Goal: Task Accomplishment & Management: Manage account settings

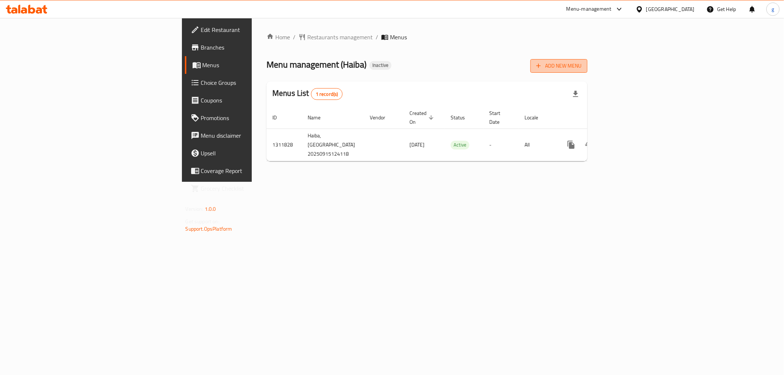
click at [581, 68] on span "Add New Menu" at bounding box center [558, 65] width 45 height 9
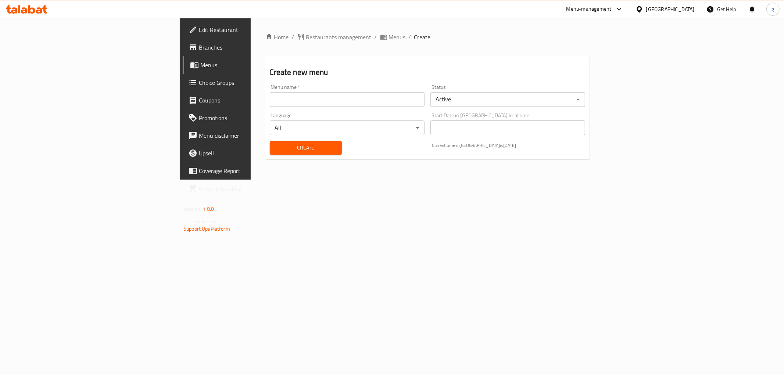
click at [304, 103] on input "text" at bounding box center [347, 99] width 155 height 15
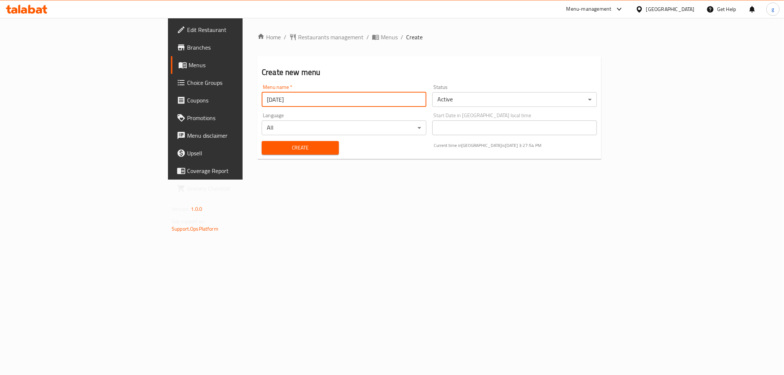
type input "[DATE]"
click at [267, 155] on div "Create" at bounding box center [300, 148] width 86 height 22
click at [271, 151] on span "Create" at bounding box center [300, 147] width 65 height 9
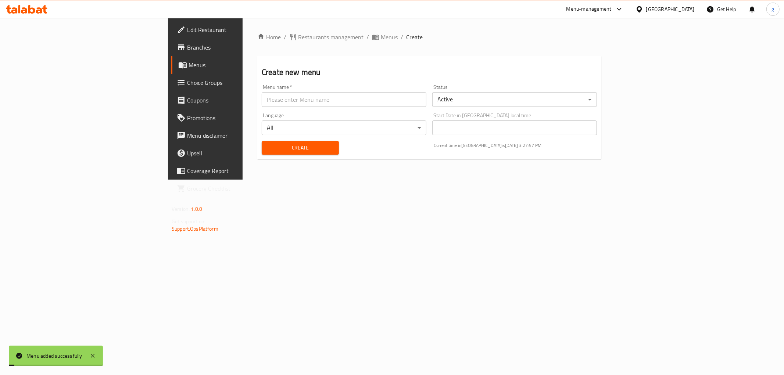
click at [390, 180] on div "Home / Restaurants management / Menus / Create Create new menu Menu name   * Me…" at bounding box center [429, 99] width 373 height 162
click at [189, 67] on span "Menus" at bounding box center [241, 65] width 104 height 9
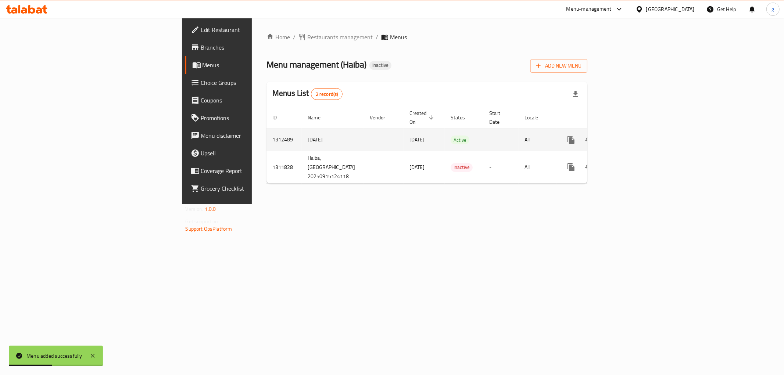
click at [639, 131] on td "enhanced table" at bounding box center [597, 140] width 82 height 22
click at [633, 131] on link "enhanced table" at bounding box center [624, 140] width 18 height 18
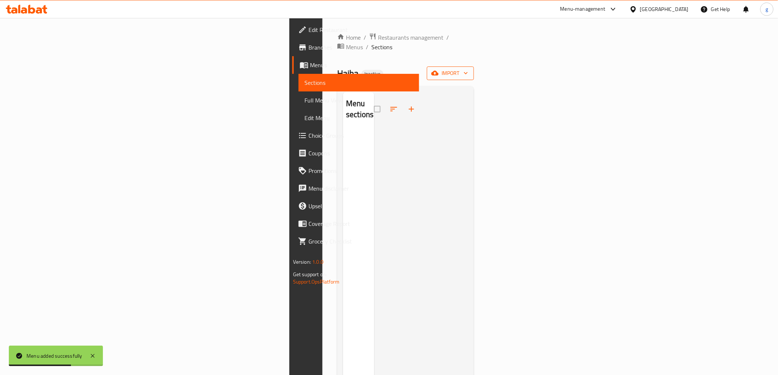
click at [438, 69] on icon "button" at bounding box center [434, 72] width 7 height 7
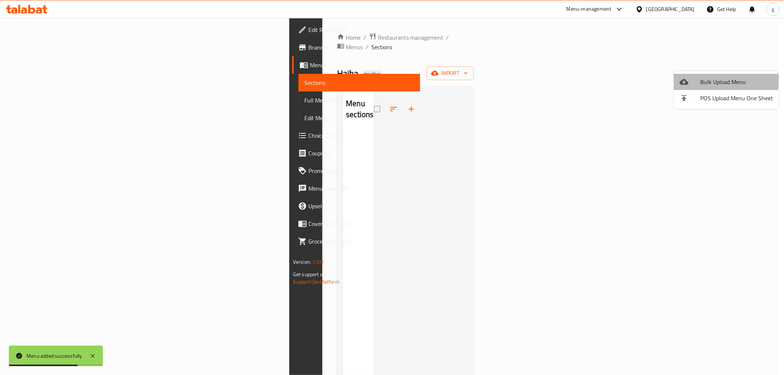
click at [693, 79] on div at bounding box center [690, 82] width 21 height 9
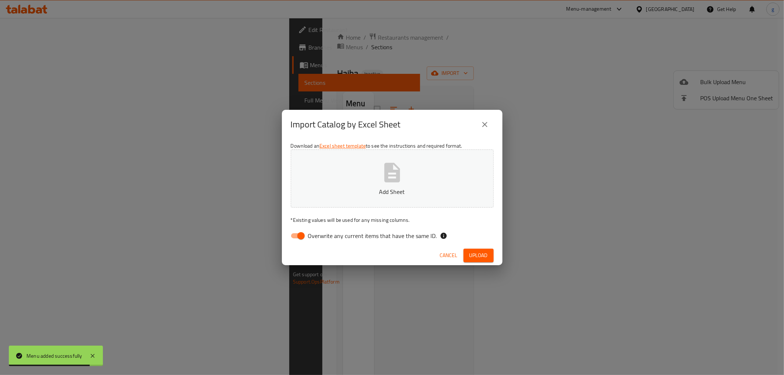
click at [300, 233] on input "Overwrite any current items that have the same ID." at bounding box center [301, 236] width 42 height 14
checkbox input "false"
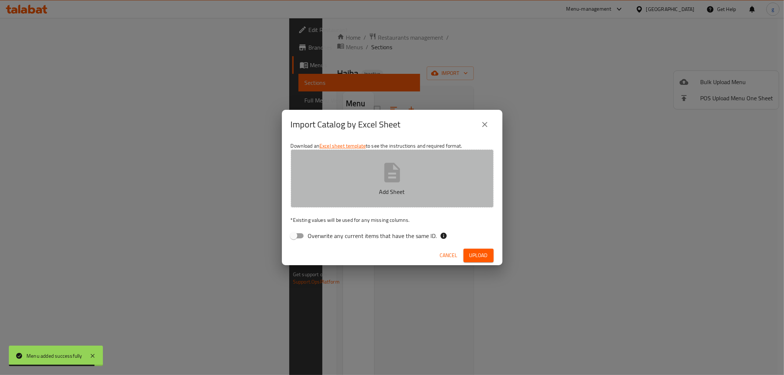
click at [351, 175] on button "Add Sheet" at bounding box center [392, 179] width 203 height 58
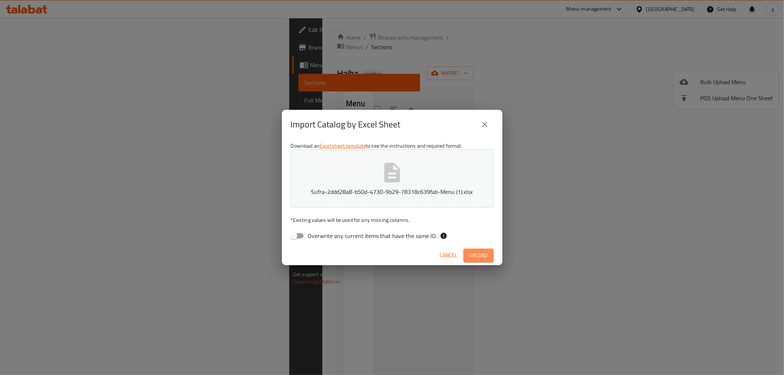
click at [471, 253] on span "Upload" at bounding box center [478, 255] width 18 height 9
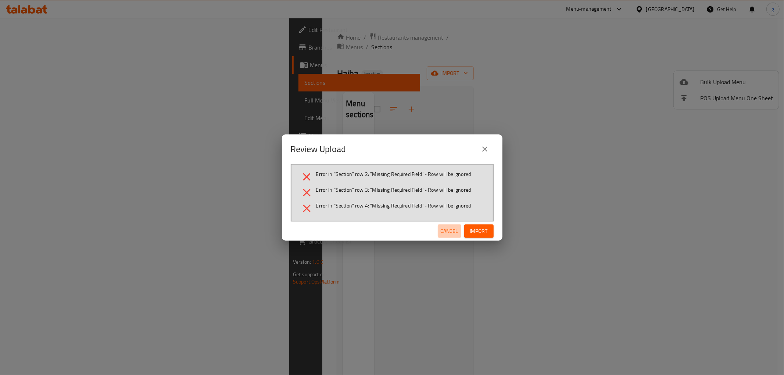
click at [451, 233] on span "Cancel" at bounding box center [450, 231] width 18 height 9
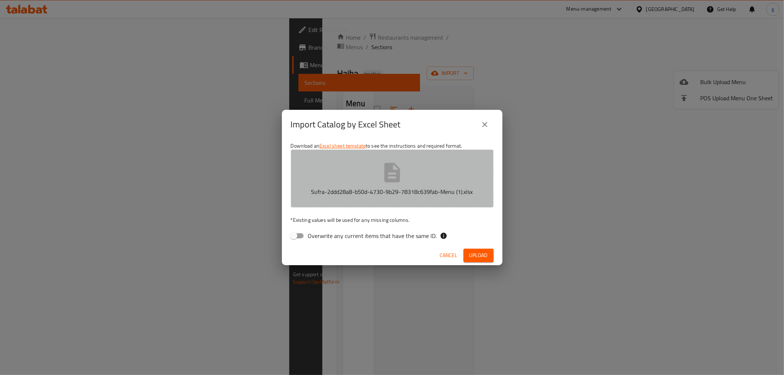
click at [422, 177] on button "Sufra-2ddd28a8-b50d-4730-9b29-78318c639fab-Menu (1).xlsx" at bounding box center [392, 179] width 203 height 58
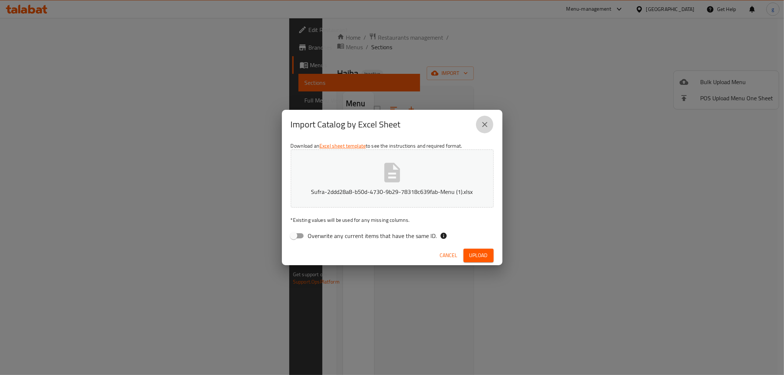
click at [483, 126] on icon "close" at bounding box center [484, 124] width 5 height 5
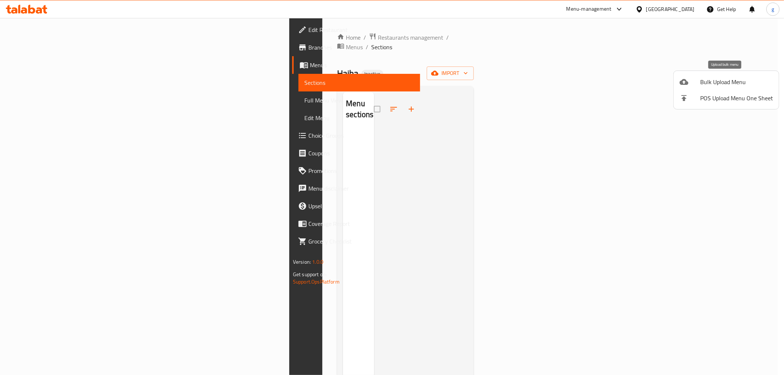
click at [740, 82] on span "Bulk Upload Menu" at bounding box center [736, 82] width 73 height 9
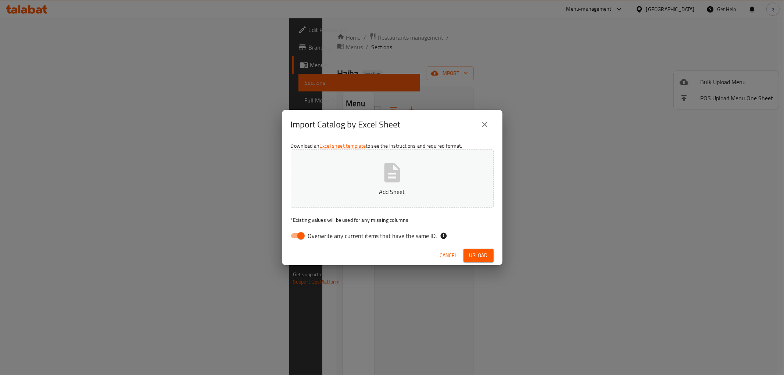
click at [306, 238] on input "Overwrite any current items that have the same ID." at bounding box center [301, 236] width 42 height 14
checkbox input "false"
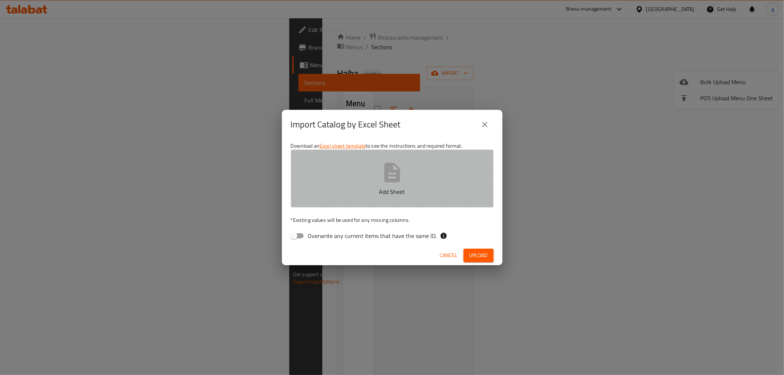
click at [362, 180] on button "Add Sheet" at bounding box center [392, 179] width 203 height 58
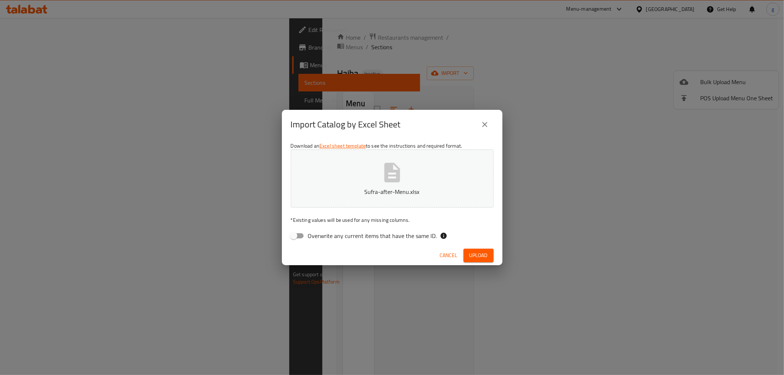
click at [469, 253] on span "Upload" at bounding box center [478, 255] width 18 height 9
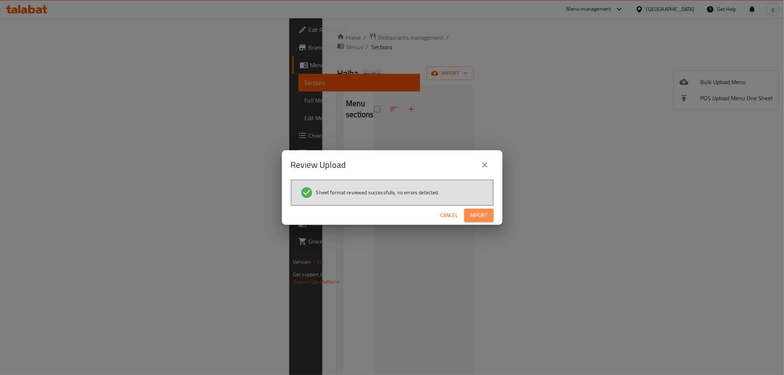
click at [476, 213] on span "Import" at bounding box center [479, 215] width 18 height 9
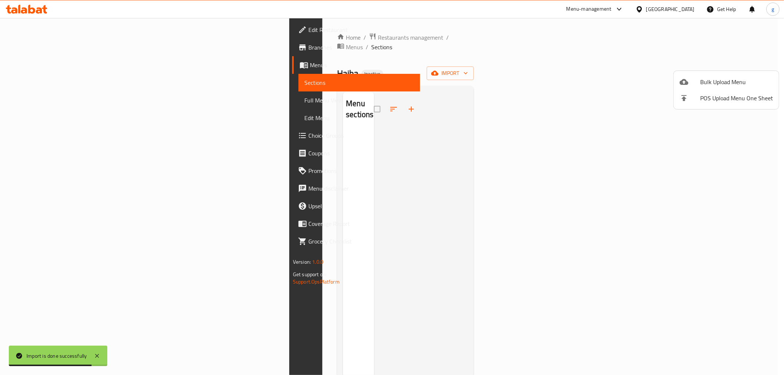
click at [377, 203] on div at bounding box center [392, 187] width 784 height 375
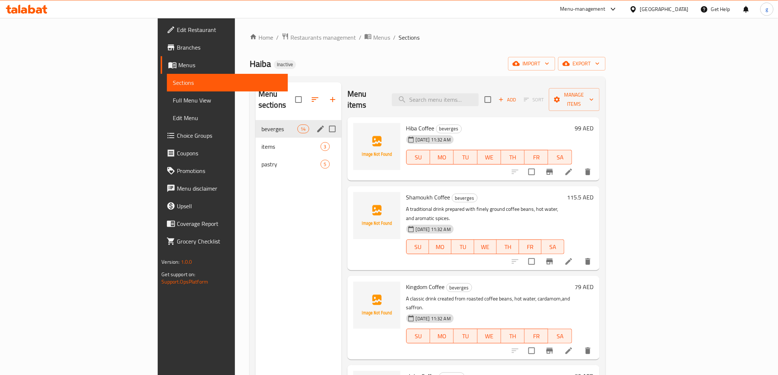
click at [255, 123] on div "beverges 14" at bounding box center [298, 129] width 86 height 18
click at [316, 125] on icon "edit" at bounding box center [320, 129] width 9 height 9
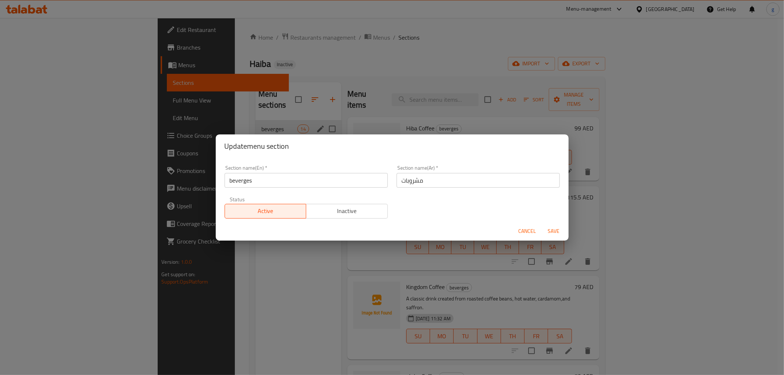
click at [214, 274] on div "Update menu section Section name(En)   * beverges Section name(En) * Section na…" at bounding box center [392, 187] width 784 height 375
click at [524, 234] on span "Cancel" at bounding box center [528, 231] width 18 height 9
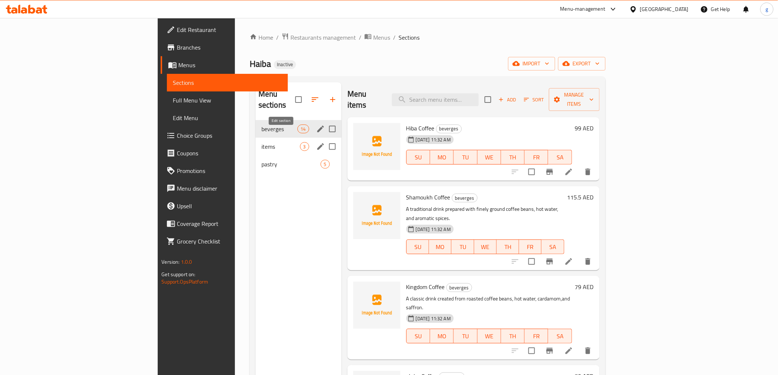
click at [317, 143] on icon "edit" at bounding box center [320, 146] width 7 height 7
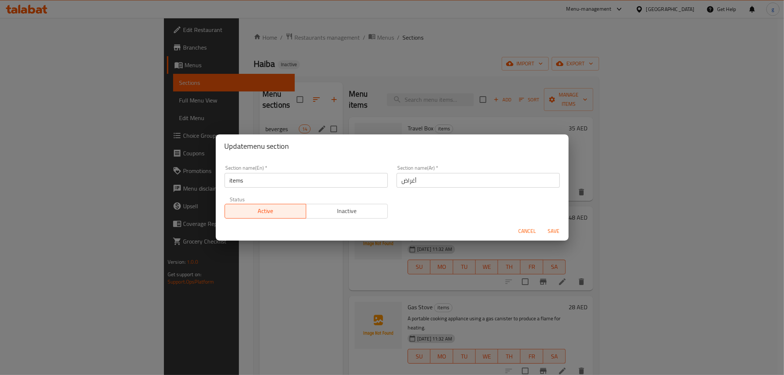
click at [207, 271] on div "Update menu section Section name(En)   * items Section name(En) * Section name(…" at bounding box center [392, 187] width 784 height 375
click at [524, 229] on span "Cancel" at bounding box center [528, 231] width 18 height 9
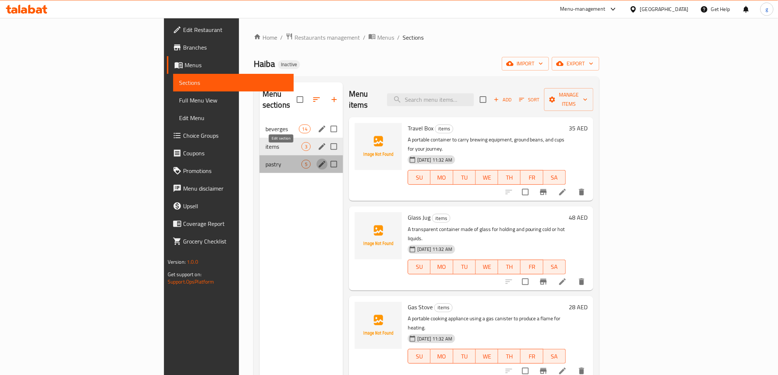
click at [318, 160] on icon "edit" at bounding box center [322, 164] width 9 height 9
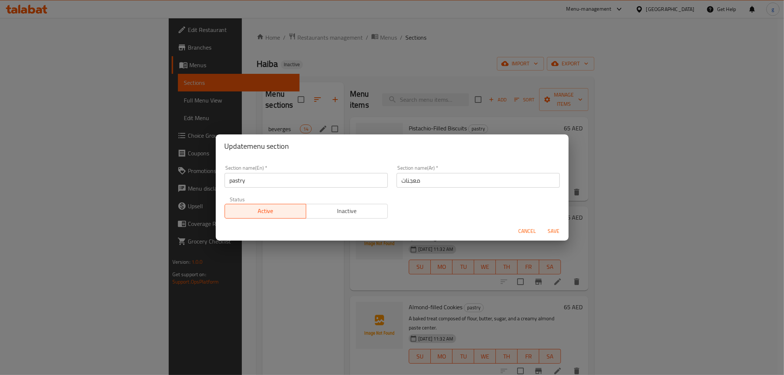
click at [226, 255] on div "Update menu section Section name(En)   * pastry Section name(En) * Section name…" at bounding box center [392, 187] width 784 height 375
click at [528, 227] on span "Cancel" at bounding box center [528, 231] width 18 height 9
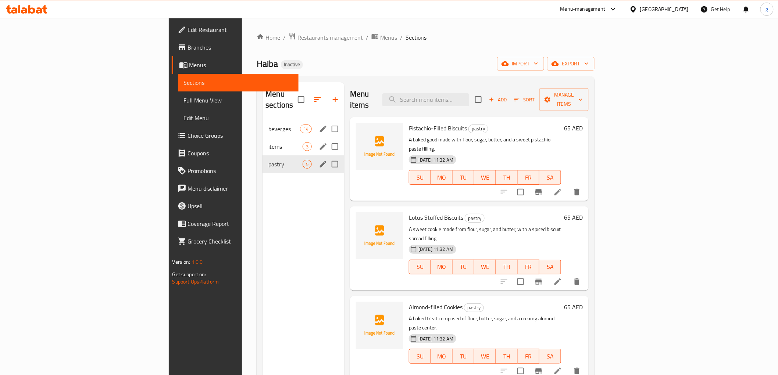
click at [262, 175] on div "Menu sections beverges 14 items 3 pastry 5" at bounding box center [303, 269] width 82 height 375
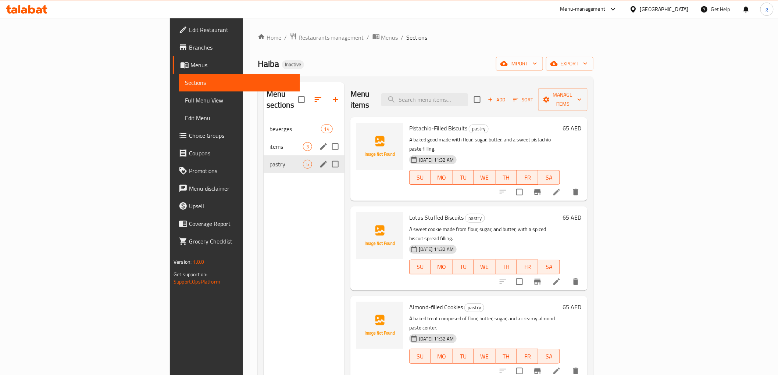
click at [185, 103] on span "Full Menu View" at bounding box center [239, 100] width 109 height 9
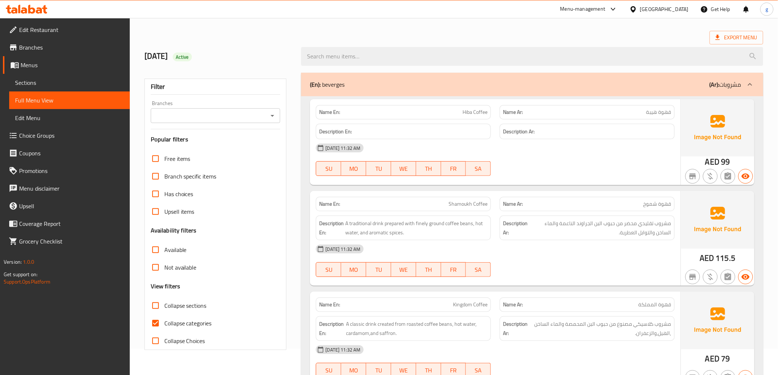
scroll to position [41, 0]
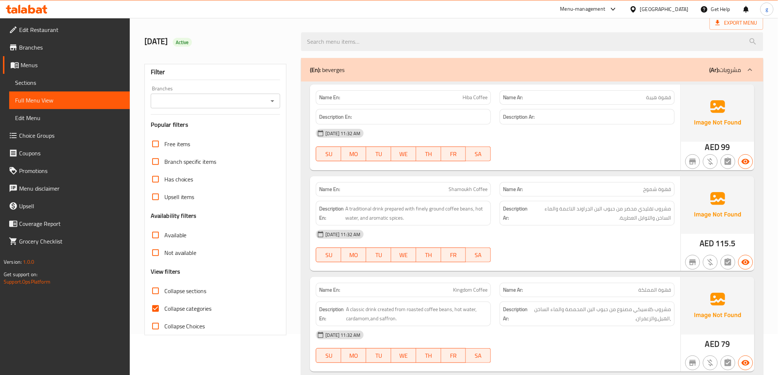
click at [157, 313] on input "Collapse categories" at bounding box center [156, 309] width 18 height 18
checkbox input "false"
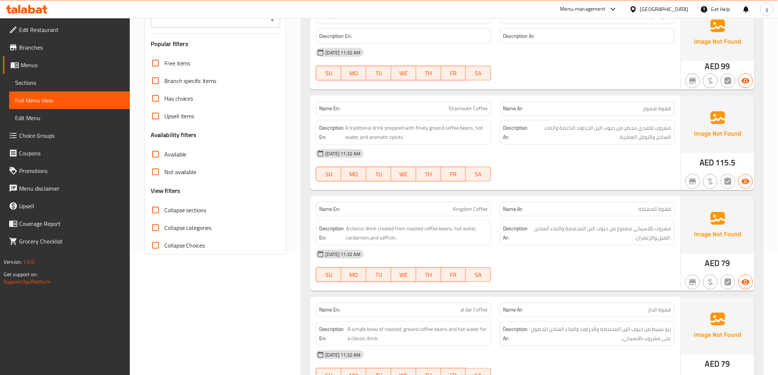
scroll to position [122, 0]
click at [386, 129] on span "A traditional drink prepared with finely ground coffee beans, hot water, and ar…" at bounding box center [416, 132] width 142 height 18
drag, startPoint x: 384, startPoint y: 128, endPoint x: 415, endPoint y: 129, distance: 30.9
click at [415, 129] on span "A traditional drink prepared with finely ground coffee beans, hot water, and ar…" at bounding box center [416, 132] width 142 height 18
copy span "prepared with"
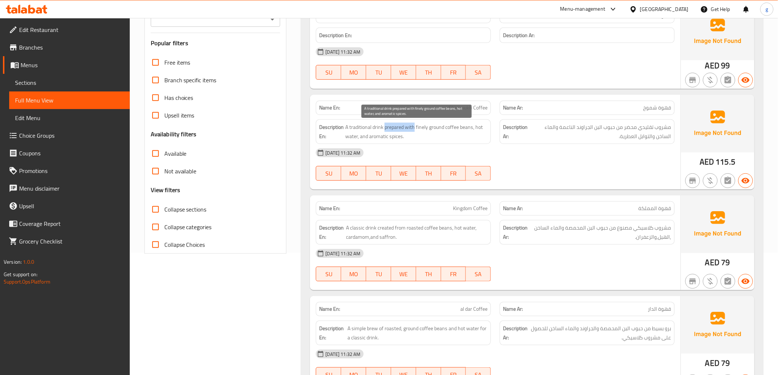
click at [400, 125] on span "A traditional drink prepared with finely ground coffee beans, hot water, and ar…" at bounding box center [416, 132] width 142 height 18
drag, startPoint x: 404, startPoint y: 130, endPoint x: 384, endPoint y: 131, distance: 19.9
click at [384, 131] on span "A traditional drink prepared with finely ground coffee beans, hot water, and ar…" at bounding box center [416, 132] width 142 height 18
copy span "prepared"
click at [544, 152] on div "[DATE] 11:32 AM" at bounding box center [494, 153] width 367 height 18
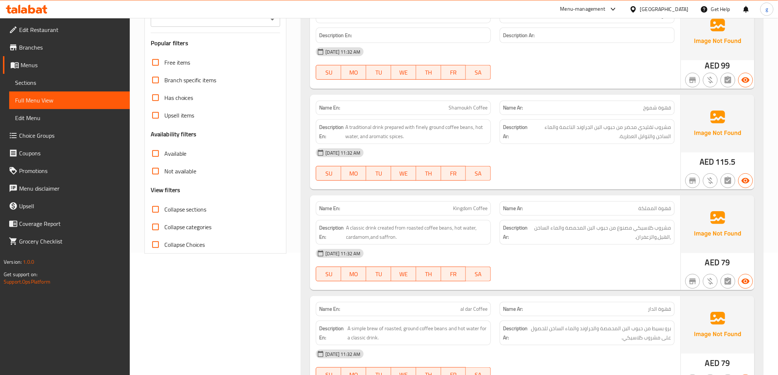
click at [576, 133] on span "مشروب تقليدي محضر من حبوب البن الجراوند الناعمة والماء الساخن والتوابل العطرية." at bounding box center [600, 132] width 142 height 18
click at [639, 132] on span "مشروب تقليدي محضر من حبوب البن الجراوند الناعمة والماء الساخن والتوابل العطرية." at bounding box center [600, 132] width 142 height 18
drag, startPoint x: 629, startPoint y: 108, endPoint x: 670, endPoint y: 108, distance: 41.5
click at [670, 108] on p "Name Ar: قهوة شموخ" at bounding box center [587, 108] width 168 height 8
copy span "قهوة شموخ"
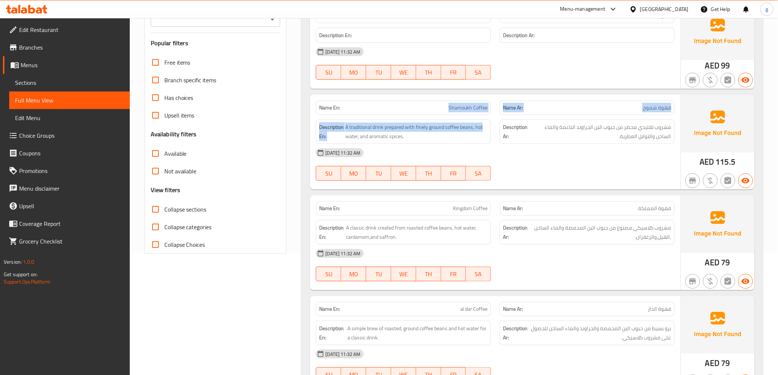
drag, startPoint x: 432, startPoint y: 107, endPoint x: 482, endPoint y: 117, distance: 50.9
click at [482, 117] on div "Name En: Shamoukh Coffee Name Ar: قهوة شموخ Description En: A traditional drink…" at bounding box center [495, 142] width 370 height 95
click at [466, 109] on span "Shamoukh Coffee" at bounding box center [467, 108] width 39 height 8
drag, startPoint x: 438, startPoint y: 106, endPoint x: 488, endPoint y: 115, distance: 50.9
click at [488, 115] on div "Name En: Shamoukh Coffee Name Ar: قهوة شموخ Description En: A traditional drink…" at bounding box center [495, 142] width 370 height 95
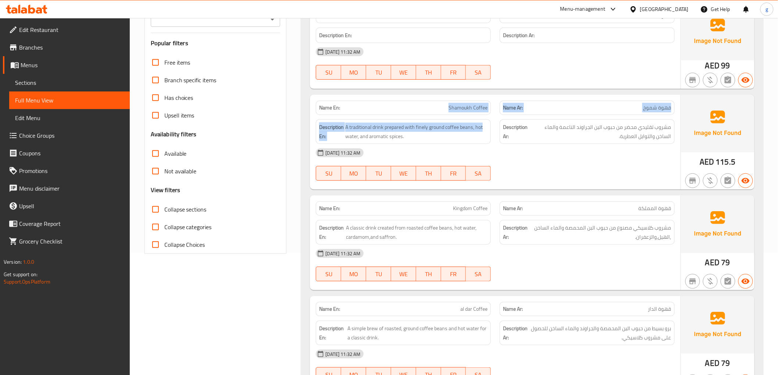
click at [465, 109] on span "Shamoukh Coffee" at bounding box center [467, 108] width 39 height 8
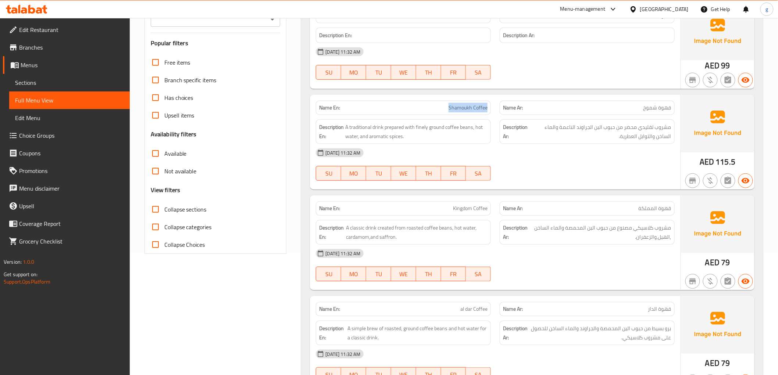
drag, startPoint x: 437, startPoint y: 105, endPoint x: 487, endPoint y: 110, distance: 49.9
click at [487, 110] on p "Name En: Shamoukh Coffee" at bounding box center [403, 108] width 168 height 8
copy span "Shamoukh Coffee"
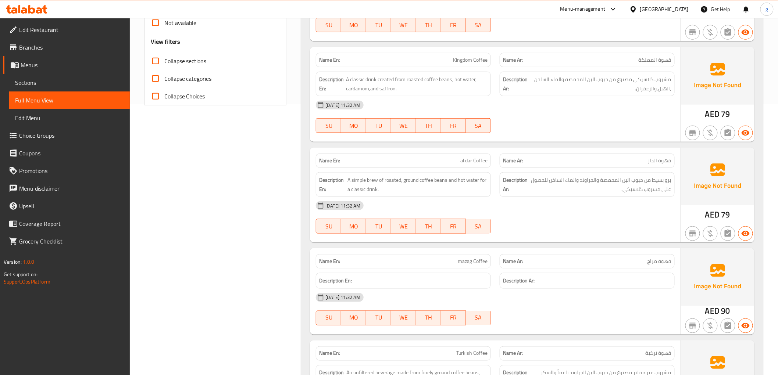
scroll to position [286, 0]
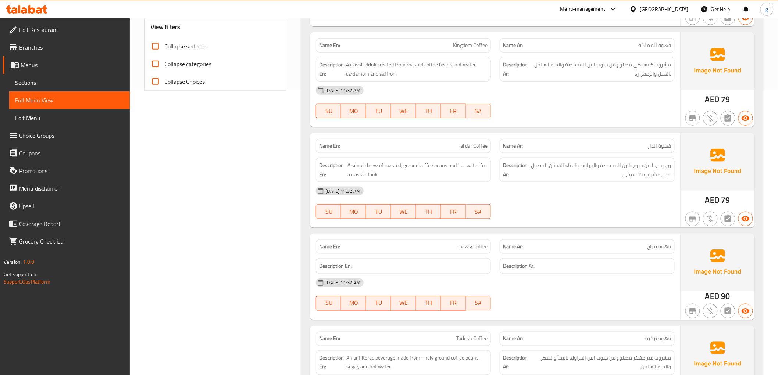
click at [456, 43] on span "Kingdom Coffee" at bounding box center [470, 46] width 35 height 8
drag, startPoint x: 637, startPoint y: 45, endPoint x: 658, endPoint y: 48, distance: 21.5
click at [658, 48] on p "Name Ar: قهوة المملكة" at bounding box center [587, 46] width 168 height 8
copy span "المملكة"
click at [577, 46] on p "Name Ar: قهوة المملكة" at bounding box center [587, 46] width 168 height 8
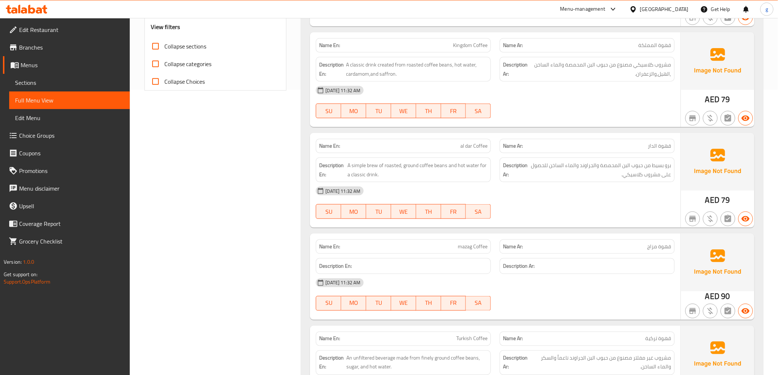
click at [604, 57] on div "Description Ar: مشروب كلاسيكي مصنوع من حبوب البن المحمصة والماء الساخن ,الهيل,و…" at bounding box center [586, 69] width 175 height 25
click at [604, 65] on span "مشروب كلاسيكي مصنوع من حبوب البن المحمصة والماء الساخن ,الهيل,والزعفران." at bounding box center [600, 69] width 141 height 18
click at [575, 67] on span "مشروب كلاسيكي مصنوع من حبوب البن المحمصة والماء الساخن ,الهيل,والزعفران." at bounding box center [600, 69] width 141 height 18
click at [591, 77] on span "مشروب كلاسيكي مصنوع من حبوب البن المحمصة والماء الساخن ,الهيل,والزعفران." at bounding box center [600, 69] width 141 height 18
click at [596, 73] on span "مشروب كلاسيكي مصنوع من حبوب البن المحمصة والماء الساخن ,الهيل,والزعفران." at bounding box center [600, 69] width 141 height 18
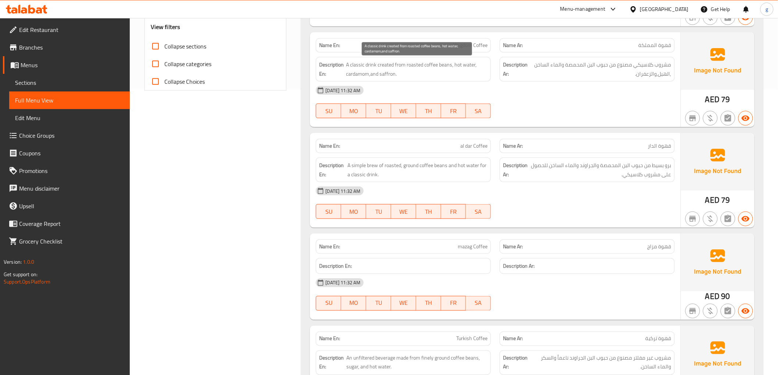
click at [476, 64] on span "A classic drink created from roasted coffee beans, hot water, cardamom,and saff…" at bounding box center [417, 69] width 142 height 18
click at [436, 60] on span "A classic drink created from roasted coffee beans, hot water, cardamom,and saff…" at bounding box center [417, 69] width 142 height 18
click at [435, 60] on span "A classic drink created from roasted coffee beans, hot water, cardamom,and saff…" at bounding box center [417, 69] width 142 height 18
click at [462, 90] on div "[DATE] 11:32 AM" at bounding box center [494, 91] width 367 height 18
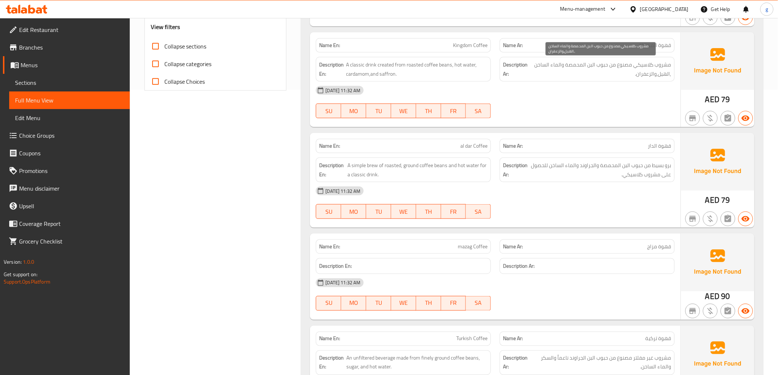
click at [573, 75] on span "مشروب كلاسيكي مصنوع من حبوب البن المحمصة والماء الساخن ,الهيل,والزعفران." at bounding box center [600, 69] width 141 height 18
click at [597, 71] on span "مشروب كلاسيكي مصنوع من حبوب البن المحمصة والماء الساخن ,الهيل,والزعفران." at bounding box center [600, 69] width 141 height 18
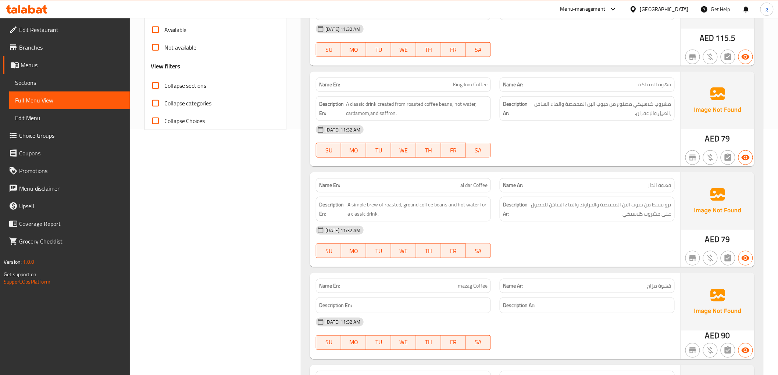
scroll to position [245, 0]
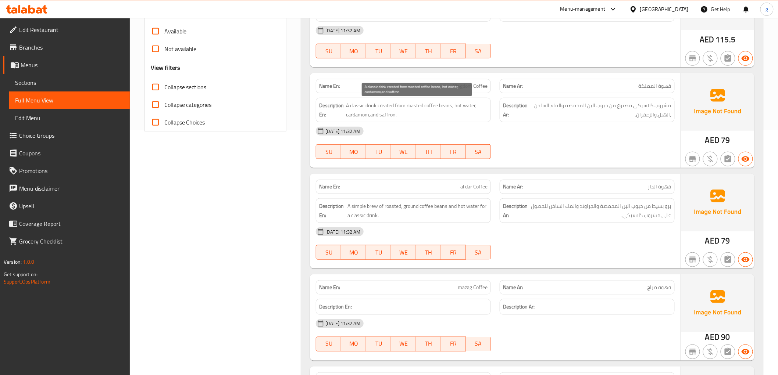
click at [381, 107] on span "A classic drink created from roasted coffee beans, hot water, cardamom,and saff…" at bounding box center [417, 110] width 142 height 18
click at [407, 108] on span "A classic drink created from roasted coffee beans, hot water, cardamom,and saff…" at bounding box center [417, 110] width 142 height 18
click at [434, 112] on span "A classic drink created from roasted coffee beans, hot water, cardamom,and saff…" at bounding box center [417, 110] width 142 height 18
click at [429, 112] on span "A classic drink created from roasted coffee beans, hot water, cardamom,and saff…" at bounding box center [417, 110] width 142 height 18
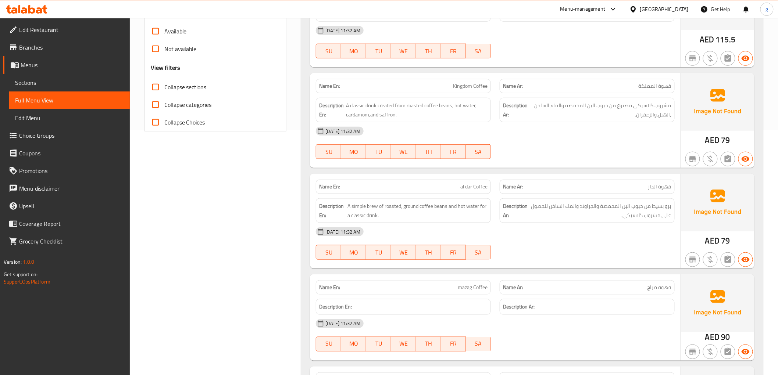
click at [411, 119] on div "Description En: A classic drink created from roasted coffee beans, hot water, c…" at bounding box center [403, 110] width 175 height 25
click at [383, 119] on div "Description En: A classic drink created from roasted coffee beans, hot water, c…" at bounding box center [403, 110] width 175 height 25
click at [401, 119] on span "A classic drink created from roasted coffee beans, hot water, cardamom,and saff…" at bounding box center [417, 110] width 142 height 18
click at [394, 115] on span "A classic drink created from roasted coffee beans, hot water, cardamom,and saff…" at bounding box center [417, 110] width 142 height 18
click at [387, 116] on span "A classic drink created from roasted coffee beans, hot water, cardamom,and saff…" at bounding box center [417, 110] width 142 height 18
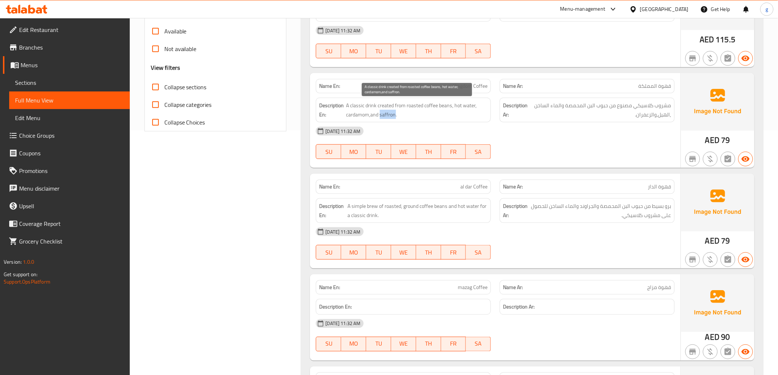
click at [387, 116] on span "A classic drink created from roasted coffee beans, hot water, cardamom,and saff…" at bounding box center [417, 110] width 142 height 18
click at [379, 105] on span "A classic drink created from roasted coffee beans, hot water, cardamom,and saff…" at bounding box center [417, 110] width 142 height 18
click at [430, 104] on span "A classic drink created from roasted coffee beans, hot water, cardamom,and saff…" at bounding box center [417, 110] width 142 height 18
click at [439, 112] on span "A classic drink created from roasted coffee beans, hot water, cardamom,and saff…" at bounding box center [417, 110] width 142 height 18
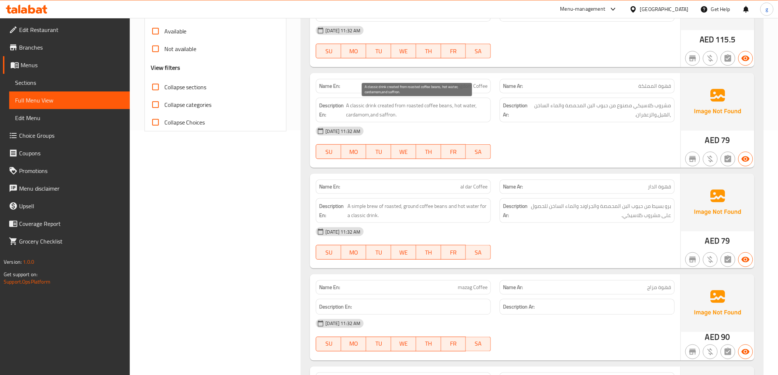
click at [446, 102] on span "A classic drink created from roasted coffee beans, hot water, cardamom,and saff…" at bounding box center [417, 110] width 142 height 18
click at [446, 104] on span "A classic drink created from roasted coffee beans, hot water, cardamom,and saff…" at bounding box center [417, 110] width 142 height 18
click at [434, 105] on span "A classic drink created from roasted coffee beans, hot water, cardamom,and saff…" at bounding box center [417, 110] width 142 height 18
click at [407, 105] on span "A classic drink created from roasted coffee beans, hot water, cardamom,and saff…" at bounding box center [417, 110] width 142 height 18
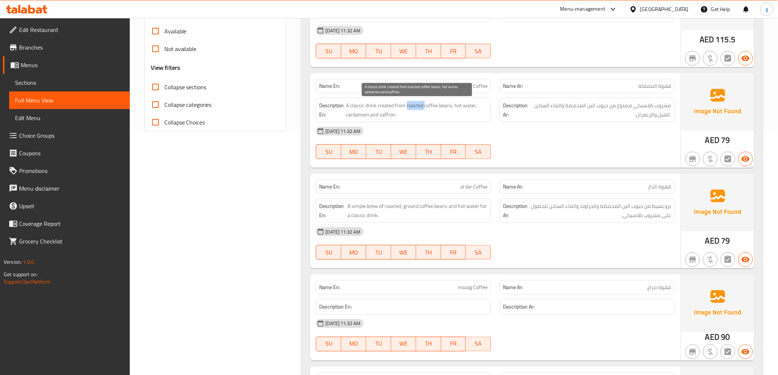
click at [407, 105] on span "A classic drink created from roasted coffee beans, hot water, cardamom,and saff…" at bounding box center [417, 110] width 142 height 18
click at [410, 113] on span "A classic drink created from roasted coffee beans, hot water, cardamom,and saff…" at bounding box center [417, 110] width 142 height 18
click at [421, 111] on span "A classic drink created from roasted coffee beans, hot water, cardamom,and saff…" at bounding box center [417, 110] width 142 height 18
click at [426, 104] on span "A classic drink created from roasted coffee beans, hot water, cardamom,and saff…" at bounding box center [417, 110] width 142 height 18
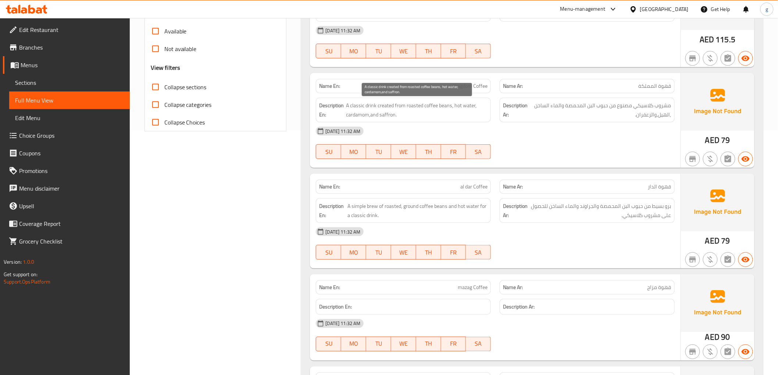
click at [443, 111] on span "A classic drink created from roasted coffee beans, hot water, cardamom,and saff…" at bounding box center [417, 110] width 142 height 18
click at [454, 103] on span "A classic drink created from roasted coffee beans, hot water, cardamom,and saff…" at bounding box center [417, 110] width 142 height 18
click at [469, 104] on span "A classic drink created from roasted coffee beans, hot water, cardamom,and saff…" at bounding box center [417, 110] width 142 height 18
click at [461, 110] on span "A classic drink created from roasted coffee beans, hot water, cardamom,and saff…" at bounding box center [417, 110] width 142 height 18
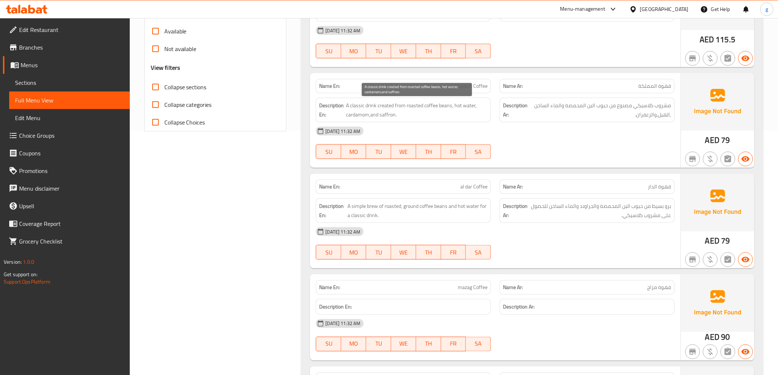
click at [454, 108] on span "A classic drink created from roasted coffee beans, hot water, cardamom,and saff…" at bounding box center [417, 110] width 142 height 18
click at [454, 110] on span "A classic drink created from roasted coffee beans, hot water, cardamom,and saff…" at bounding box center [417, 110] width 142 height 18
click at [391, 107] on span "A classic drink created from roasted coffee beans, hot water, cardamom,and saff…" at bounding box center [417, 110] width 142 height 18
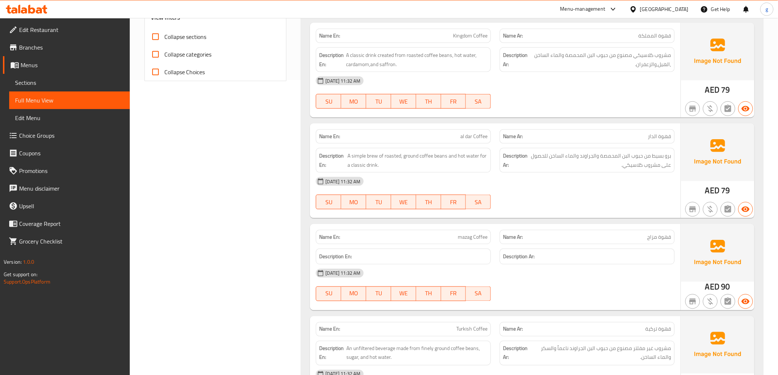
scroll to position [368, 0]
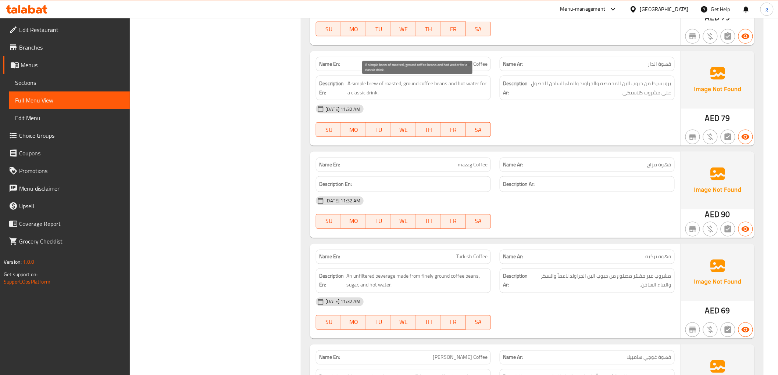
click at [435, 87] on span "A simple brew of roasted, ground coffee beans and hot water for a classic drink." at bounding box center [417, 88] width 140 height 18
click at [443, 85] on span "A simple brew of roasted, ground coffee beans and hot water for a classic drink." at bounding box center [417, 88] width 140 height 18
drag, startPoint x: 480, startPoint y: 85, endPoint x: 352, endPoint y: 95, distance: 128.6
click at [352, 95] on span "A simple brew of roasted, ground coffee beans and hot water for a classic drink." at bounding box center [417, 88] width 140 height 18
copy span "for a"
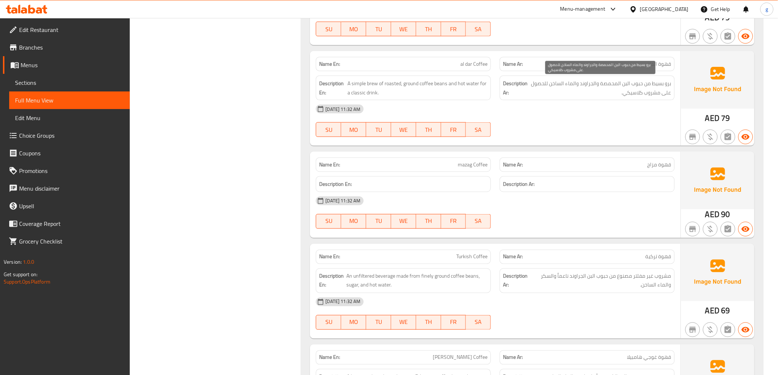
click at [545, 94] on span "برو بسيط من حبوب البن المحمصة والجراوند والماء الساخن للحصول على مشروب كلاسيكي." at bounding box center [600, 88] width 142 height 18
drag, startPoint x: 466, startPoint y: 66, endPoint x: 508, endPoint y: 68, distance: 42.3
click at [508, 68] on div "Name En: al dar Coffee Name Ar: قهوة الدار" at bounding box center [494, 64] width 367 height 23
click at [420, 79] on div "Description En: A simple brew of roasted, ground coffee beans and hot water for…" at bounding box center [403, 88] width 175 height 25
drag, startPoint x: 456, startPoint y: 57, endPoint x: 480, endPoint y: 61, distance: 23.4
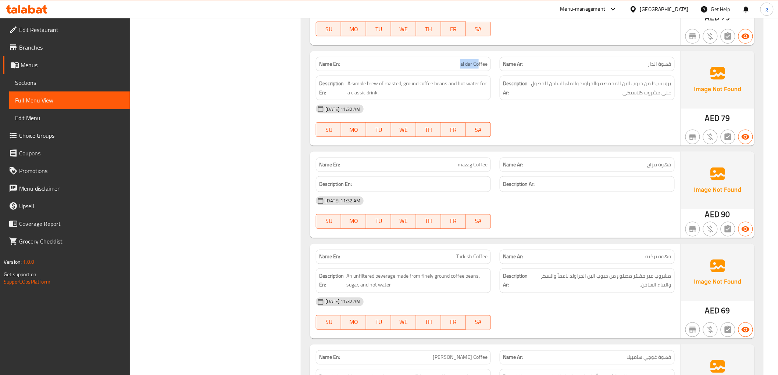
click at [480, 61] on div "Name En: al dar Coffee" at bounding box center [403, 64] width 175 height 14
click at [451, 65] on p "Name En: al dar Coffee" at bounding box center [403, 64] width 168 height 8
drag, startPoint x: 461, startPoint y: 65, endPoint x: 489, endPoint y: 67, distance: 28.7
click at [489, 67] on div "Name En: al dar Coffee" at bounding box center [403, 64] width 175 height 14
copy span "al dar Coffee"
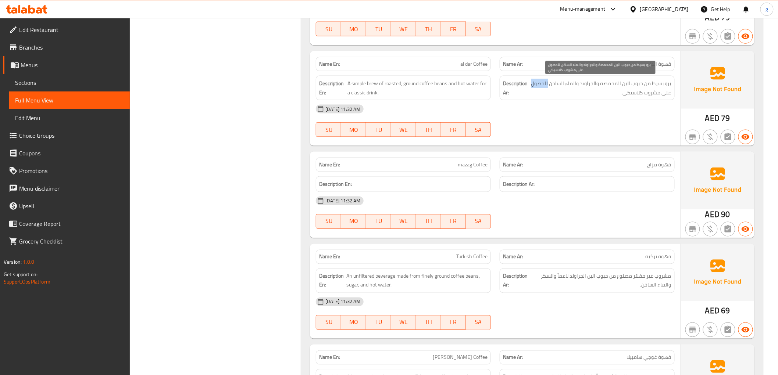
drag, startPoint x: 534, startPoint y: 82, endPoint x: 549, endPoint y: 83, distance: 15.5
click at [549, 83] on span "برو بسيط من حبوب البن المحمصة والجراوند والماء الساخن للحصول على مشروب كلاسيكي." at bounding box center [600, 88] width 142 height 18
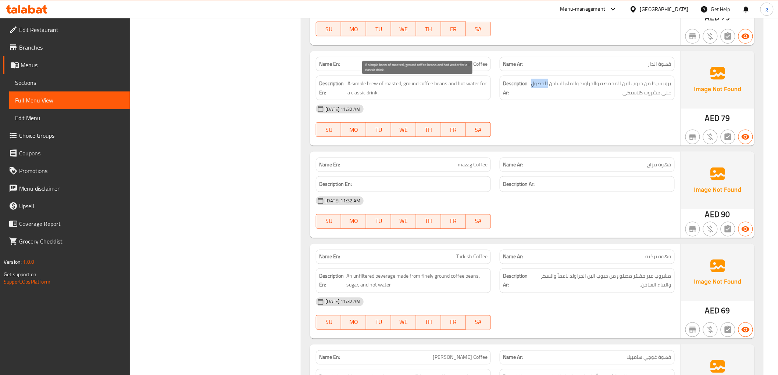
copy span "للحصول"
click at [461, 111] on div "[DATE] 11:32 AM" at bounding box center [494, 109] width 367 height 18
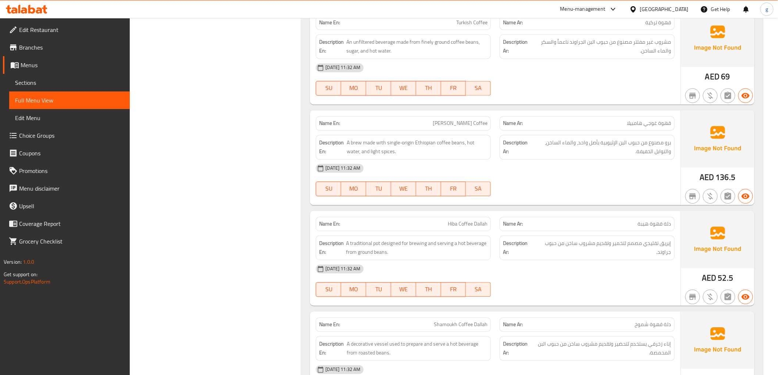
scroll to position [572, 0]
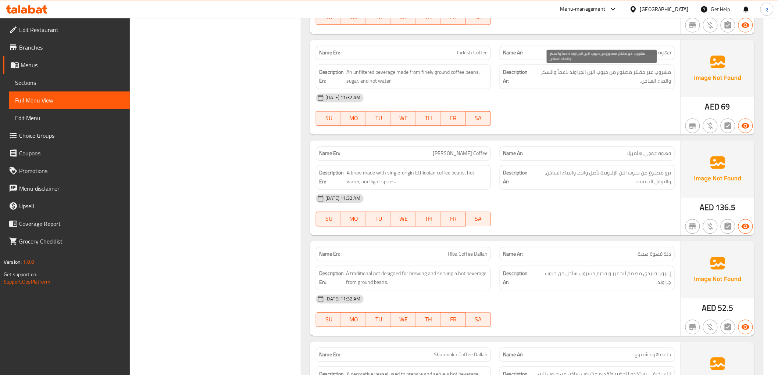
click at [557, 75] on span "مشروب غير مفلتر مصنوع من حبوب البن الجراوند ناعماً والسكر والماء الساخن." at bounding box center [601, 77] width 140 height 18
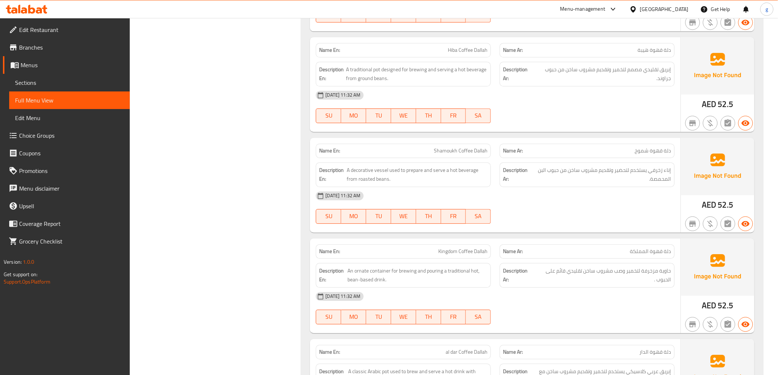
click at [666, 51] on span "دلة قهوة هيبة" at bounding box center [654, 50] width 33 height 8
copy span "دلة"
click at [433, 60] on div "Description En: A traditional pot designed for brewing and serving a hot bevera…" at bounding box center [403, 73] width 184 height 33
click at [400, 72] on span "A traditional pot designed for brewing and serving a hot beverage from ground b…" at bounding box center [417, 74] width 142 height 18
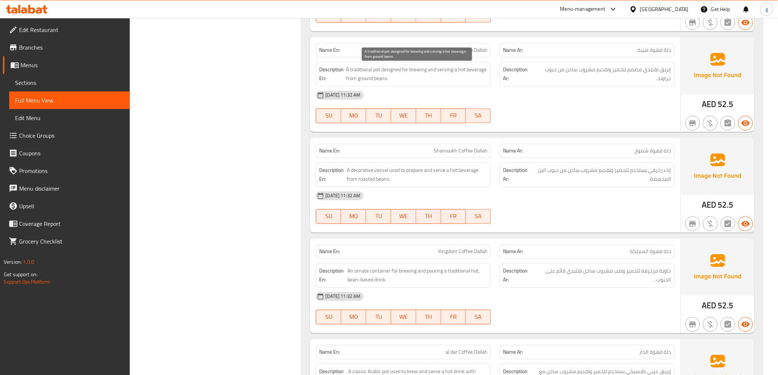
click at [415, 72] on span "A traditional pot designed for brewing and serving a hot beverage from ground b…" at bounding box center [417, 74] width 142 height 18
click at [414, 72] on span "A traditional pot designed for brewing and serving a hot beverage from ground b…" at bounding box center [417, 74] width 142 height 18
click at [413, 72] on span "A traditional pot designed for brewing and serving a hot beverage from ground b…" at bounding box center [417, 74] width 142 height 18
drag, startPoint x: 408, startPoint y: 71, endPoint x: 421, endPoint y: 75, distance: 13.5
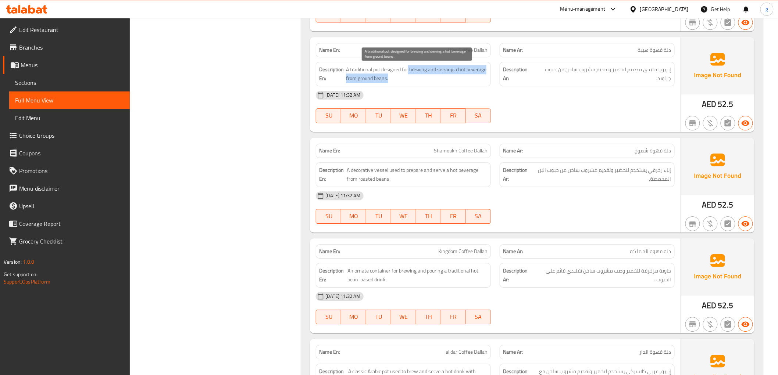
click at [421, 75] on span "A traditional pot designed for brewing and serving a hot beverage from ground b…" at bounding box center [417, 74] width 142 height 18
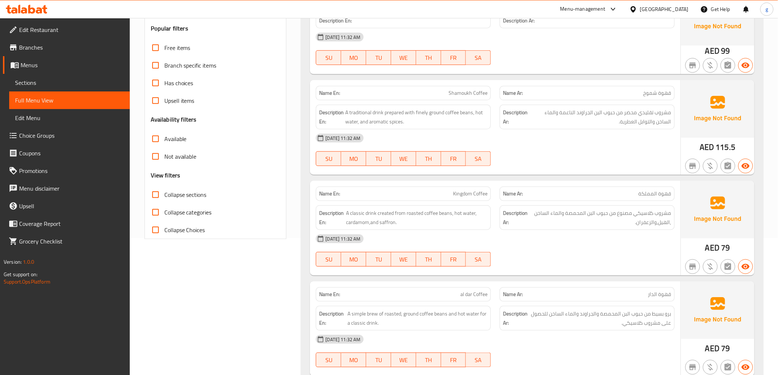
scroll to position [122, 0]
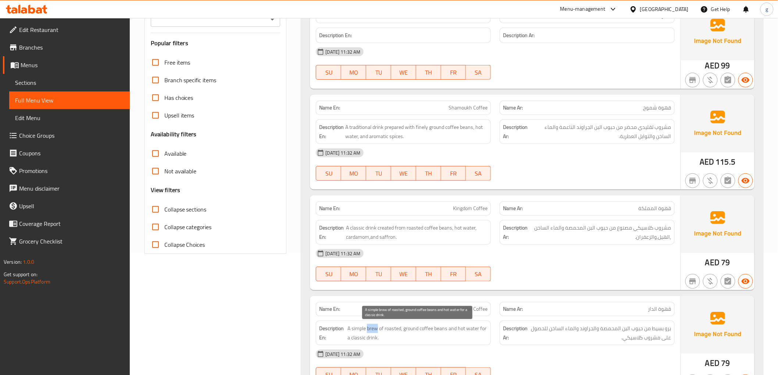
drag, startPoint x: 367, startPoint y: 328, endPoint x: 377, endPoint y: 332, distance: 11.1
click at [377, 332] on span "A simple brew of roasted, ground coffee beans and hot water for a classic drink." at bounding box center [417, 333] width 140 height 18
copy span "brew"
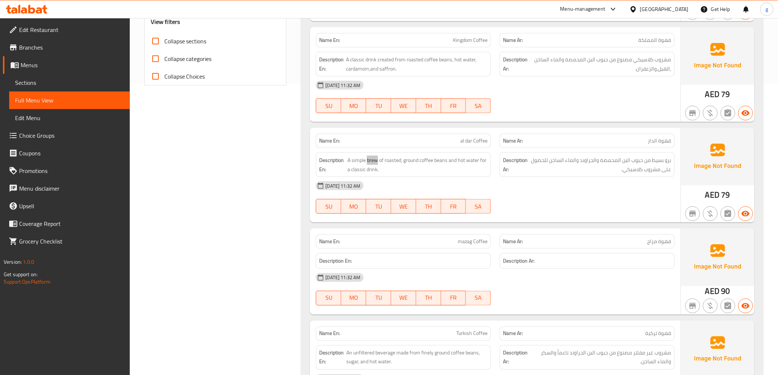
scroll to position [326, 0]
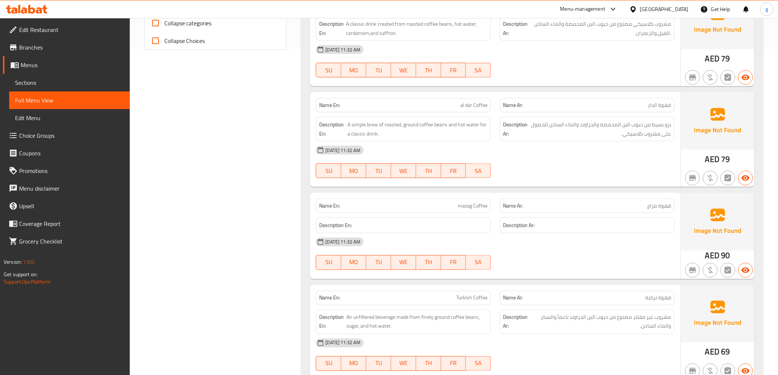
click at [517, 244] on div "[DATE] 11:32 AM" at bounding box center [494, 242] width 367 height 18
click at [462, 257] on button "FR" at bounding box center [453, 262] width 25 height 15
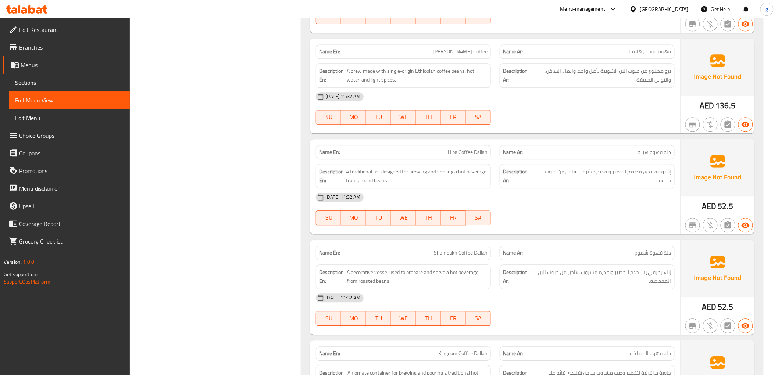
scroll to position [694, 0]
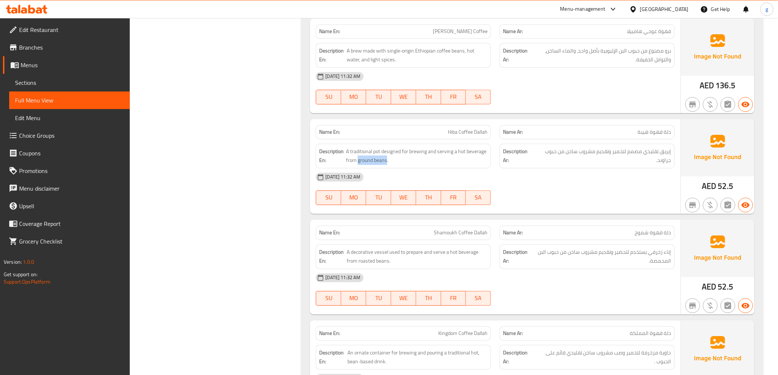
drag, startPoint x: 358, startPoint y: 162, endPoint x: 386, endPoint y: 166, distance: 28.6
click at [386, 166] on div "Description En: A traditional pot designed for brewing and serving a hot bevera…" at bounding box center [403, 156] width 175 height 25
click at [574, 173] on div "[DATE] 11:32 AM" at bounding box center [494, 177] width 367 height 18
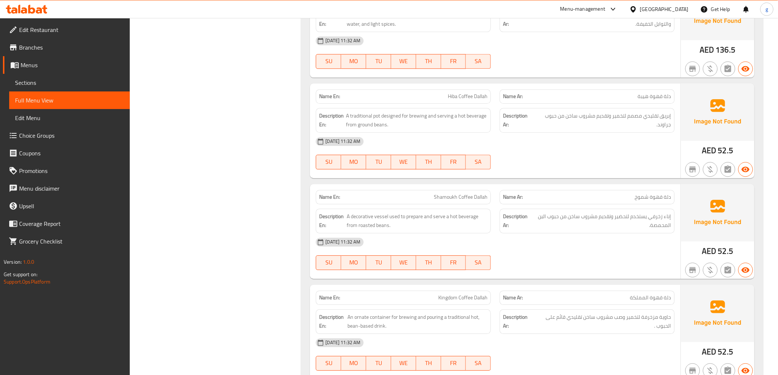
scroll to position [776, 0]
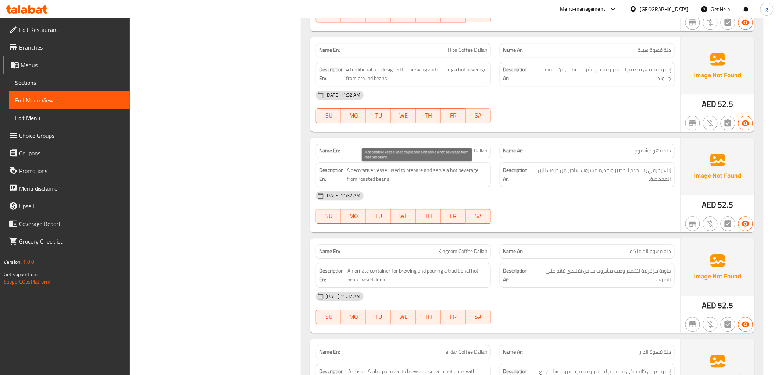
click at [382, 176] on span "A decorative vessel used to prepare and serve a hot beverage from roasted beans." at bounding box center [417, 175] width 141 height 18
click at [398, 175] on span "A decorative vessel used to prepare and serve a hot beverage from roasted beans." at bounding box center [417, 175] width 141 height 18
click at [354, 172] on span "A decorative vessel used to prepare and serve a hot beverage from roasted beans." at bounding box center [417, 175] width 141 height 18
drag, startPoint x: 352, startPoint y: 168, endPoint x: 374, endPoint y: 175, distance: 22.8
click at [374, 175] on span "A decorative vessel used to prepare and serve a hot beverage from roasted beans." at bounding box center [417, 175] width 141 height 18
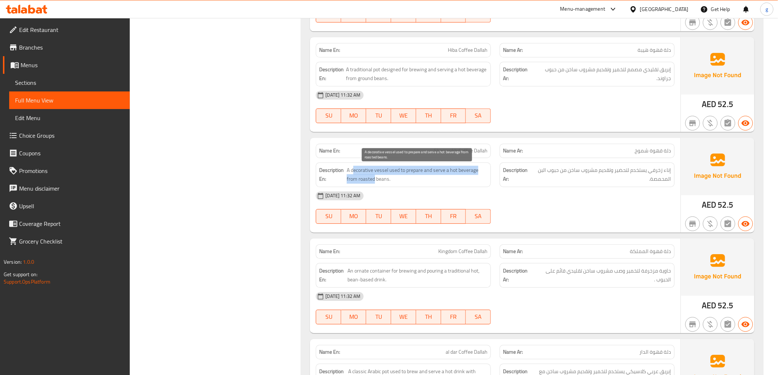
click at [359, 171] on span "A decorative vessel used to prepare and serve a hot beverage from roasted beans." at bounding box center [417, 175] width 141 height 18
click at [353, 168] on span "A decorative vessel used to prepare and serve a hot beverage from roasted beans." at bounding box center [417, 175] width 141 height 18
drag, startPoint x: 350, startPoint y: 171, endPoint x: 387, endPoint y: 175, distance: 37.3
click at [387, 175] on span "A decorative vessel used to prepare and serve a hot beverage from roasted beans." at bounding box center [417, 175] width 141 height 18
drag, startPoint x: 388, startPoint y: 171, endPoint x: 405, endPoint y: 173, distance: 16.7
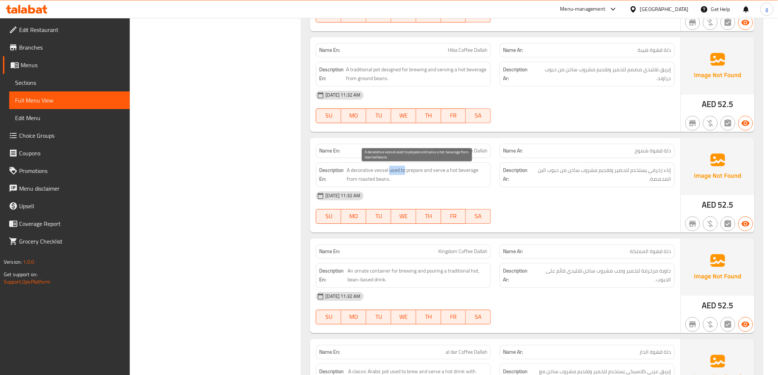
click at [405, 173] on span "A decorative vessel used to prepare and serve a hot beverage from roasted beans." at bounding box center [417, 175] width 141 height 18
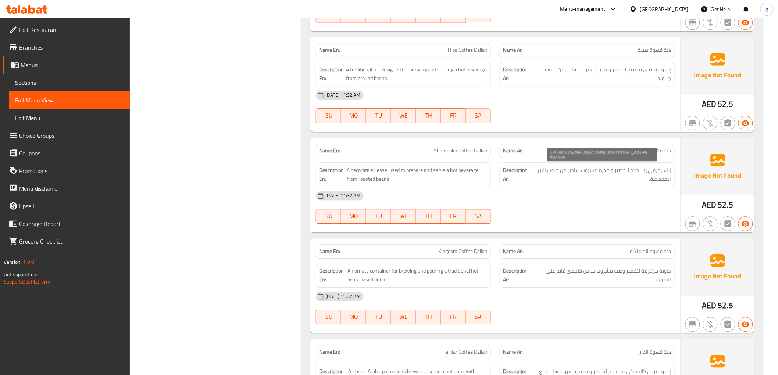
click at [613, 172] on span "إناء زخرفي يستخدم لتحضير وتقديم مشروب ساخن من حبوب البن المحمصة." at bounding box center [602, 175] width 139 height 18
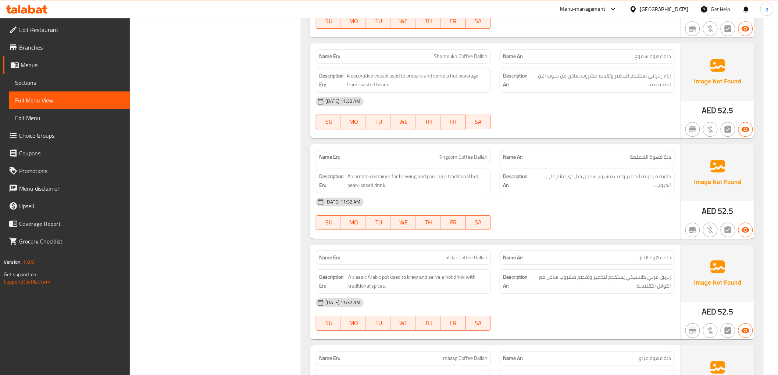
scroll to position [857, 0]
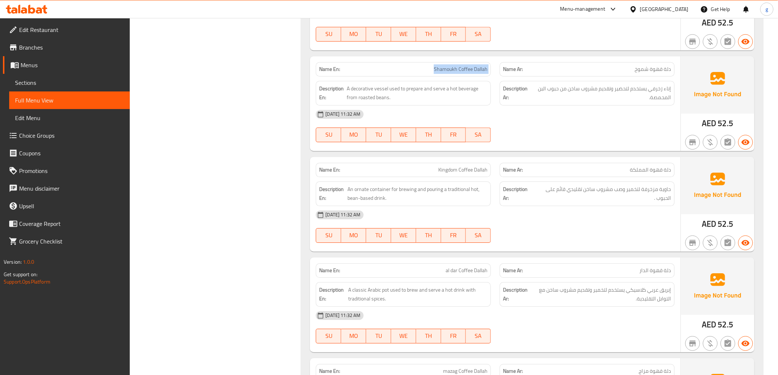
drag, startPoint x: 427, startPoint y: 67, endPoint x: 495, endPoint y: 71, distance: 67.7
click at [495, 71] on div "Name En: Shamoukh Coffee Dallah Name Ar: دلة قهوة شموخ" at bounding box center [494, 69] width 367 height 23
drag, startPoint x: 347, startPoint y: 98, endPoint x: 369, endPoint y: 100, distance: 22.9
click at [369, 100] on span "A decorative vessel used to prepare and serve a hot beverage from roasted beans." at bounding box center [417, 93] width 141 height 18
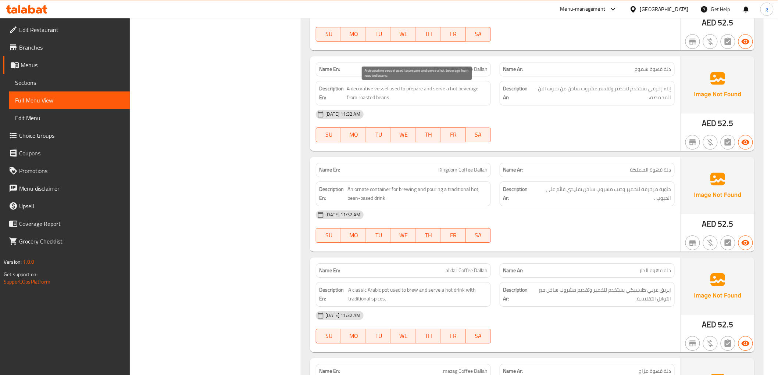
click at [361, 99] on span "A decorative vessel used to prepare and serve a hot beverage from roasted beans." at bounding box center [417, 93] width 141 height 18
click at [359, 98] on span "A decorative vessel used to prepare and serve a hot beverage from roasted beans." at bounding box center [417, 93] width 141 height 18
drag, startPoint x: 358, startPoint y: 97, endPoint x: 388, endPoint y: 102, distance: 30.5
click at [388, 102] on span "A decorative vessel used to prepare and serve a hot beverage from roasted beans." at bounding box center [417, 93] width 141 height 18
click at [382, 103] on div "Description En: A decorative vessel used to prepare and serve a hot beverage fr…" at bounding box center [403, 93] width 175 height 25
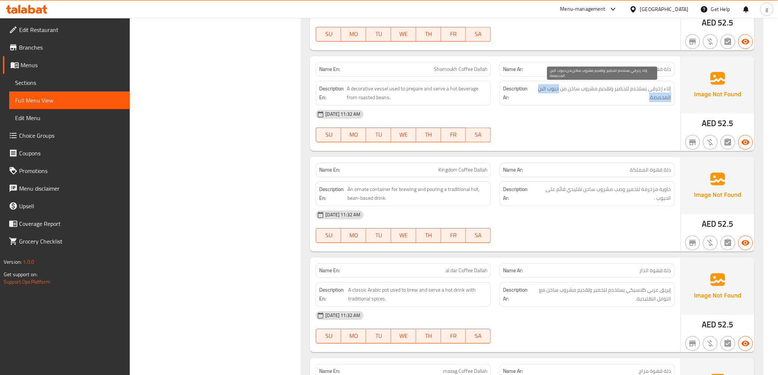
drag, startPoint x: 559, startPoint y: 89, endPoint x: 541, endPoint y: 100, distance: 20.9
click at [541, 100] on span "إناء زخرفي يستخدم لتحضير وتقديم مشروب ساخن من حبوب البن المحمصة." at bounding box center [602, 93] width 139 height 18
click at [533, 116] on div "[DATE] 11:32 AM" at bounding box center [494, 114] width 367 height 18
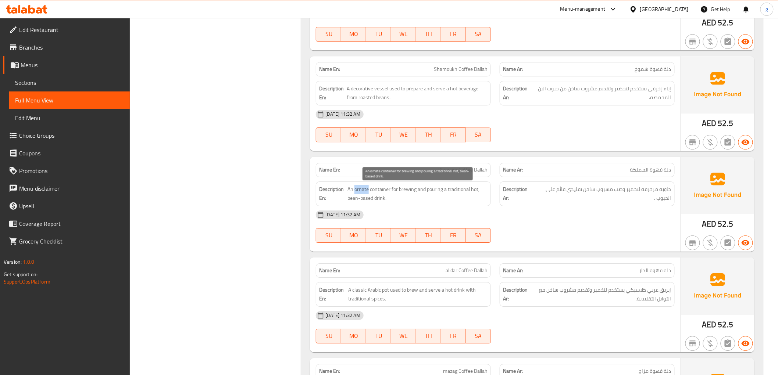
drag, startPoint x: 354, startPoint y: 189, endPoint x: 368, endPoint y: 190, distance: 14.0
click at [368, 190] on span "An ornate container for brewing and pouring a traditional hot, bean-based drink." at bounding box center [417, 194] width 140 height 18
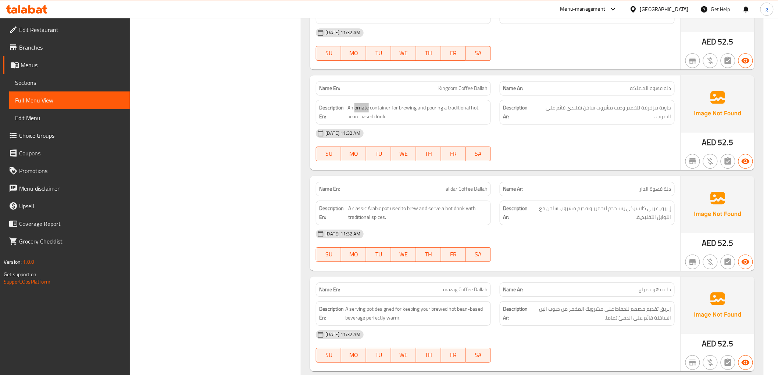
scroll to position [980, 0]
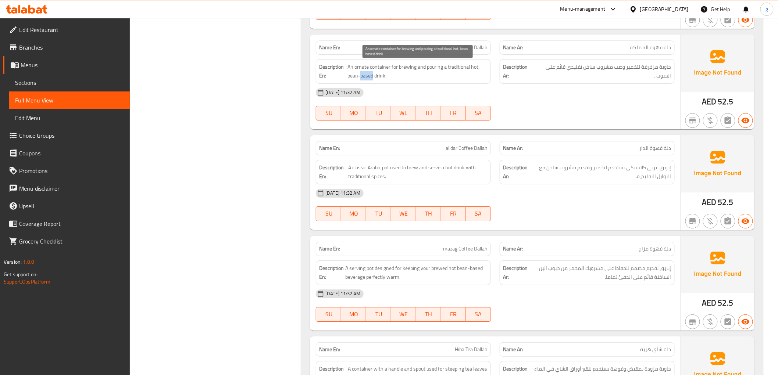
drag, startPoint x: 359, startPoint y: 76, endPoint x: 373, endPoint y: 81, distance: 14.2
click at [373, 80] on span "An ornate container for brewing and pouring a traditional hot, bean-based drink." at bounding box center [417, 71] width 140 height 18
click at [409, 79] on span "An ornate container for brewing and pouring a traditional hot, bean-based drink." at bounding box center [417, 71] width 140 height 18
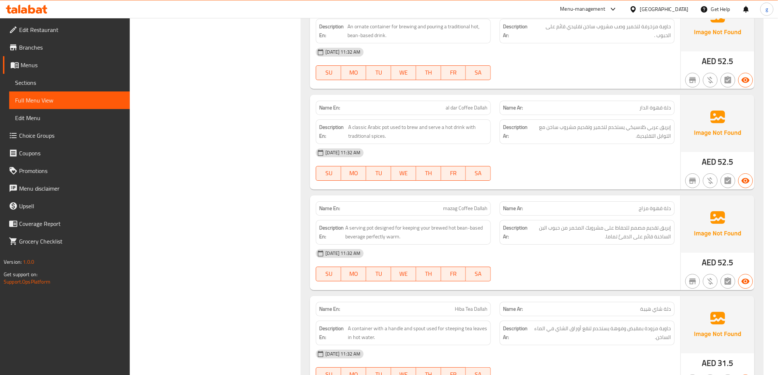
scroll to position [1103, 0]
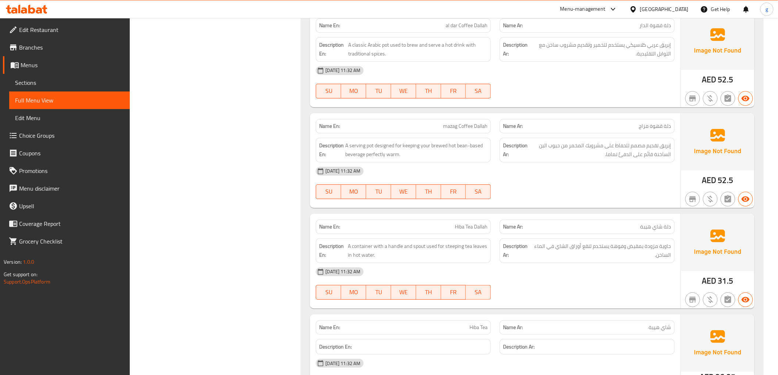
click at [422, 127] on p "Name En: mazag Coffee Dallah" at bounding box center [403, 126] width 168 height 8
click at [465, 153] on span "A serving pot designed for keeping your brewed hot bean-based beverage perfectl…" at bounding box center [416, 150] width 142 height 18
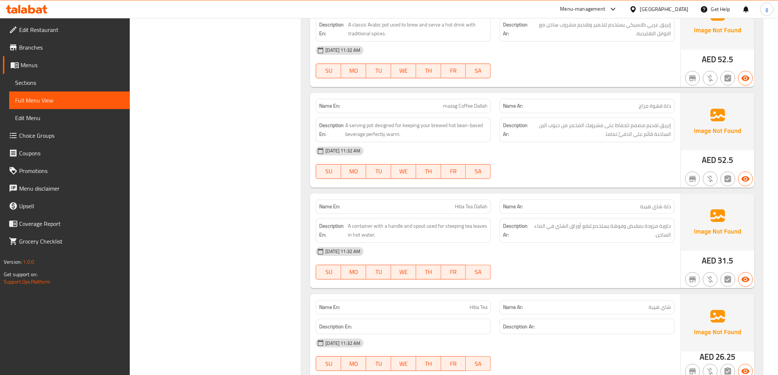
scroll to position [1143, 0]
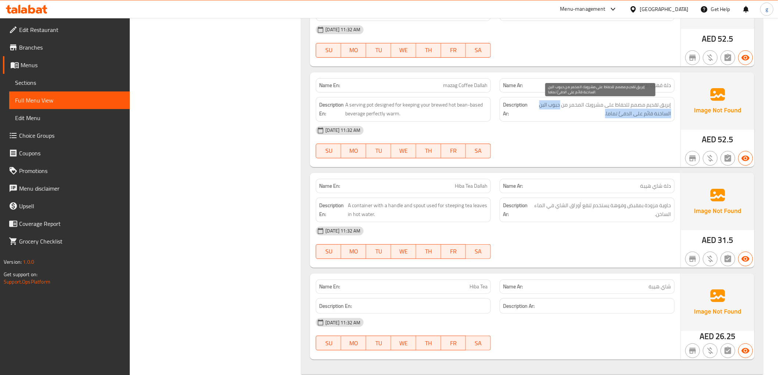
drag, startPoint x: 560, startPoint y: 109, endPoint x: 564, endPoint y: 111, distance: 4.4
click at [564, 111] on span "إبريق تقديم مصمم للحفاظ على مشروبك المخمر من حبوب البن الساخنة قائم على الدفئً …" at bounding box center [600, 109] width 142 height 18
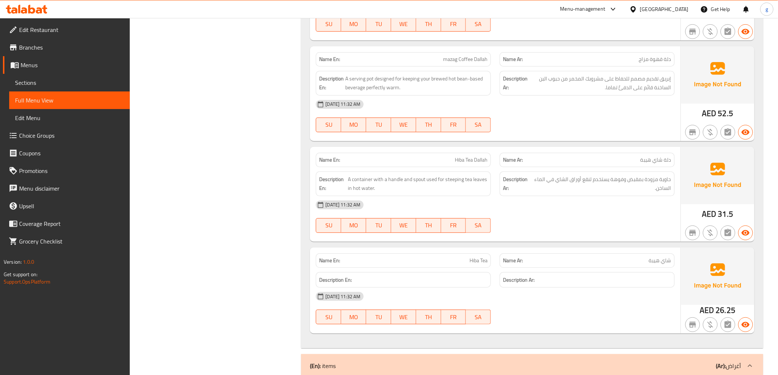
scroll to position [1184, 0]
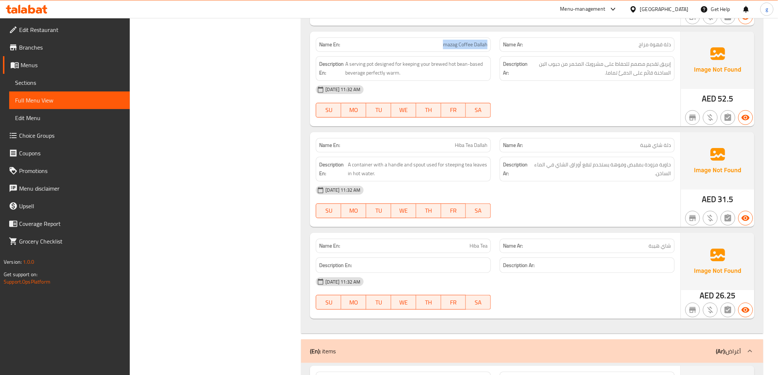
drag, startPoint x: 443, startPoint y: 44, endPoint x: 487, endPoint y: 45, distance: 43.4
click at [487, 45] on span "mazag Coffee Dallah" at bounding box center [465, 45] width 44 height 8
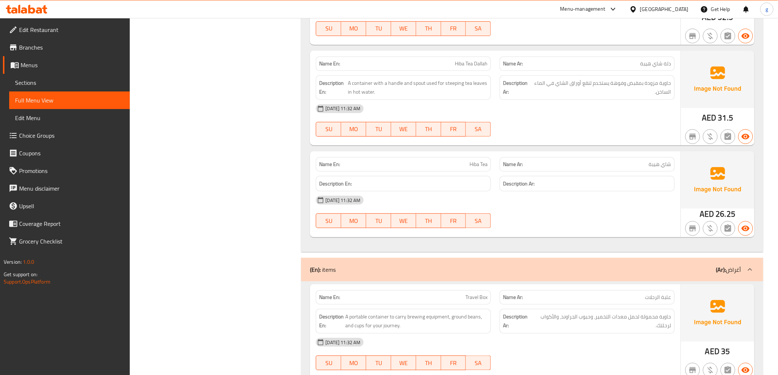
scroll to position [1225, 0]
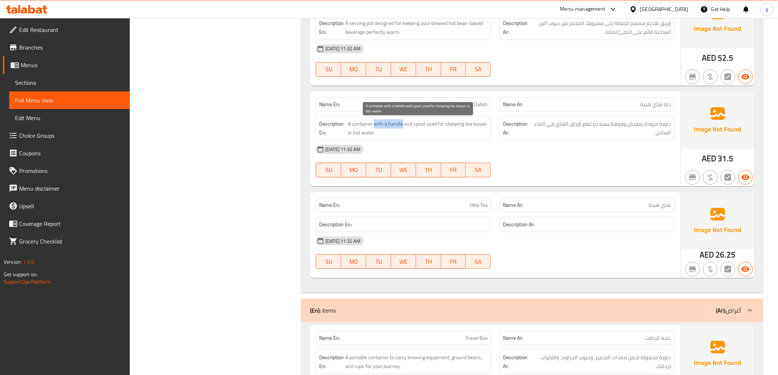
drag, startPoint x: 374, startPoint y: 124, endPoint x: 402, endPoint y: 127, distance: 28.1
click at [402, 127] on span "A container with a handle and spout used for steeping tea leaves in hot water." at bounding box center [418, 128] width 140 height 18
drag, startPoint x: 347, startPoint y: 124, endPoint x: 393, endPoint y: 123, distance: 46.7
click at [393, 123] on h6 "Description En: A container with a handle and spout used for steeping tea leave…" at bounding box center [403, 128] width 168 height 18
click at [393, 123] on span "A container with a handle and spout used for steeping tea leaves in hot water." at bounding box center [418, 128] width 140 height 18
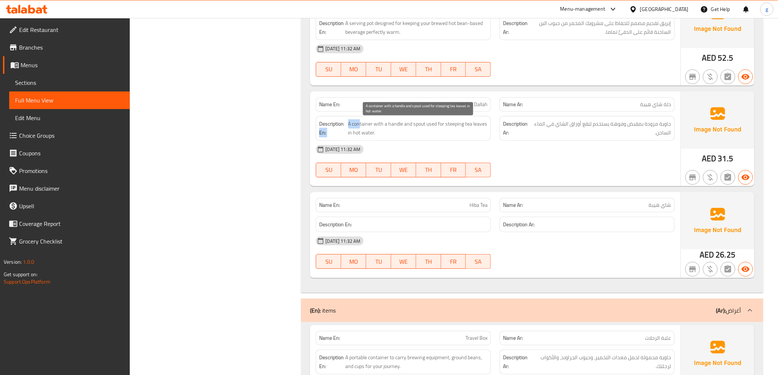
drag, startPoint x: 347, startPoint y: 123, endPoint x: 357, endPoint y: 123, distance: 9.9
click at [358, 123] on h6 "Description En: A container with a handle and spout used for steeping tea leave…" at bounding box center [403, 128] width 168 height 18
click at [357, 123] on span "A container with a handle and spout used for steeping tea leaves in hot water." at bounding box center [418, 128] width 140 height 18
drag, startPoint x: 348, startPoint y: 125, endPoint x: 404, endPoint y: 118, distance: 55.5
click at [404, 118] on div "Description En: A container with a handle and spout used for steeping tea leave…" at bounding box center [403, 128] width 175 height 25
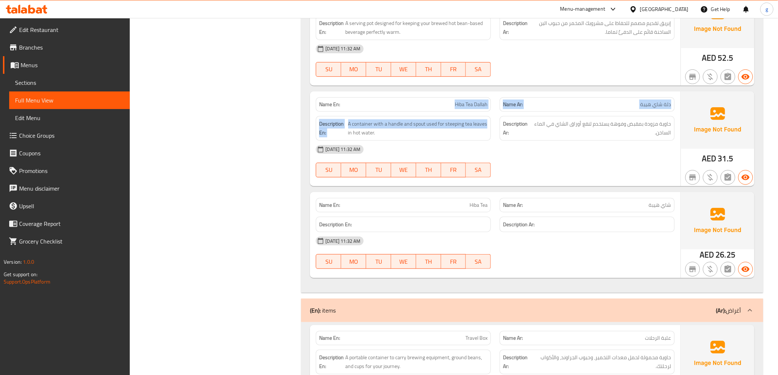
drag, startPoint x: 454, startPoint y: 107, endPoint x: 494, endPoint y: 113, distance: 40.5
click at [494, 113] on div "Name En: Hiba Tea Dallah Name Ar: دلة شاي هيبة Description En: A container with…" at bounding box center [495, 139] width 370 height 95
click at [469, 101] on span "Hiba Tea Dallah" at bounding box center [471, 105] width 33 height 8
drag, startPoint x: 447, startPoint y: 99, endPoint x: 487, endPoint y: 105, distance: 40.2
click at [487, 105] on div "Name En: Hiba Tea Dallah" at bounding box center [403, 104] width 175 height 14
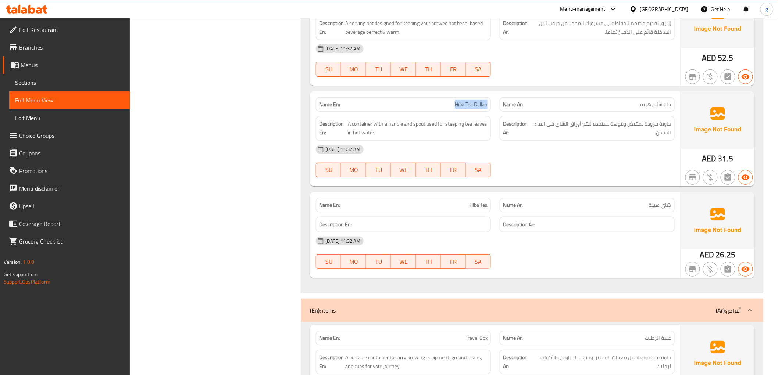
click at [456, 108] on span "Hiba Tea Dallah" at bounding box center [471, 105] width 33 height 8
click at [456, 104] on span "Hiba Tea Dallah" at bounding box center [471, 105] width 33 height 8
drag, startPoint x: 629, startPoint y: 123, endPoint x: 638, endPoint y: 126, distance: 9.2
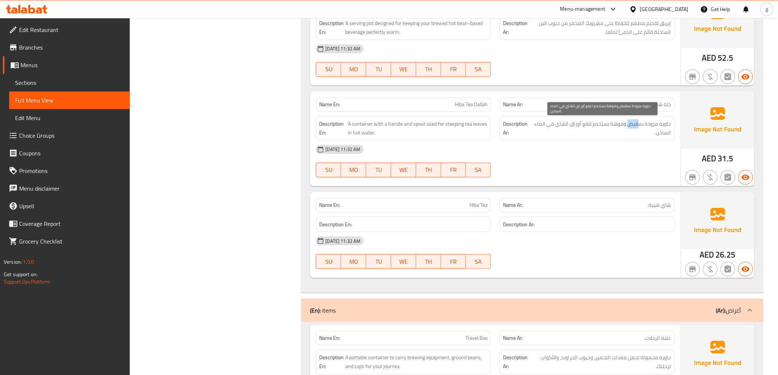
click at [638, 126] on span "حاوية مزودة بمقبض وفوهة يستخدم لنقع أوراق الشاي في الماء الساخن." at bounding box center [602, 128] width 138 height 18
drag, startPoint x: 645, startPoint y: 126, endPoint x: 658, endPoint y: 125, distance: 12.9
click at [658, 125] on span "حاوية مزودة بمقبض وفوهة يستخدم لنقع أوراق الشاي في الماء الساخن." at bounding box center [602, 128] width 138 height 18
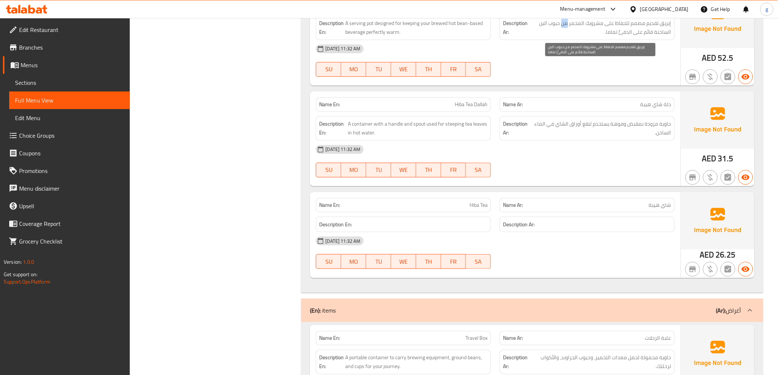
drag, startPoint x: 563, startPoint y: 26, endPoint x: 568, endPoint y: 28, distance: 5.5
click at [568, 28] on span "إبريق تقديم مصمم للحفاظ على مشروبك المخمر من حبوب البن الساخنة قائم على الدفئً …" at bounding box center [600, 28] width 142 height 18
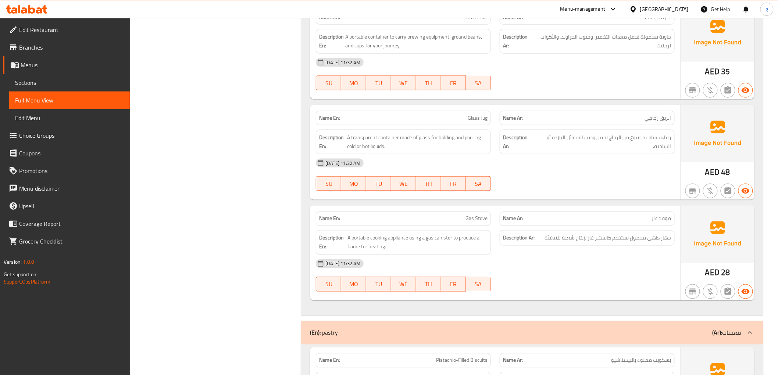
scroll to position [1552, 0]
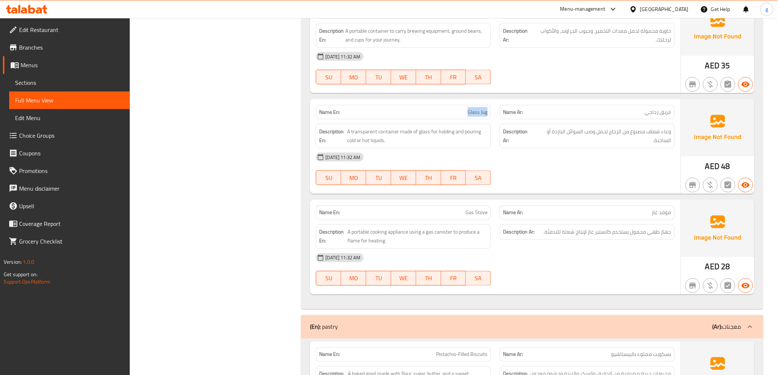
drag, startPoint x: 466, startPoint y: 112, endPoint x: 489, endPoint y: 114, distance: 22.9
click at [489, 114] on div "Name En: Glass Jug" at bounding box center [403, 112] width 175 height 14
click at [436, 111] on p "Name En: Glass Jug" at bounding box center [403, 112] width 168 height 8
drag, startPoint x: 482, startPoint y: 112, endPoint x: 486, endPoint y: 113, distance: 4.1
click at [486, 113] on span "Glass Jug" at bounding box center [478, 112] width 20 height 8
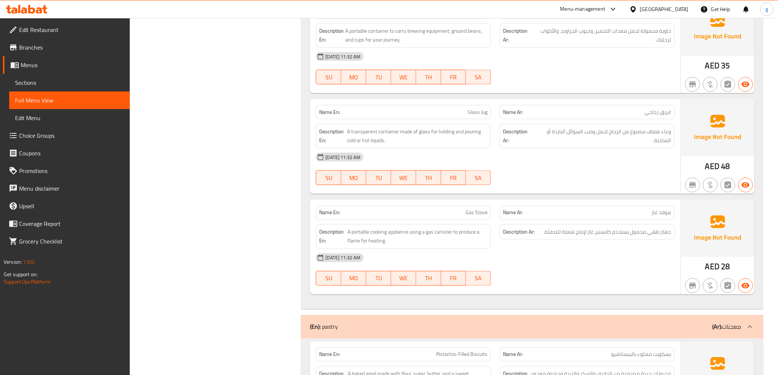
click at [479, 113] on span "Glass Jug" at bounding box center [478, 112] width 20 height 8
drag, startPoint x: 481, startPoint y: 114, endPoint x: 485, endPoint y: 115, distance: 3.8
click at [485, 115] on span "Glass Jug" at bounding box center [478, 112] width 20 height 8
drag, startPoint x: 470, startPoint y: 112, endPoint x: 473, endPoint y: 113, distance: 3.7
click at [473, 113] on span "Glass Jug" at bounding box center [478, 112] width 20 height 8
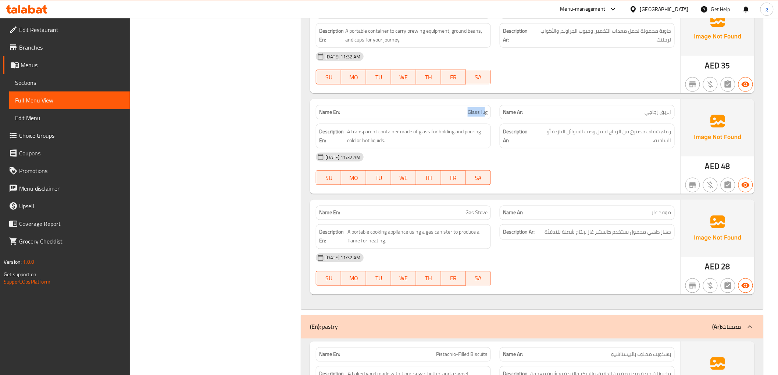
drag, startPoint x: 460, startPoint y: 108, endPoint x: 486, endPoint y: 114, distance: 26.5
click at [486, 114] on div "Name En: Glass Jug" at bounding box center [403, 112] width 175 height 14
click at [483, 114] on span "Glass Jug" at bounding box center [478, 112] width 20 height 8
drag, startPoint x: 480, startPoint y: 114, endPoint x: 487, endPoint y: 116, distance: 7.9
click at [487, 116] on div "Name En: Glass Jug" at bounding box center [403, 112] width 175 height 14
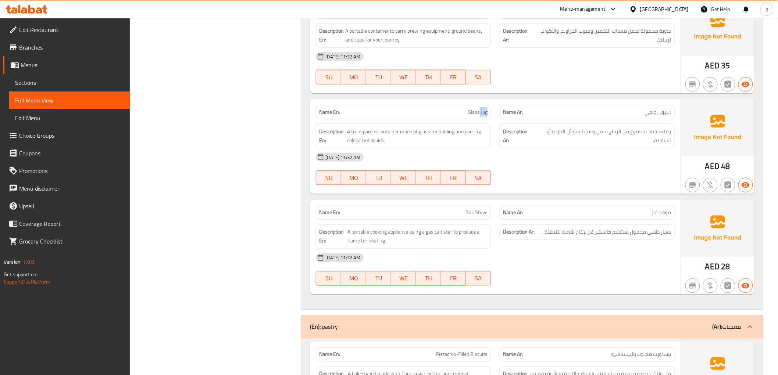
click at [490, 115] on div "Name En: Glass Jug" at bounding box center [403, 112] width 175 height 14
drag, startPoint x: 480, startPoint y: 114, endPoint x: 487, endPoint y: 115, distance: 7.1
click at [487, 115] on span "Glass Jug" at bounding box center [478, 112] width 20 height 8
drag, startPoint x: 480, startPoint y: 113, endPoint x: 487, endPoint y: 114, distance: 7.1
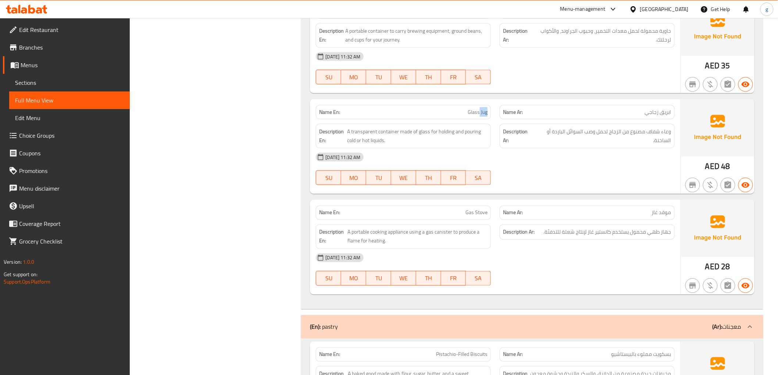
click at [487, 114] on span "Glass Jug" at bounding box center [478, 112] width 20 height 8
drag, startPoint x: 660, startPoint y: 113, endPoint x: 673, endPoint y: 116, distance: 12.4
click at [673, 116] on div "Name Ar: ابريق زجاجي" at bounding box center [586, 112] width 175 height 14
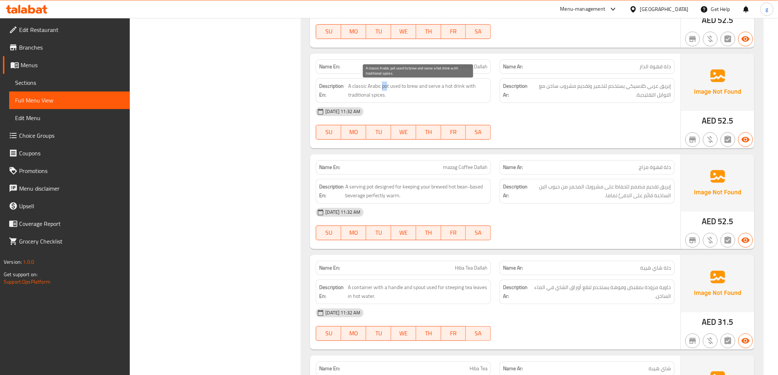
drag, startPoint x: 382, startPoint y: 87, endPoint x: 387, endPoint y: 87, distance: 5.5
click at [387, 87] on span "A classic Arabic pot used to brew and serve a hot drink with traditional spices." at bounding box center [417, 91] width 139 height 18
click at [397, 93] on span "A classic Arabic pot used to brew and serve a hot drink with traditional spices." at bounding box center [417, 91] width 139 height 18
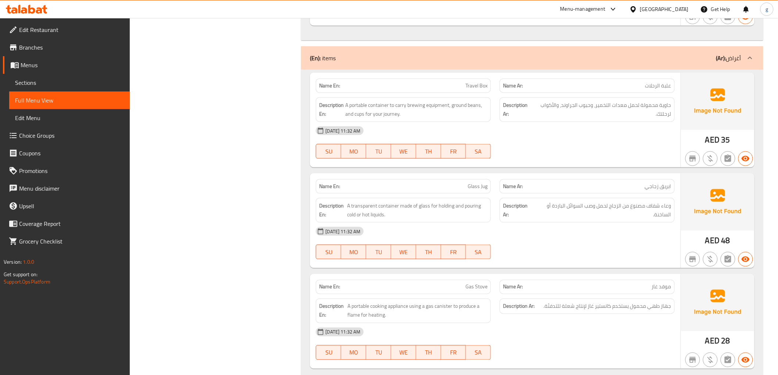
scroll to position [1518, 0]
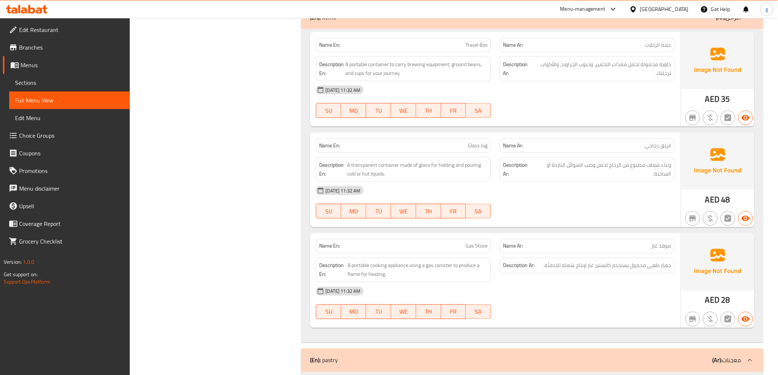
click at [604, 149] on p "Name Ar: ابريق زجاجي" at bounding box center [587, 146] width 168 height 8
click at [502, 148] on div "Name Ar: ابريق زجاجي" at bounding box center [586, 146] width 175 height 14
click at [515, 147] on strong "Name Ar:" at bounding box center [513, 146] width 20 height 8
click at [545, 143] on p "Name Ar: ابريق زجاجي" at bounding box center [587, 146] width 168 height 8
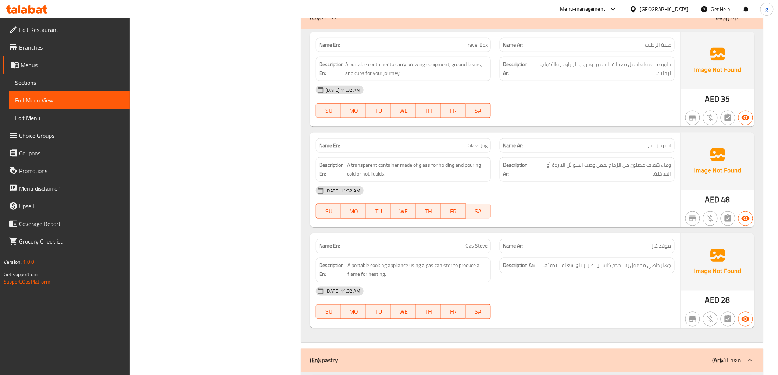
click at [545, 143] on p "Name Ar: ابريق زجاجي" at bounding box center [587, 146] width 168 height 8
click at [655, 144] on span "ابريق زجاجي" at bounding box center [658, 146] width 26 height 8
click at [633, 144] on p "Name Ar: ابريق زجاجي" at bounding box center [587, 146] width 168 height 8
click at [652, 148] on span "ابريق زجاجي" at bounding box center [658, 146] width 26 height 8
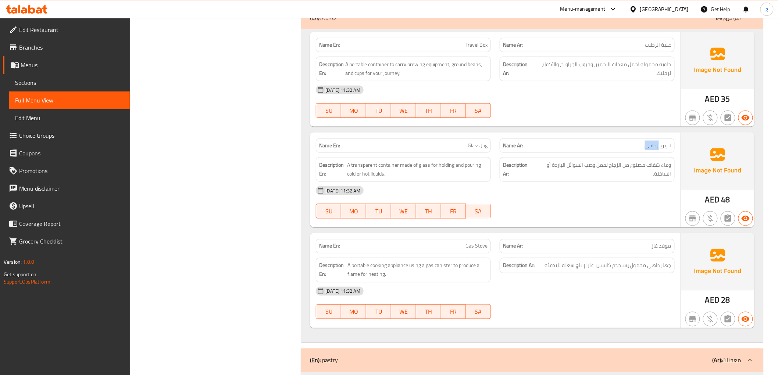
click at [622, 146] on p "Name Ar: ابريق زجاجي" at bounding box center [587, 146] width 168 height 8
click at [664, 149] on span "ابريق زجاجي" at bounding box center [658, 146] width 26 height 8
click at [479, 147] on span "Glass Jug" at bounding box center [478, 146] width 20 height 8
drag, startPoint x: 465, startPoint y: 145, endPoint x: 468, endPoint y: 137, distance: 8.9
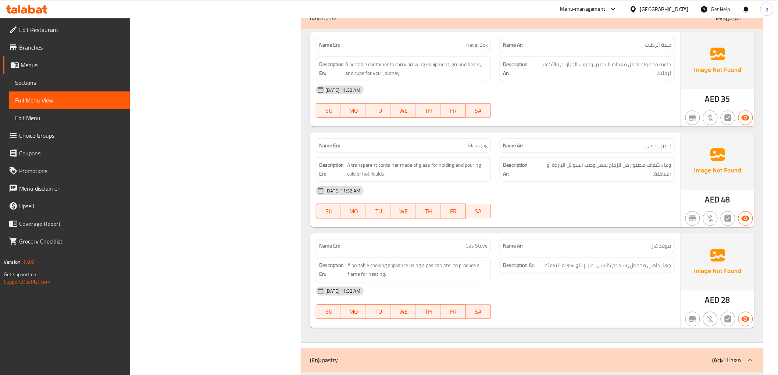
click at [468, 139] on div "Name En: Glass Jug" at bounding box center [403, 145] width 184 height 23
drag, startPoint x: 479, startPoint y: 148, endPoint x: 490, endPoint y: 148, distance: 11.0
click at [490, 148] on div "Name En: Glass Jug" at bounding box center [403, 146] width 175 height 14
click at [394, 170] on span "A transparent container made of glass for holding and pouring cold or hot liqui…" at bounding box center [417, 170] width 140 height 18
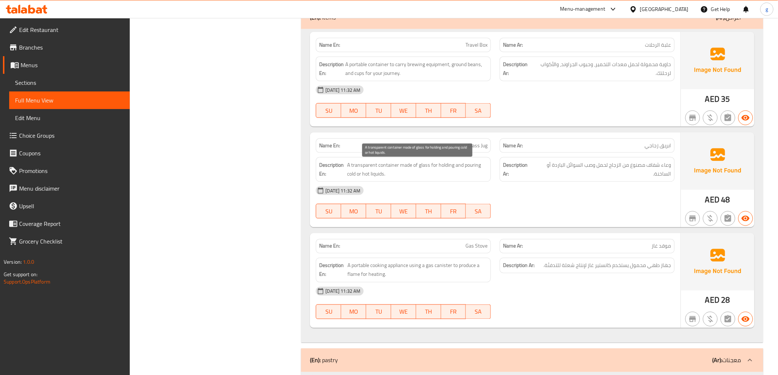
click at [376, 170] on span "A transparent container made of glass for holding and pouring cold or hot liqui…" at bounding box center [417, 170] width 140 height 18
click at [358, 167] on span "A transparent container made of glass for holding and pouring cold or hot liqui…" at bounding box center [417, 170] width 140 height 18
click at [379, 166] on span "A transparent container made of glass for holding and pouring cold or hot liqui…" at bounding box center [417, 170] width 140 height 18
drag, startPoint x: 377, startPoint y: 166, endPoint x: 398, endPoint y: 168, distance: 21.4
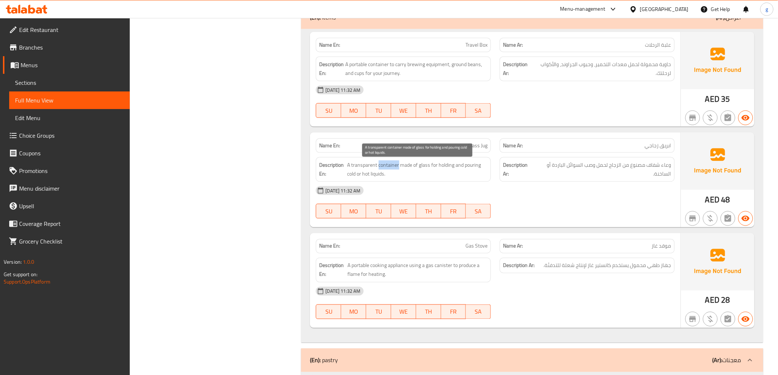
click at [398, 168] on span "A transparent container made of glass for holding and pouring cold or hot liqui…" at bounding box center [417, 170] width 140 height 18
drag, startPoint x: 458, startPoint y: 143, endPoint x: 494, endPoint y: 144, distance: 35.7
click at [494, 144] on div "Name En: Glass Jug" at bounding box center [403, 145] width 184 height 23
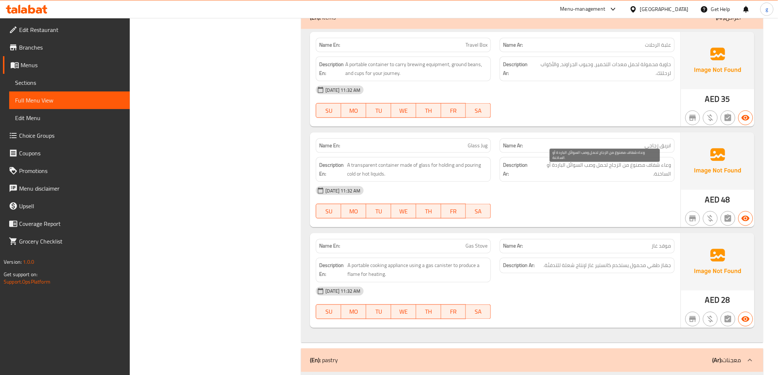
click at [663, 166] on span "وعاء شفاف مصنوع من الزجاج لحمل وصب السوائل الباردة أو الساخنة." at bounding box center [602, 170] width 137 height 18
drag, startPoint x: 660, startPoint y: 166, endPoint x: 675, endPoint y: 169, distance: 14.7
click at [675, 169] on div "Description Ar: وعاء شفاف مصنوع من الزجاج لحمل وصب السوائل الباردة أو الساخنة." at bounding box center [587, 169] width 184 height 33
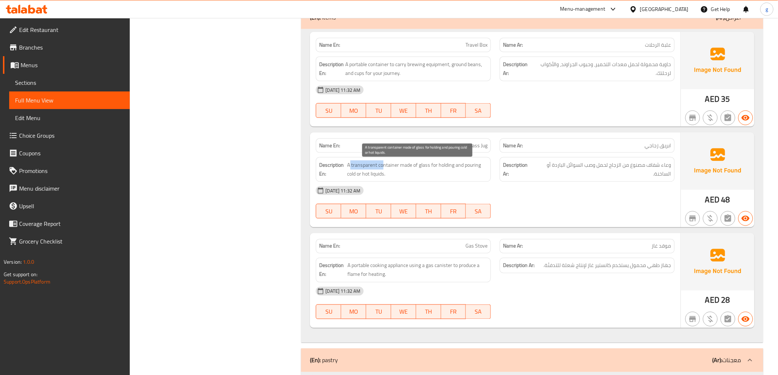
drag, startPoint x: 350, startPoint y: 164, endPoint x: 383, endPoint y: 168, distance: 34.0
click at [383, 168] on span "A transparent container made of glass for holding and pouring cold or hot liqui…" at bounding box center [417, 170] width 140 height 18
drag, startPoint x: 346, startPoint y: 166, endPoint x: 398, endPoint y: 165, distance: 51.8
click at [398, 165] on h6 "Description En: A transparent container made of glass for holding and pouring c…" at bounding box center [403, 170] width 168 height 18
click at [431, 176] on span "A transparent container made of glass for holding and pouring cold or hot liqui…" at bounding box center [417, 170] width 140 height 18
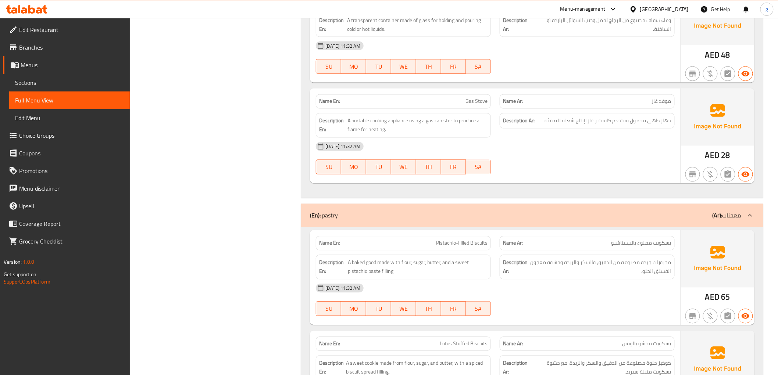
scroll to position [1665, 0]
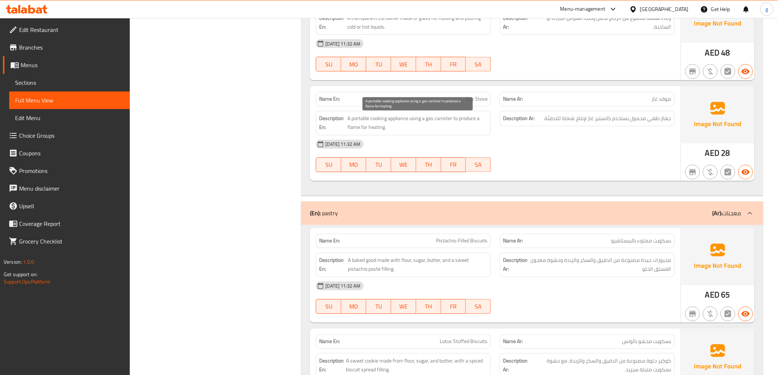
click at [388, 121] on span "A portable cooking appliance using a gas canister to produce a flame for heatin…" at bounding box center [417, 123] width 140 height 18
drag, startPoint x: 351, startPoint y: 119, endPoint x: 372, endPoint y: 122, distance: 21.5
click at [372, 122] on span "A portable cooking appliance using a gas canister to produce a flame for heatin…" at bounding box center [417, 123] width 140 height 18
click at [363, 120] on span "A portable cooking appliance using a gas canister to produce a flame for heatin…" at bounding box center [417, 123] width 140 height 18
drag, startPoint x: 372, startPoint y: 120, endPoint x: 407, endPoint y: 120, distance: 35.7
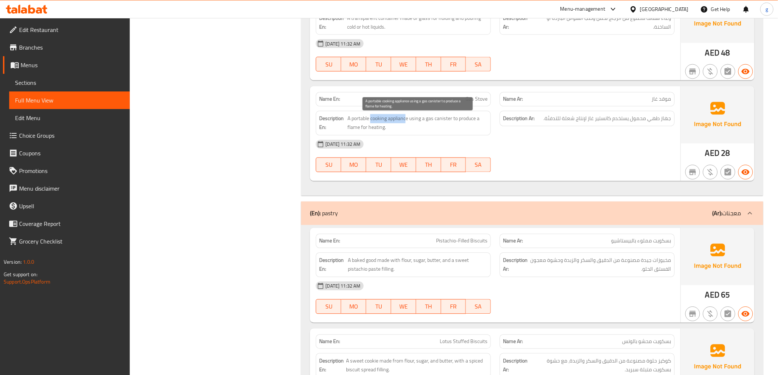
click at [407, 120] on span "A portable cooking appliance using a gas canister to produce a flame for heatin…" at bounding box center [417, 123] width 140 height 18
click at [448, 126] on span "A portable cooking appliance using a gas canister to produce a flame for heatin…" at bounding box center [417, 123] width 140 height 18
drag, startPoint x: 370, startPoint y: 120, endPoint x: 387, endPoint y: 123, distance: 17.2
click at [387, 123] on span "A portable cooking appliance using a gas canister to produce a flame for heatin…" at bounding box center [417, 123] width 140 height 18
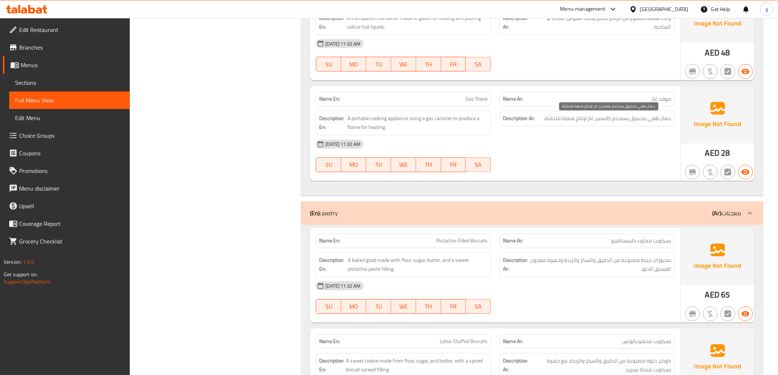
click at [566, 119] on span "جهاز طهي محمول يستخدم كانستير غاز لإنتاج شعلة للتدفئة." at bounding box center [608, 118] width 128 height 9
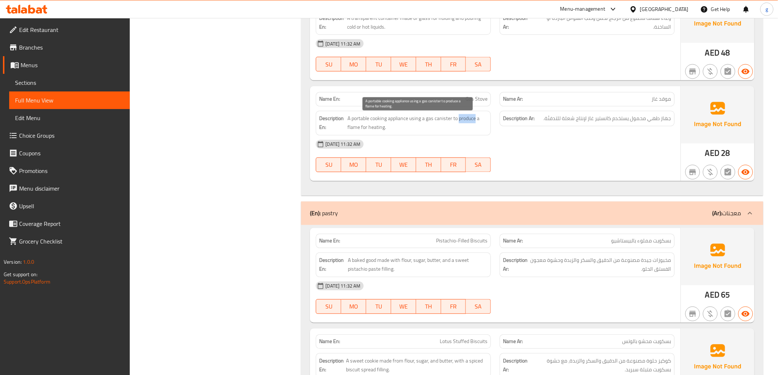
drag, startPoint x: 459, startPoint y: 121, endPoint x: 476, endPoint y: 124, distance: 17.6
click at [476, 124] on span "A portable cooking appliance using a gas canister to produce a flame for heatin…" at bounding box center [417, 123] width 140 height 18
click at [440, 138] on div "[DATE] 11:32 AM" at bounding box center [494, 145] width 367 height 18
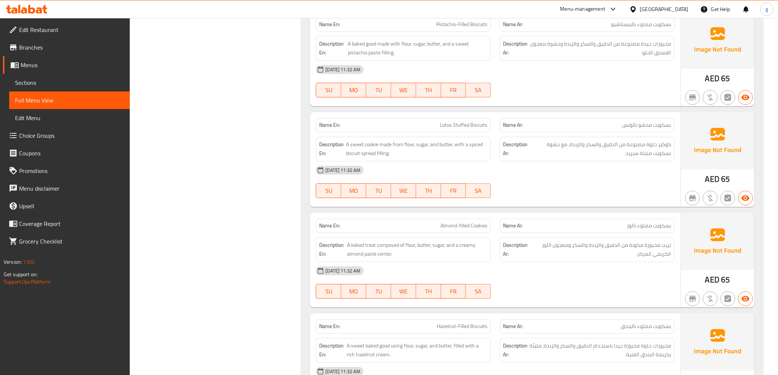
scroll to position [1869, 0]
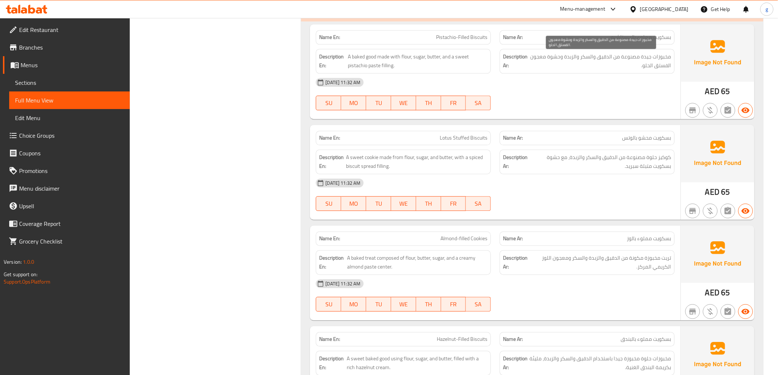
click at [655, 60] on span "مخبوزات جيدة مصنوعة من الدقيق والسكر والزبدة وحشوة معجون الفستق الحلو." at bounding box center [600, 61] width 141 height 18
drag, startPoint x: 431, startPoint y: 37, endPoint x: 491, endPoint y: 39, distance: 59.9
click at [491, 39] on div "Name En: Pistachio-Filled Biscuits" at bounding box center [403, 37] width 175 height 14
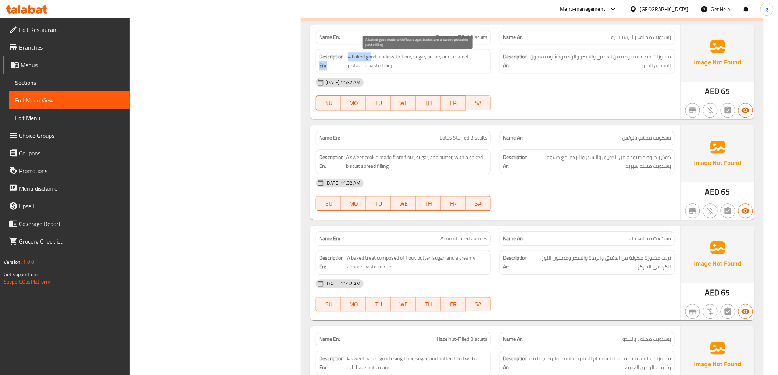
drag, startPoint x: 345, startPoint y: 55, endPoint x: 370, endPoint y: 58, distance: 25.1
click at [370, 58] on h6 "Description En: A baked good made with flour, sugar, butter, and a sweet pistac…" at bounding box center [403, 61] width 168 height 18
click at [370, 58] on span "A baked good made with flour, sugar, butter, and a sweet pistachio paste fillin…" at bounding box center [418, 61] width 140 height 18
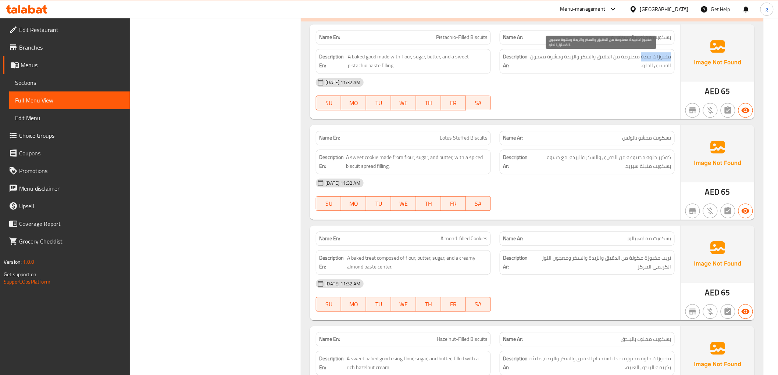
drag, startPoint x: 670, startPoint y: 57, endPoint x: 641, endPoint y: 58, distance: 29.0
click at [641, 58] on span "مخبوزات جيدة مصنوعة من الدقيق والسكر والزبدة وحشوة معجون الفستق الحلو." at bounding box center [600, 61] width 141 height 18
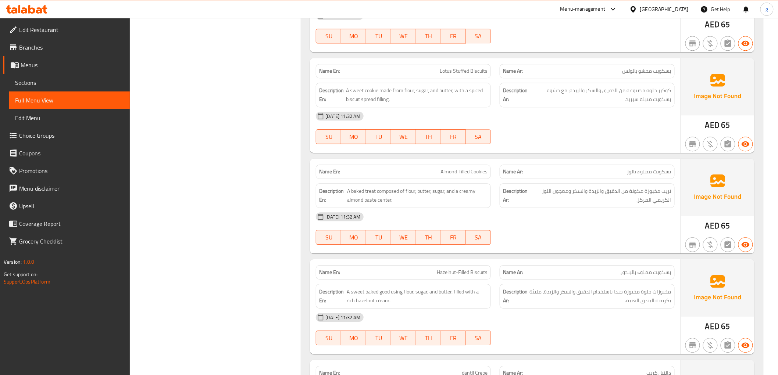
scroll to position [1951, 0]
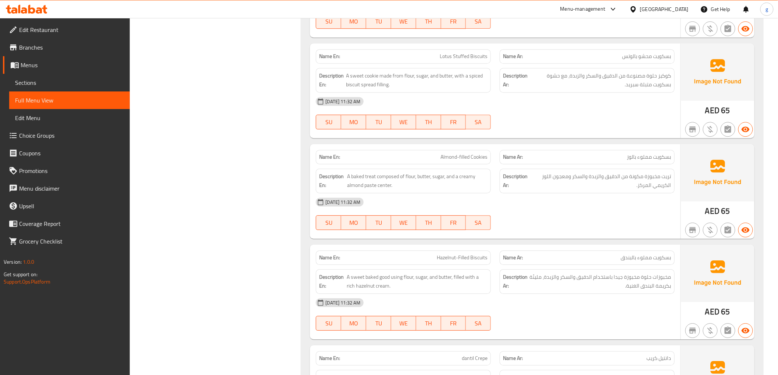
click at [449, 60] on span "Lotus Stuffed Biscuits" at bounding box center [464, 57] width 48 height 8
drag, startPoint x: 626, startPoint y: 86, endPoint x: 645, endPoint y: 88, distance: 19.9
click at [645, 88] on span "كوكيز حلوة مصنوعة من الدقيق والسكر والزبدة، مع حشوة بسكويت متبلة سبريد." at bounding box center [600, 80] width 141 height 18
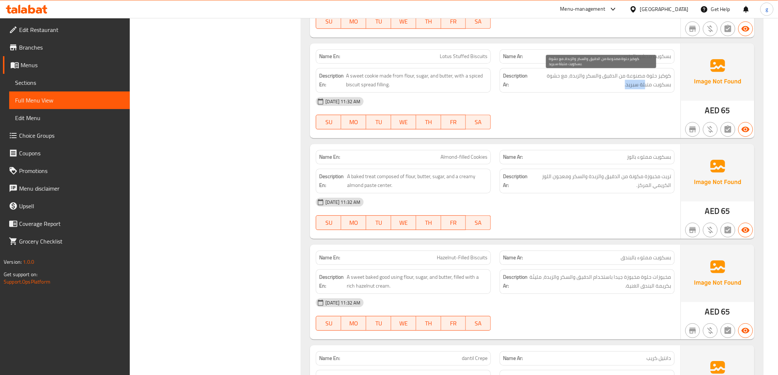
click at [629, 85] on span "كوكيز حلوة مصنوعة من الدقيق والسكر والزبدة، مع حشوة بسكويت متبلة سبريد." at bounding box center [600, 80] width 141 height 18
drag, startPoint x: 561, startPoint y: 76, endPoint x: 547, endPoint y: 79, distance: 13.8
click at [547, 79] on span "كوكيز حلوة مصنوعة من الدقيق والسكر والزبدة، مع حشوة بسكويت متبلة سبريد." at bounding box center [600, 80] width 141 height 18
click at [550, 75] on span "كوكيز حلوة مصنوعة من الدقيق والسكر والزبدة، مع حشوة بسكويت متبلة سبريد." at bounding box center [600, 80] width 141 height 18
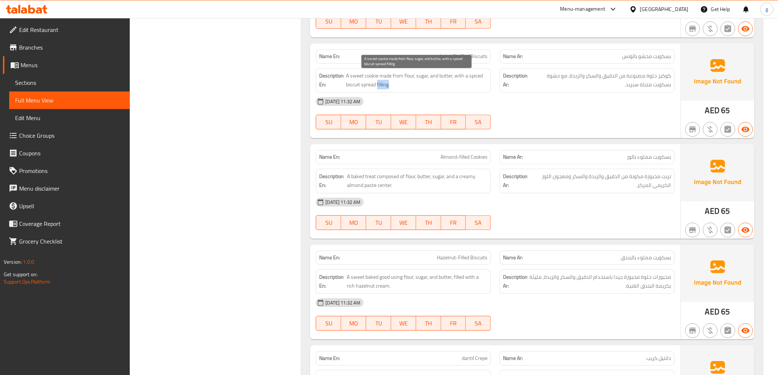
drag, startPoint x: 387, startPoint y: 87, endPoint x: 377, endPoint y: 90, distance: 10.4
click at [377, 89] on span "A sweet cookie made from flour, sugar, and butter, with a spiced biscuit spread…" at bounding box center [416, 80] width 141 height 18
click at [431, 94] on div "[DATE] 11:32 AM" at bounding box center [494, 102] width 367 height 18
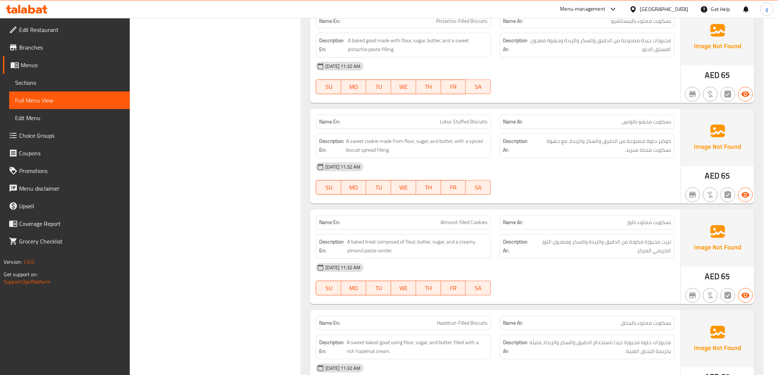
scroll to position [1869, 0]
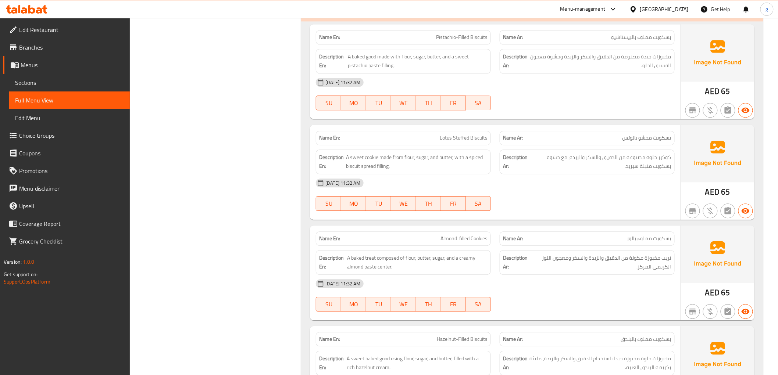
click at [478, 239] on span "Almond-filled Cookies" at bounding box center [463, 239] width 47 height 8
click at [445, 236] on span "Almond-filled Cookies" at bounding box center [463, 239] width 47 height 8
drag, startPoint x: 435, startPoint y: 239, endPoint x: 488, endPoint y: 238, distance: 53.3
click at [488, 238] on div "Name En: Almond-filled Cookies" at bounding box center [403, 239] width 175 height 14
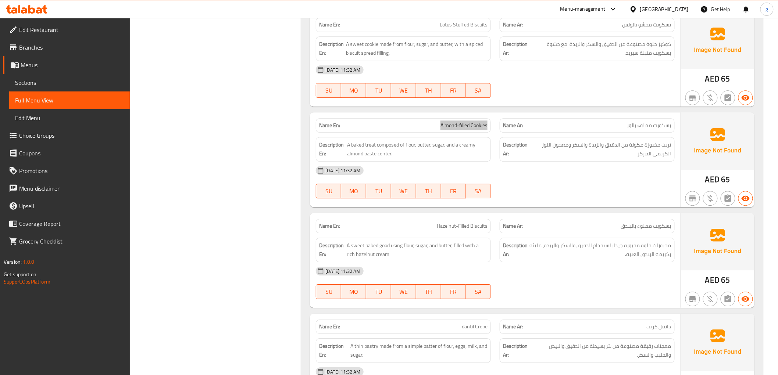
scroll to position [2033, 0]
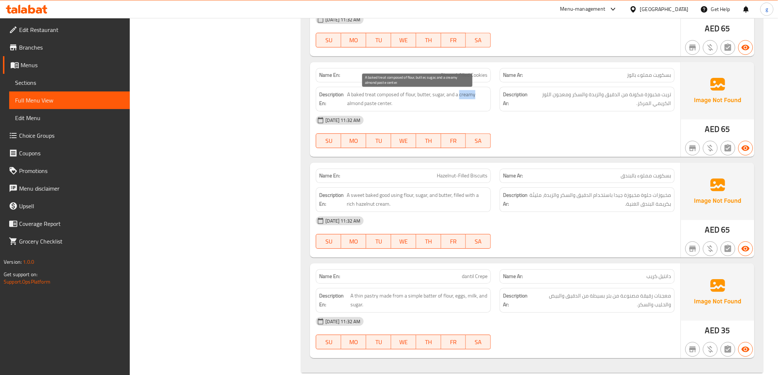
drag, startPoint x: 460, startPoint y: 97, endPoint x: 479, endPoint y: 99, distance: 18.9
click at [479, 99] on span "A baked treat composed of flour, butter, sugar, and a creamy almond paste cente…" at bounding box center [417, 99] width 140 height 18
click at [602, 107] on span "تريت مخبوزة مكونة من الدقيق والزبدة والسكر ومعجون اللوز الكريمي المركز." at bounding box center [601, 99] width 140 height 18
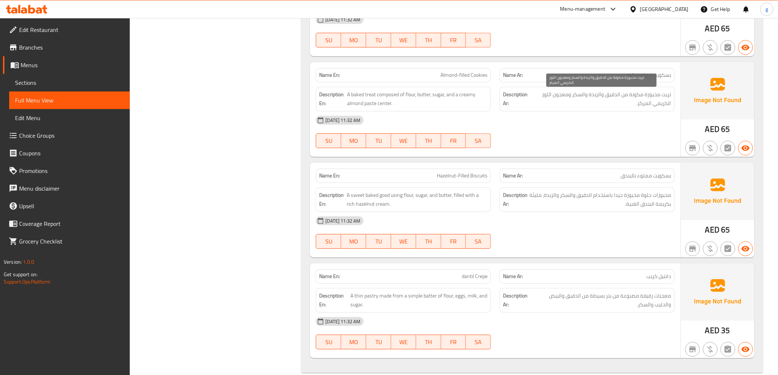
click at [563, 101] on span "تريت مخبوزة مكونة من الدقيق والزبدة والسكر ومعجون اللوز الكريمي المركز." at bounding box center [601, 99] width 140 height 18
click at [551, 94] on span "تريت مخبوزة مكونة من الدقيق والزبدة والسكر ومعجون اللوز الكريمي المركز." at bounding box center [601, 99] width 140 height 18
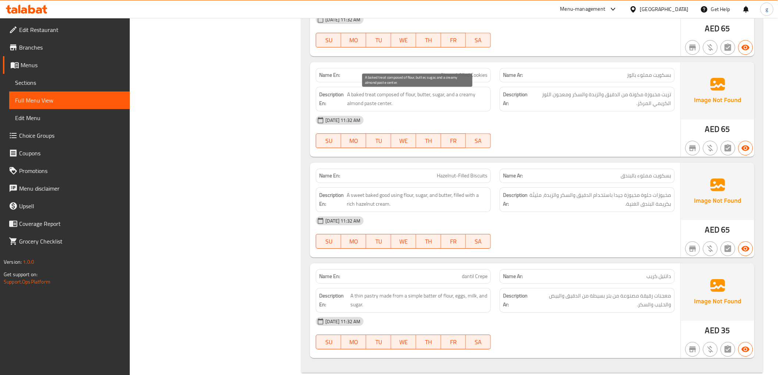
click at [459, 107] on span "A baked treat composed of flour, butter, sugar, and a creamy almond paste cente…" at bounding box center [417, 99] width 140 height 18
click at [566, 126] on div "[DATE] 11:32 AM" at bounding box center [494, 120] width 367 height 18
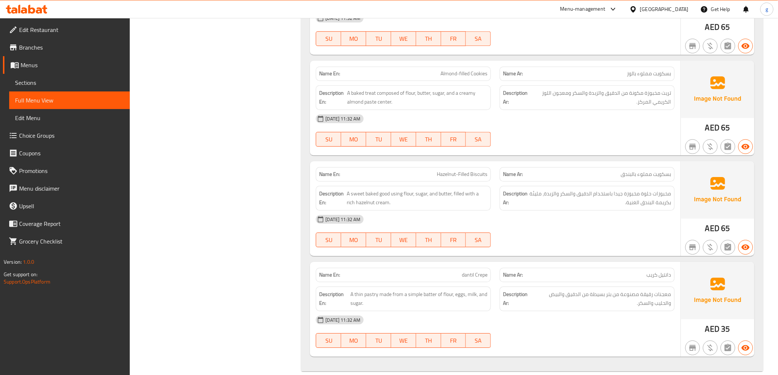
scroll to position [2048, 0]
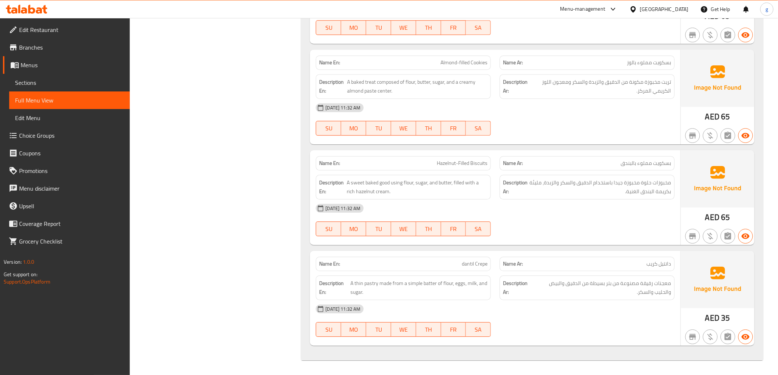
click at [467, 166] on span "Hazelnut-Filled Biscuits" at bounding box center [462, 164] width 51 height 8
click at [473, 165] on span "Hazelnut-Filled Biscuits" at bounding box center [462, 164] width 51 height 8
click at [459, 169] on div "Name En: Hazelnut-Filled Biscuits" at bounding box center [403, 163] width 175 height 14
click at [388, 283] on span "A thin pastry made from a simple batter of flour, eggs, milk, and sugar." at bounding box center [418, 288] width 137 height 18
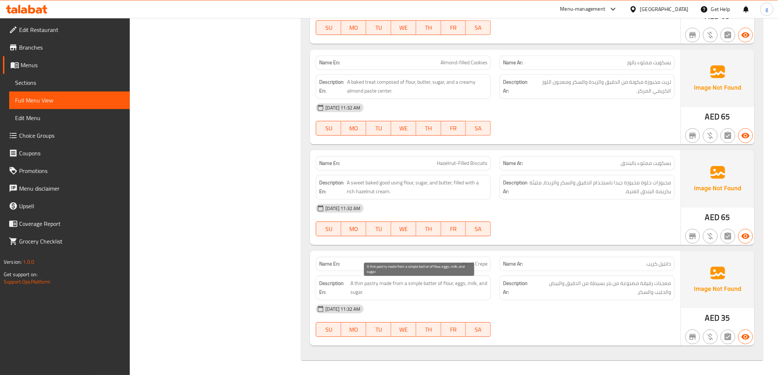
click at [400, 286] on span "A thin pastry made from a simple batter of flour, eggs, milk, and sugar." at bounding box center [418, 288] width 137 height 18
click at [414, 285] on span "A thin pastry made from a simple batter of flour, eggs, milk, and sugar." at bounding box center [418, 288] width 137 height 18
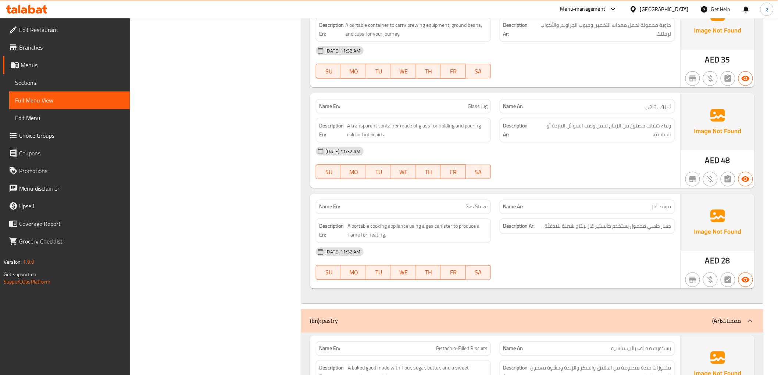
scroll to position [1557, 0]
click at [57, 81] on span "Sections" at bounding box center [69, 82] width 109 height 9
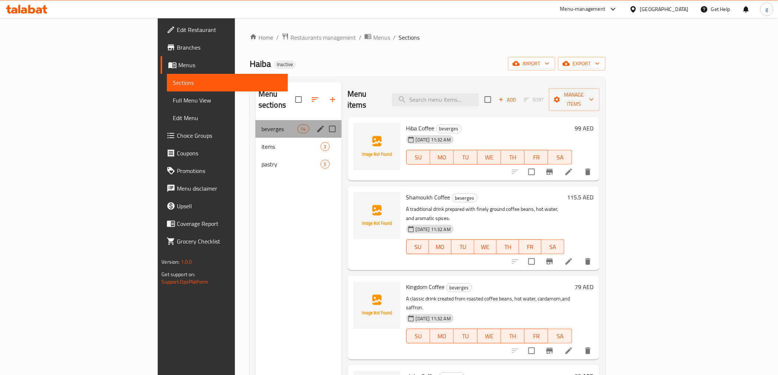
click at [274, 120] on div "beverges 14" at bounding box center [298, 129] width 86 height 18
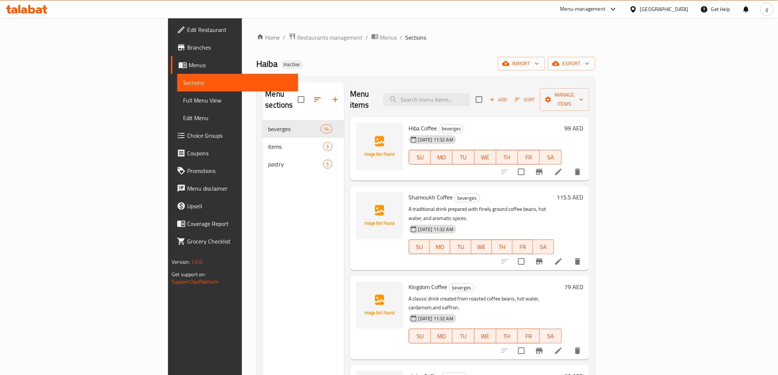
scroll to position [82, 0]
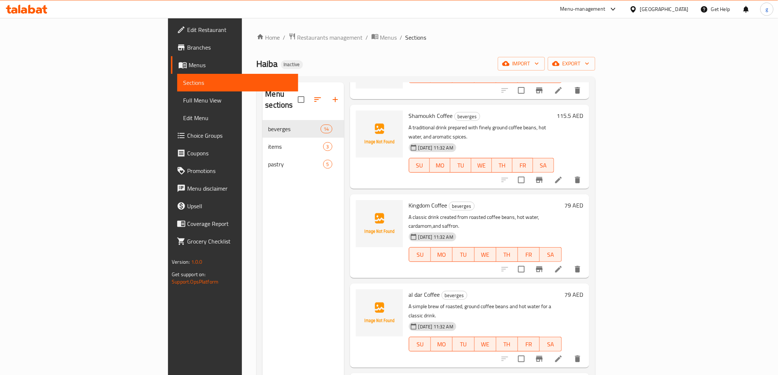
click at [563, 176] on icon at bounding box center [558, 180] width 9 height 9
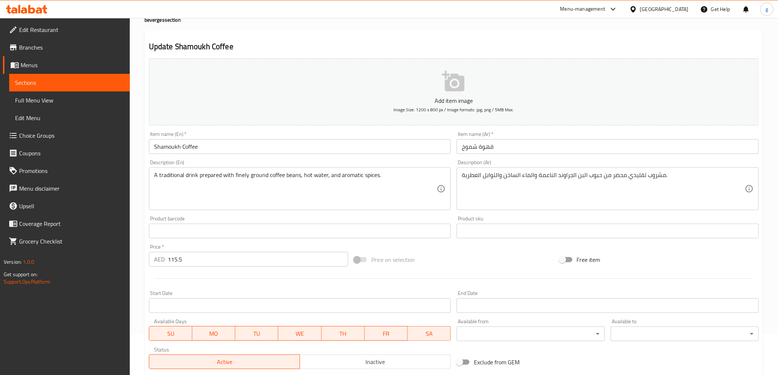
scroll to position [82, 0]
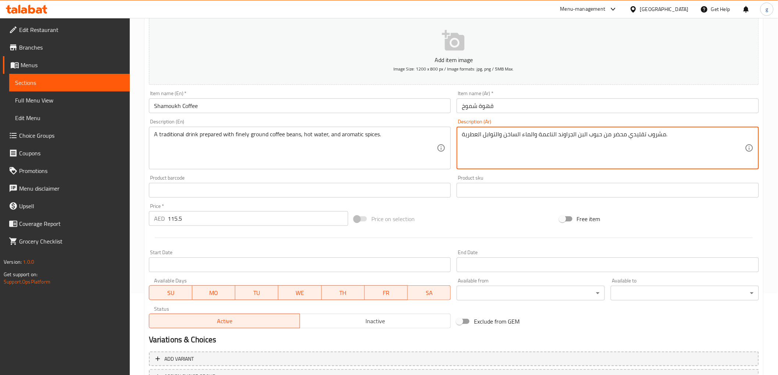
drag, startPoint x: 611, startPoint y: 136, endPoint x: 620, endPoint y: 138, distance: 8.9
type textarea "مشروب تقليدي معد من حبوب البن الجراوند الناعمة والماء الساخن والتوابل العطرية."
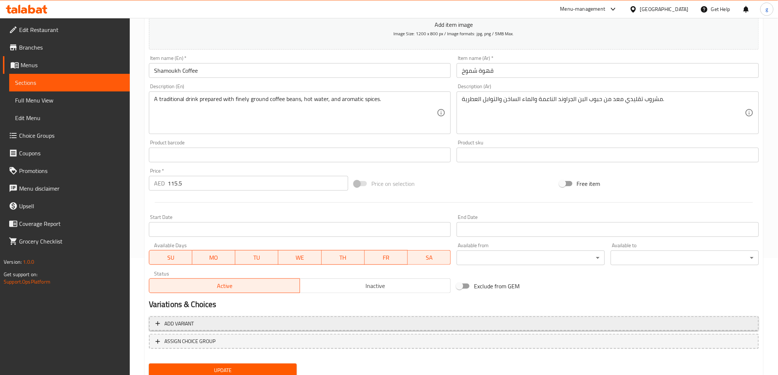
scroll to position [143, 0]
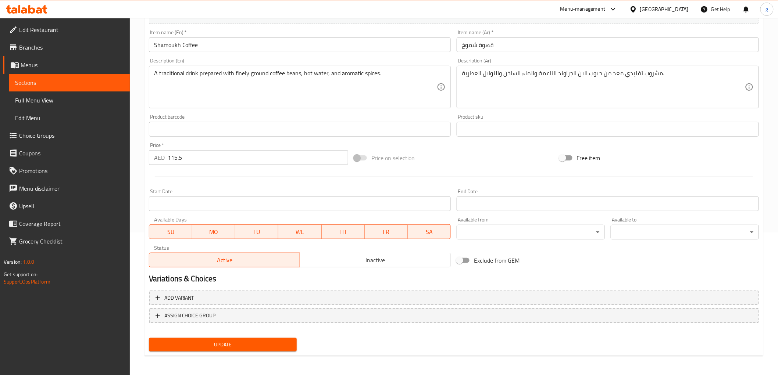
click at [214, 344] on span "Update" at bounding box center [223, 344] width 136 height 9
click at [32, 85] on span "Sections" at bounding box center [69, 82] width 109 height 9
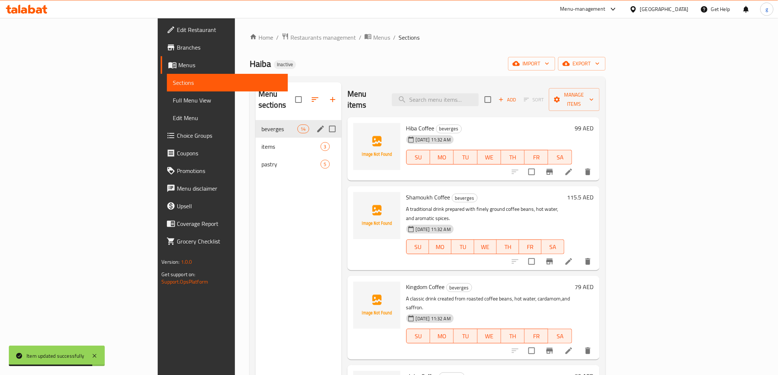
click at [261, 125] on span "beverges" at bounding box center [279, 129] width 36 height 9
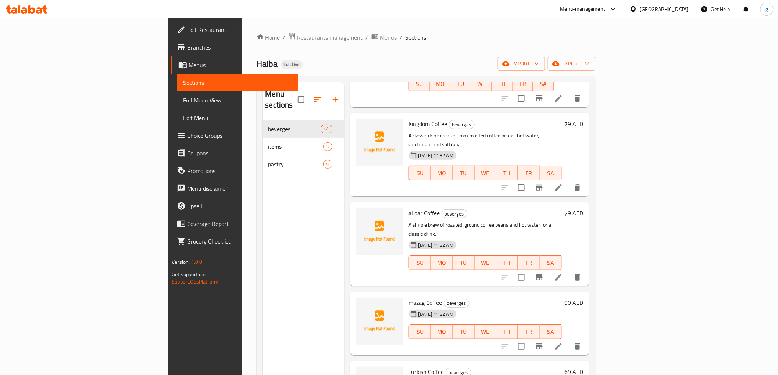
scroll to position [204, 0]
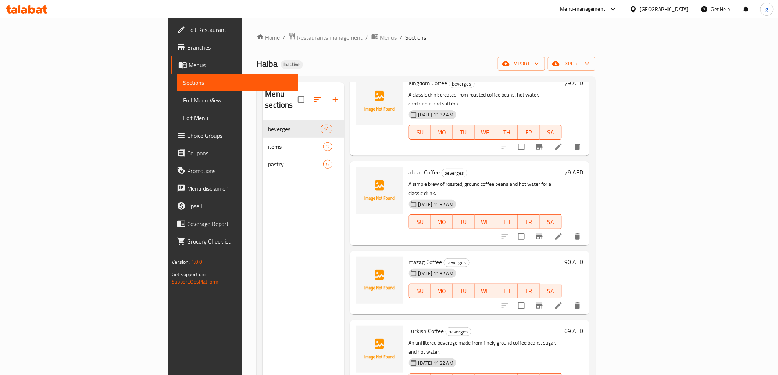
click at [563, 232] on icon at bounding box center [558, 236] width 9 height 9
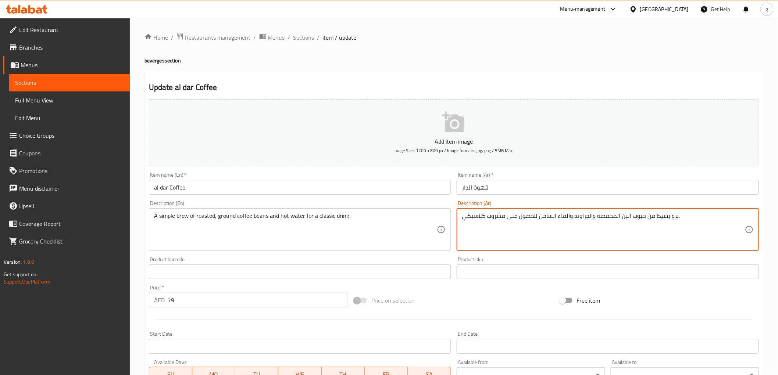
drag, startPoint x: 508, startPoint y: 218, endPoint x: 527, endPoint y: 220, distance: 18.4
click at [527, 220] on textarea "برو بسيط من حبوب البن المحمصة والجراوند والماء الساخن للحصول على مشروب كلاسيكي." at bounding box center [603, 229] width 283 height 35
click at [519, 226] on textarea "برو بسيط من حبوب البن المحمصة والجراوند والماء الساخن للحصول على مشروب كلاسيكي." at bounding box center [603, 229] width 283 height 35
click at [506, 219] on textarea "برو بسيط من حبوب البن المحمصة والجراوند والماء الساخن للحصول على مشروب كلاسيكي." at bounding box center [603, 229] width 283 height 35
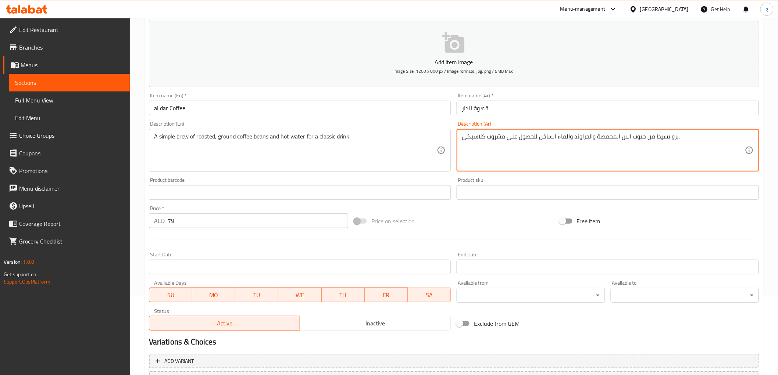
scroll to position [82, 0]
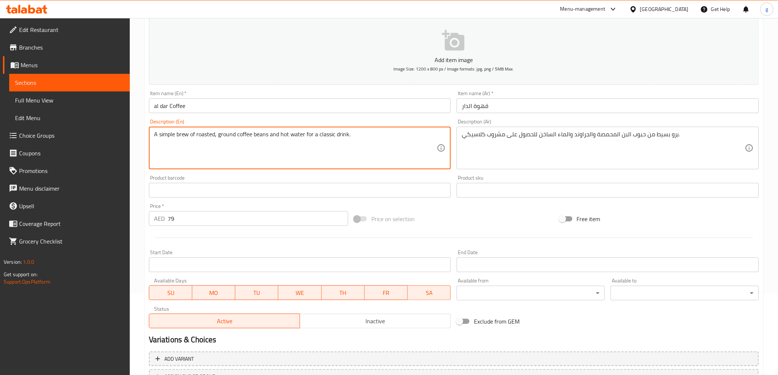
drag, startPoint x: 305, startPoint y: 134, endPoint x: 317, endPoint y: 145, distance: 16.1
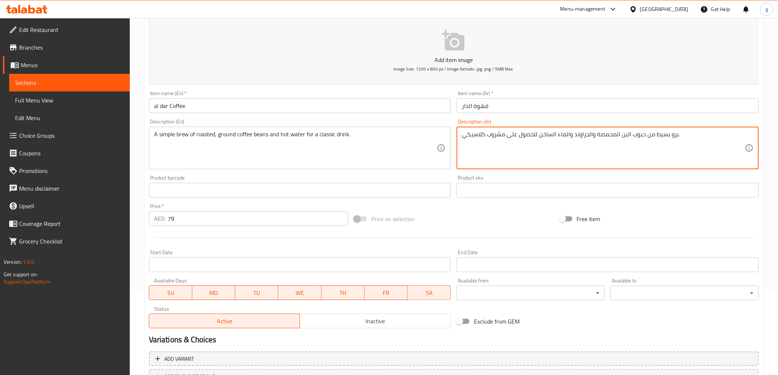
drag, startPoint x: 519, startPoint y: 137, endPoint x: 537, endPoint y: 140, distance: 17.8
paste textarea "ن اج"
drag, startPoint x: 507, startPoint y: 137, endPoint x: 517, endPoint y: 138, distance: 9.7
click at [517, 138] on textarea "برو بسيط من حبوب البن المحمصة والجراوند والماء الساخن من اجل على مشروب كلاسيكي." at bounding box center [603, 148] width 283 height 35
click at [506, 149] on textarea "برو بسيط من حبوب البن المحمصة والجراوند والماء الساخن من اجل مشروب كلاسيكي." at bounding box center [603, 148] width 283 height 35
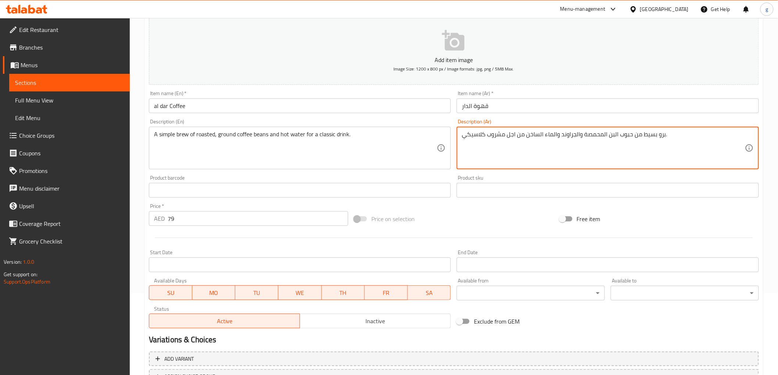
click at [469, 141] on textarea "برو بسيط من حبوب البن المحمصة والجراوند والماء الساخن من اجل مشروب كلاسيكي." at bounding box center [603, 148] width 283 height 35
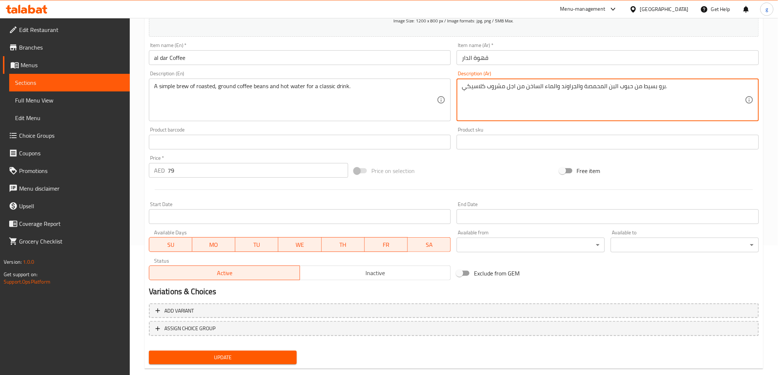
scroll to position [143, 0]
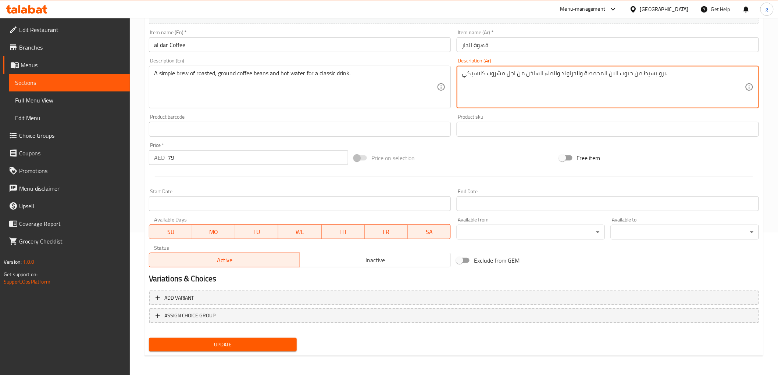
type textarea "برو بسيط من حبوب البن المحمصة والجراوند والماء الساخن من اجل مشروب كلاسيكي."
click at [248, 343] on span "Update" at bounding box center [223, 344] width 136 height 9
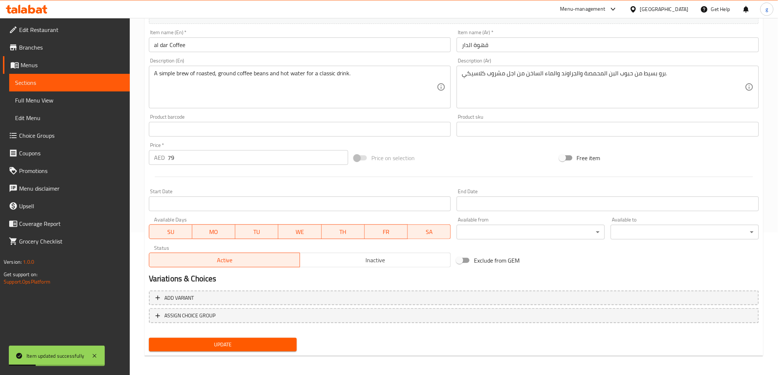
click at [44, 86] on span "Sections" at bounding box center [69, 82] width 109 height 9
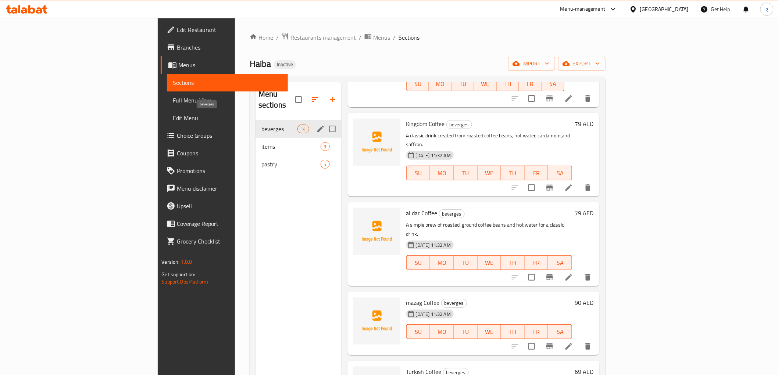
drag, startPoint x: 222, startPoint y: 113, endPoint x: 237, endPoint y: 117, distance: 14.7
click at [261, 125] on span "beverges" at bounding box center [279, 129] width 36 height 9
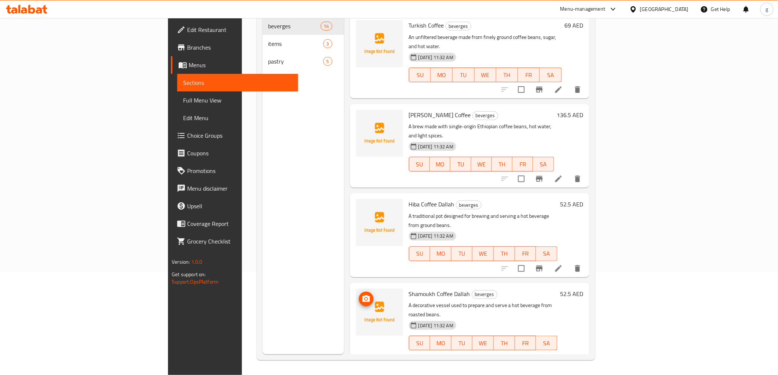
scroll to position [448, 0]
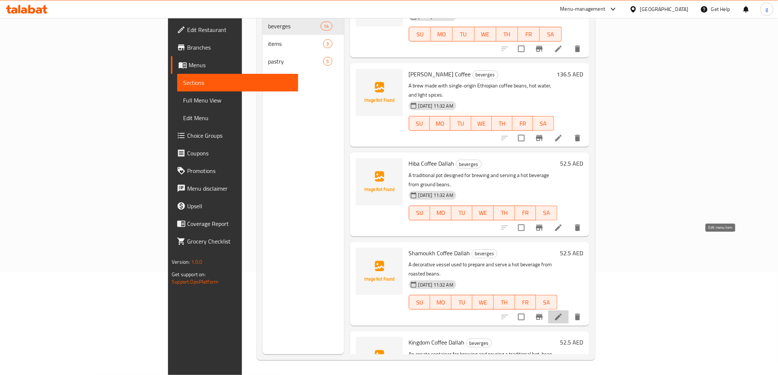
click at [563, 313] on icon at bounding box center [558, 317] width 9 height 9
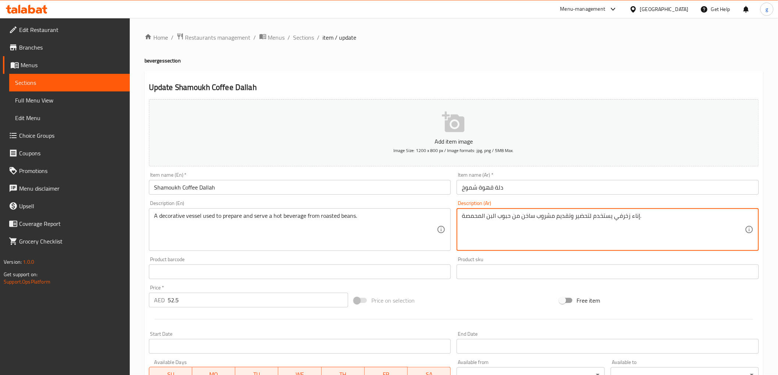
drag, startPoint x: 487, startPoint y: 215, endPoint x: 498, endPoint y: 221, distance: 12.5
click at [500, 218] on textarea "إناء زخرفي يستخدم لتحضير وتقديم مشروب ساخن من حبوب المحمصة." at bounding box center [603, 229] width 283 height 35
click at [497, 226] on textarea "إناء زخرفي يستخدم لتحضير وتقديم مشروب ساخن من الحبوب المحمصة." at bounding box center [603, 229] width 283 height 35
type textarea "إناء زخرفي يستخدم لتحضير وتقديم مشروب ساخن من الحبوب المحمصة."
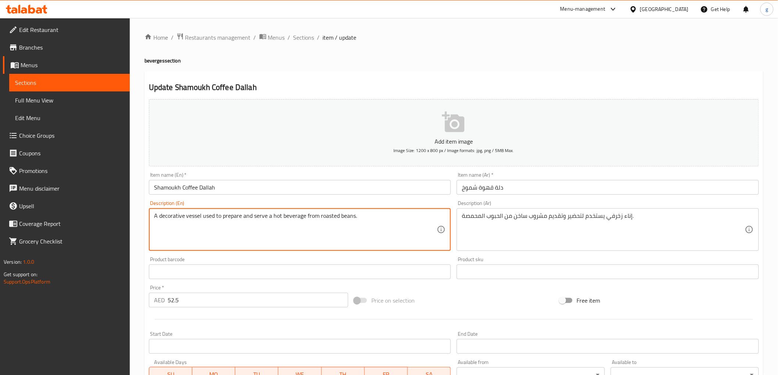
click at [347, 222] on textarea "A decorative vessel used to prepare and serve a hot beverage from roasted beans." at bounding box center [295, 229] width 283 height 35
click at [379, 217] on textarea "A decorative vessel used to prepare and serve a hot beverage from roasted beans." at bounding box center [295, 229] width 283 height 35
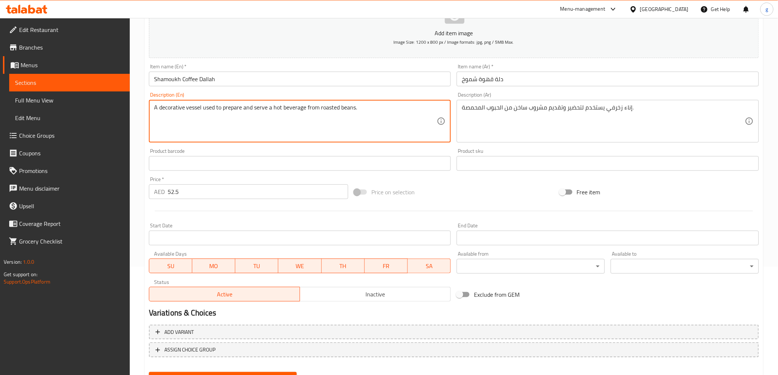
scroll to position [143, 0]
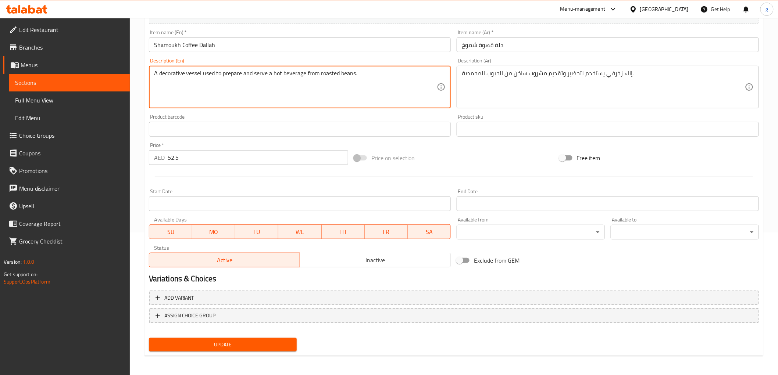
click at [164, 343] on span "Update" at bounding box center [223, 344] width 136 height 9
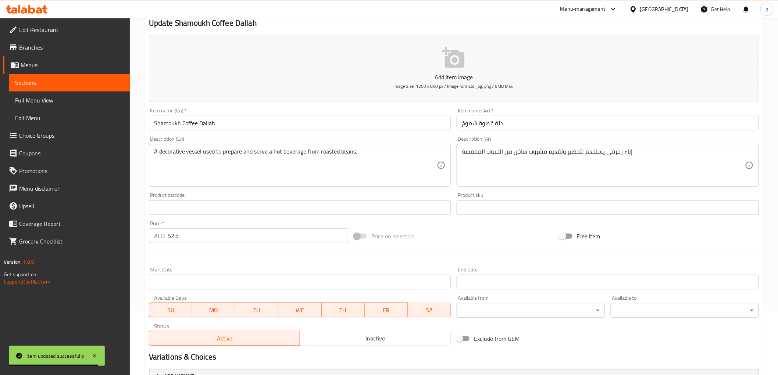
scroll to position [61, 0]
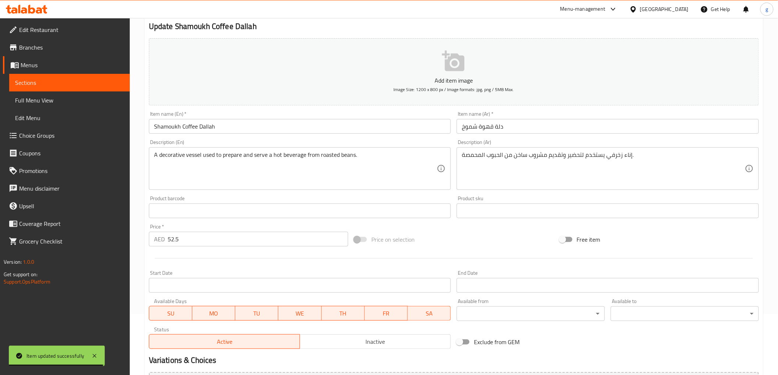
click at [50, 81] on span "Sections" at bounding box center [69, 82] width 109 height 9
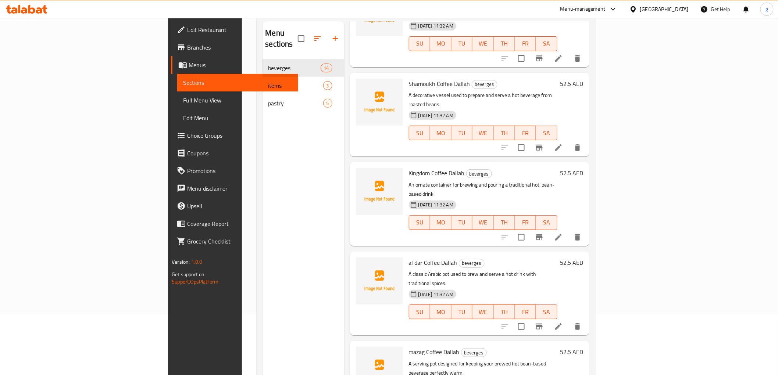
scroll to position [694, 0]
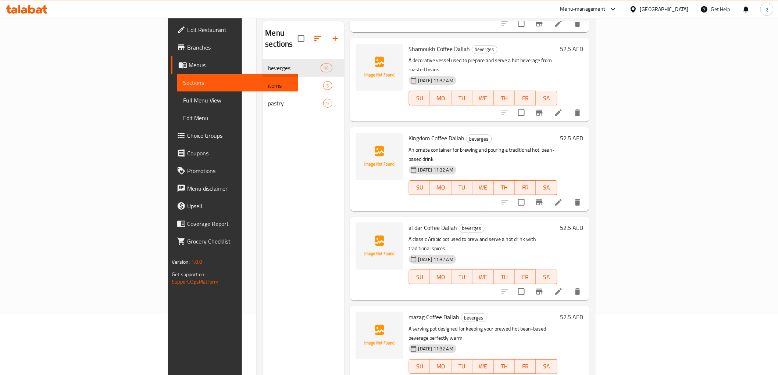
click at [569, 375] on li at bounding box center [558, 381] width 21 height 13
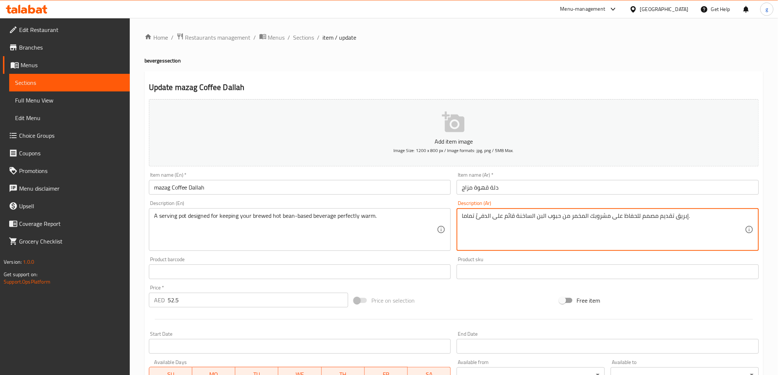
drag, startPoint x: 561, startPoint y: 219, endPoint x: 569, endPoint y: 219, distance: 8.5
click at [569, 219] on textarea "إبريق تقديم مصمم للحفاظ على مشروبك المخمر من حبوب البن الساخنة قائم على الدفئً …" at bounding box center [603, 229] width 283 height 35
click at [561, 218] on textarea "إبريق تقديم مصمم للحفاظ على مشروبك المخمر حبوب البن الساخنة قائم على الدفئً تما…" at bounding box center [603, 229] width 283 height 35
click at [559, 217] on textarea "إبريق تقديم مصمم للحفاظ على مشروبك المخمر حبوب البن الساخنة قائم على الدفئً تما…" at bounding box center [603, 229] width 283 height 35
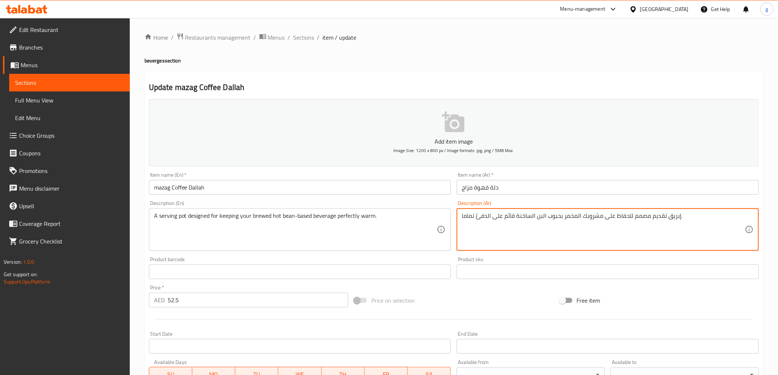
click at [568, 229] on textarea "إبريق تقديم مصمم للحفاظ على مشروبك المخمر بحبوب البن الساخنة قائم على الدفئً تم…" at bounding box center [603, 229] width 283 height 35
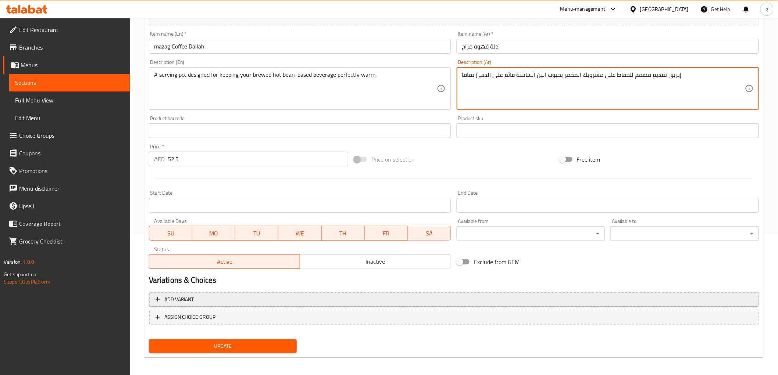
scroll to position [143, 0]
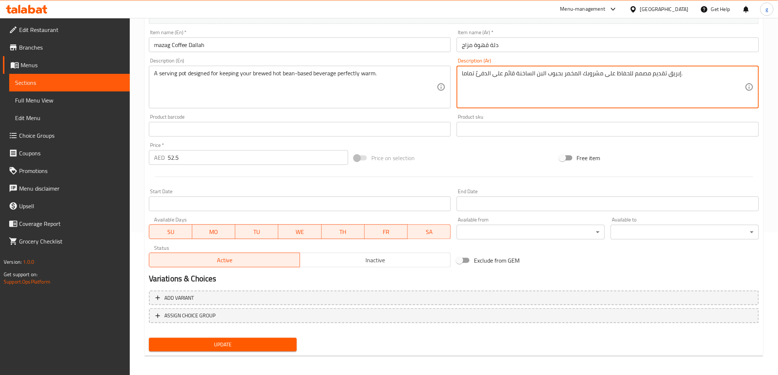
type textarea "إبريق تقديم مصمم للحفاظ على مشروبك المخمر بحبوب البن الساخنة قائم على الدفئً تم…"
click at [236, 345] on span "Update" at bounding box center [223, 344] width 136 height 9
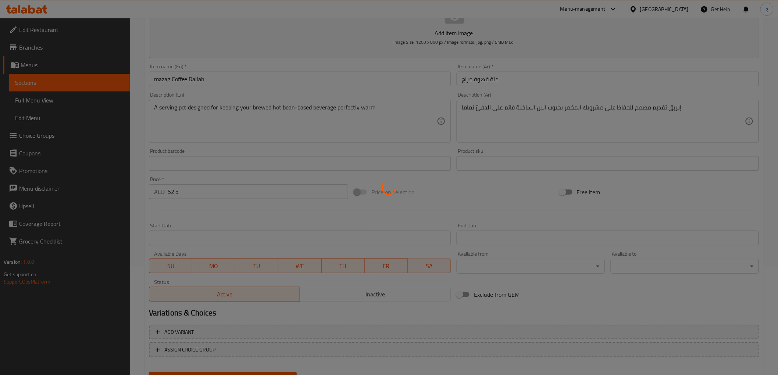
scroll to position [61, 0]
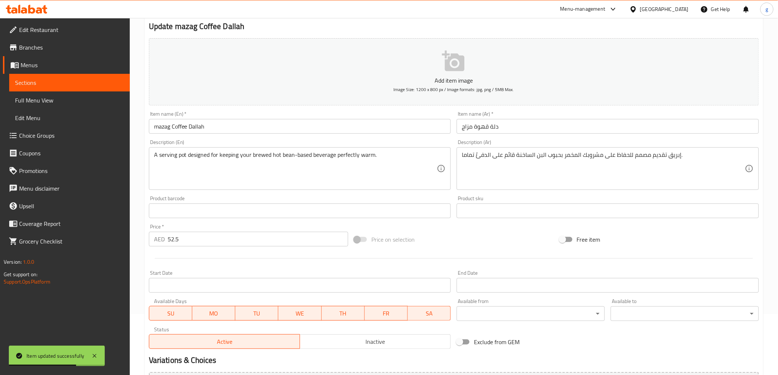
click at [43, 80] on span "Sections" at bounding box center [69, 82] width 109 height 9
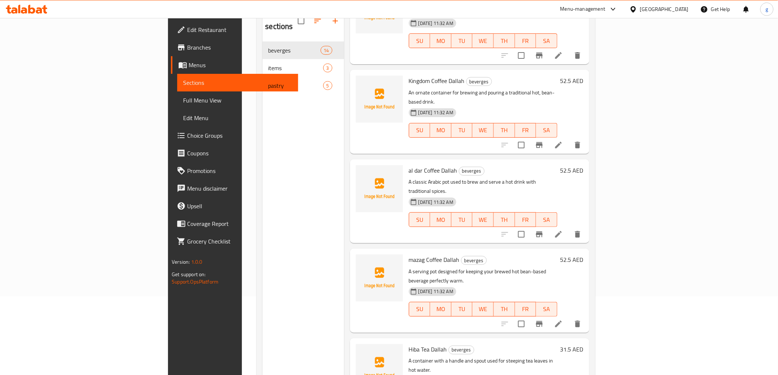
scroll to position [103, 0]
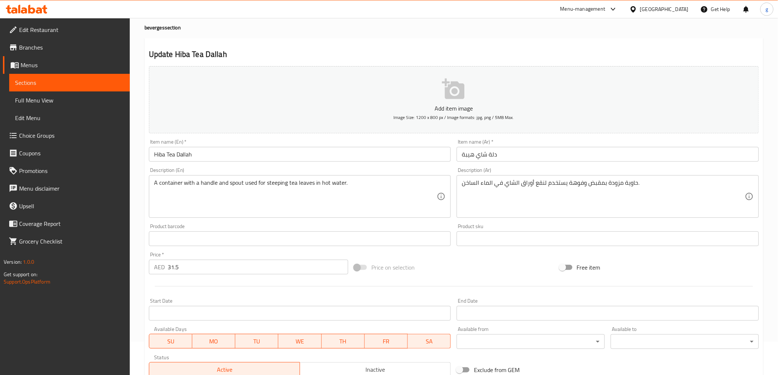
scroll to position [82, 0]
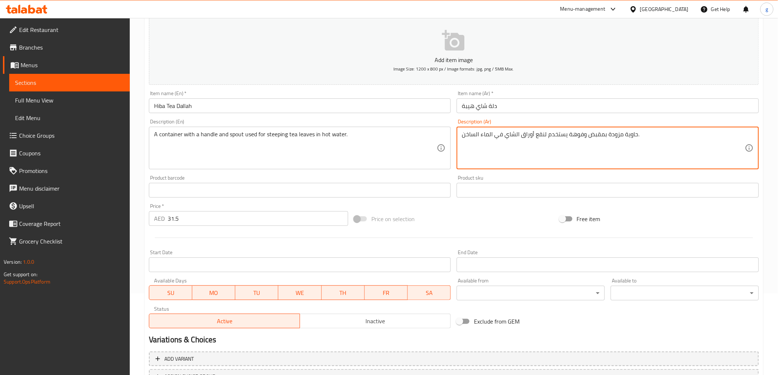
drag, startPoint x: 605, startPoint y: 137, endPoint x: 622, endPoint y: 139, distance: 16.9
click at [602, 142] on textarea "حاوية بمقبض وفوهة يستخدم لنقع أوراق الشاي في الماء الساخن." at bounding box center [603, 148] width 283 height 35
type textarea "حاوية بمقبض وفوهة يستخدم لنقع أوراق الشاي في الماء الساخن."
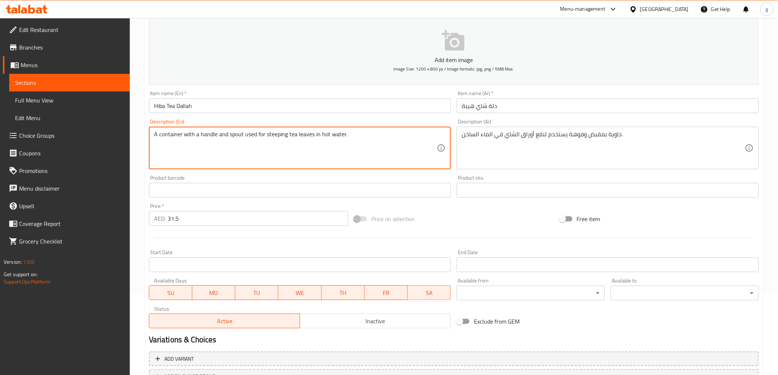
click at [184, 131] on textarea "A container with a handle and spout used for steeping tea leaves in hot water." at bounding box center [295, 148] width 283 height 35
click at [215, 139] on textarea "A container with a handle and spout used for steeping tea leaves in hot water." at bounding box center [295, 148] width 283 height 35
click at [287, 152] on textarea "A container with a handle and spout used for steeping tea leaves in hot water." at bounding box center [295, 148] width 283 height 35
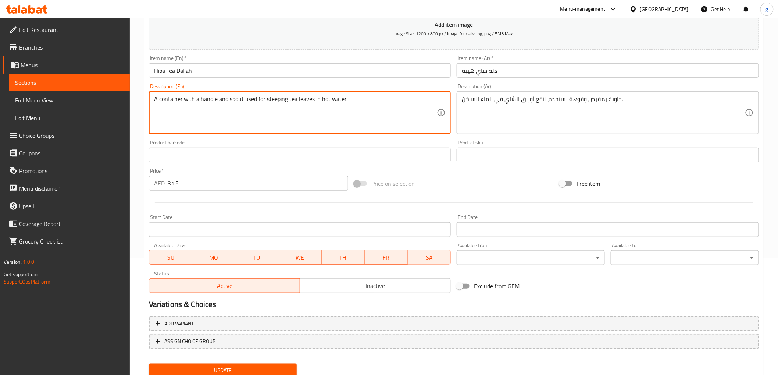
scroll to position [143, 0]
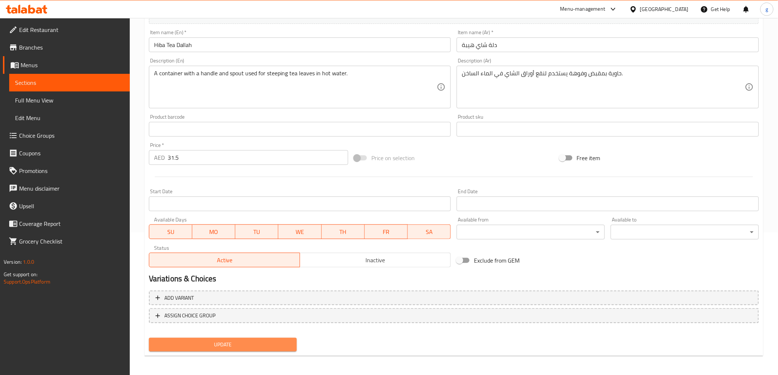
click at [231, 342] on span "Update" at bounding box center [223, 344] width 136 height 9
click at [244, 347] on span "Update" at bounding box center [223, 344] width 136 height 9
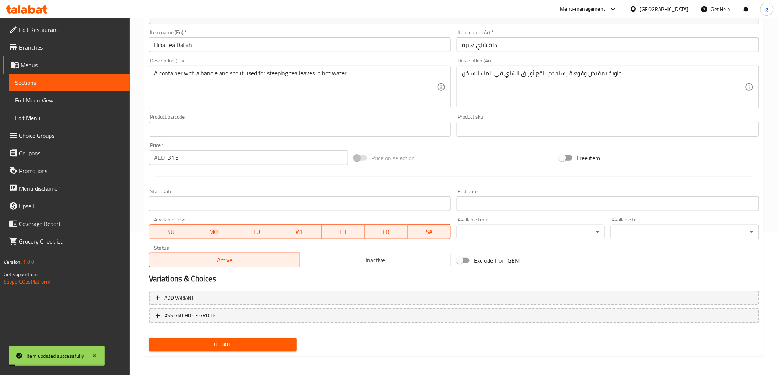
click at [59, 83] on span "Sections" at bounding box center [69, 82] width 109 height 9
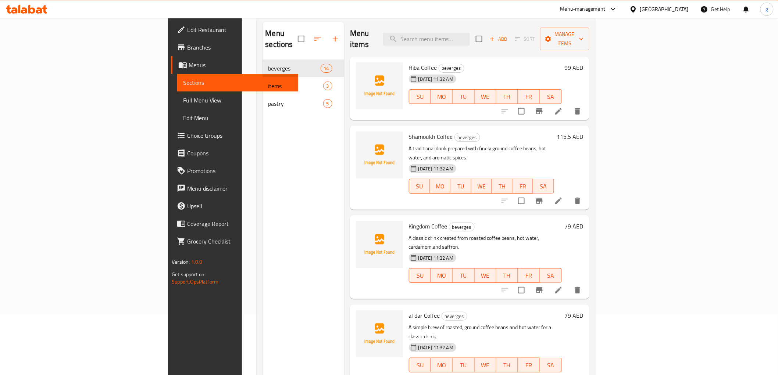
scroll to position [21, 0]
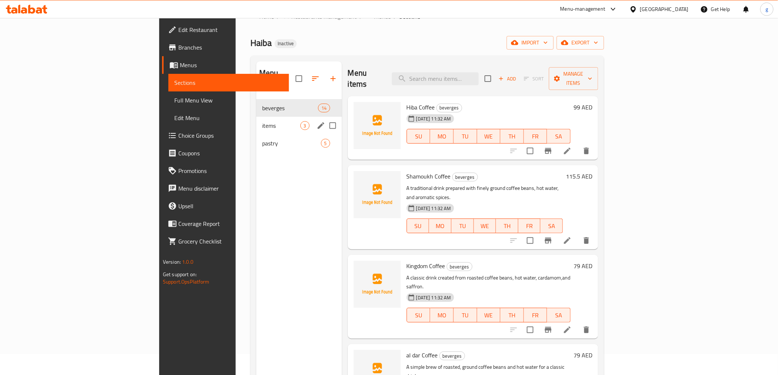
click at [256, 119] on div "items 3" at bounding box center [298, 126] width 85 height 18
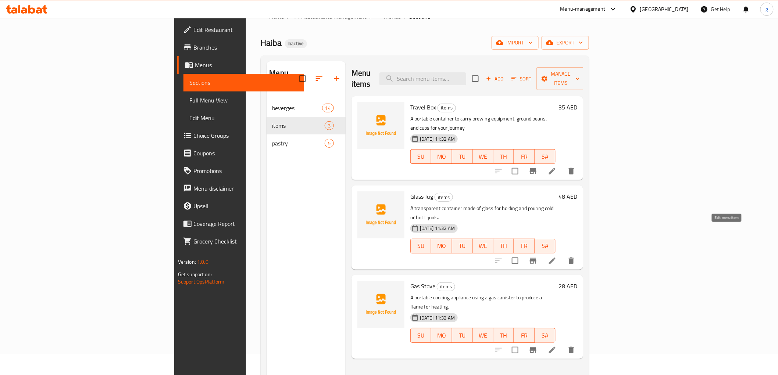
click at [556, 257] on icon at bounding box center [552, 261] width 9 height 9
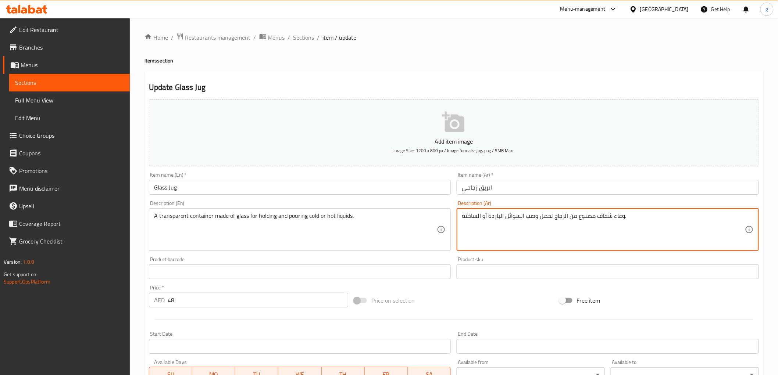
drag, startPoint x: 612, startPoint y: 221, endPoint x: 622, endPoint y: 222, distance: 10.0
click at [597, 216] on textarea "حاوية شفاف مصنوع من الزجاج لحمل وصب السوائل الباردة أو الساخنة." at bounding box center [603, 229] width 283 height 35
click at [555, 222] on textarea "حاوية شفافة مصنوع من الزجاج لحمل وصب السوائل الباردة أو الساخنة." at bounding box center [603, 229] width 283 height 35
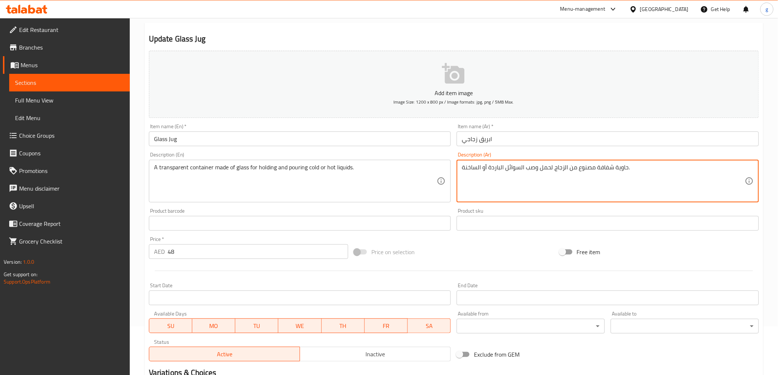
scroll to position [143, 0]
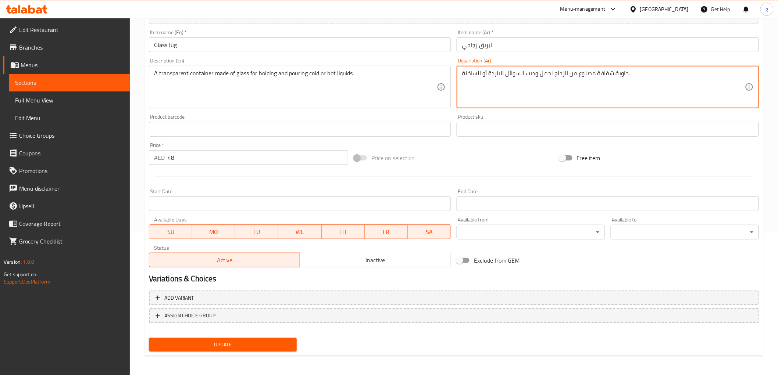
type textarea "حاوية شفافة مصنوع من الزجاج لحمل وصب السوائل الباردة أو الساخنة."
click at [196, 348] on button "Update" at bounding box center [223, 345] width 148 height 14
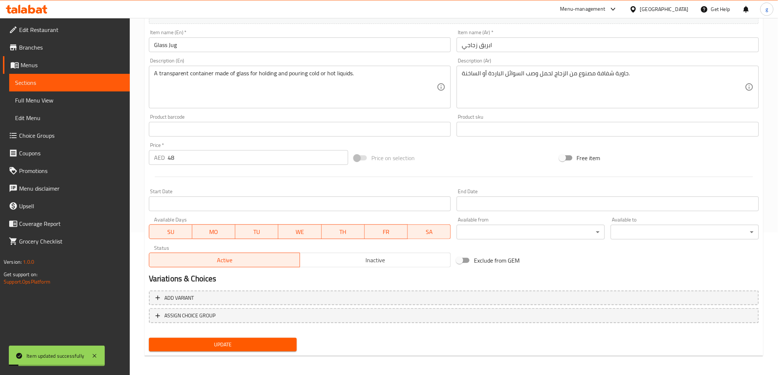
click at [55, 83] on span "Sections" at bounding box center [69, 82] width 109 height 9
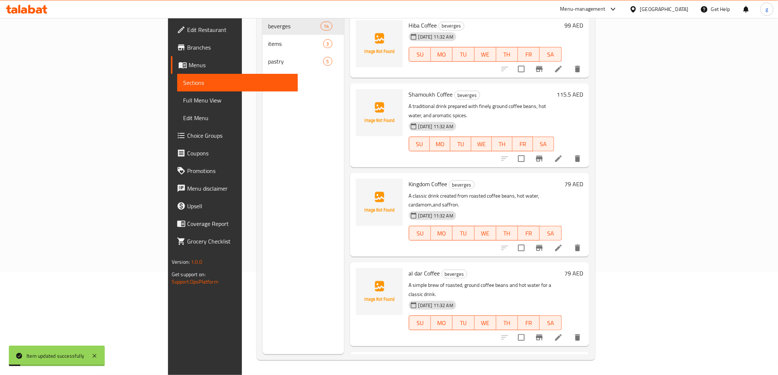
scroll to position [103, 0]
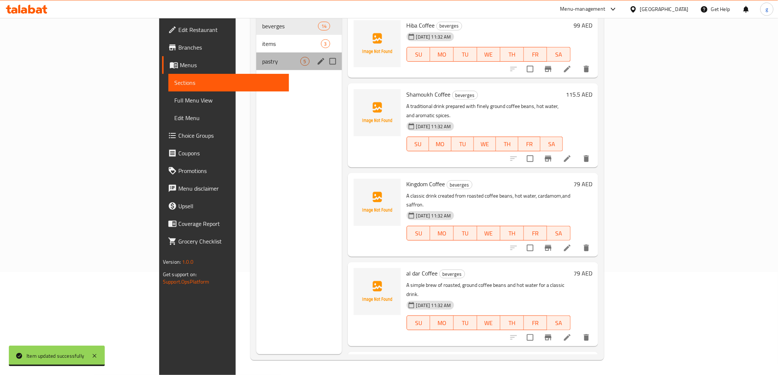
click at [256, 53] on div "pastry 5" at bounding box center [298, 62] width 85 height 18
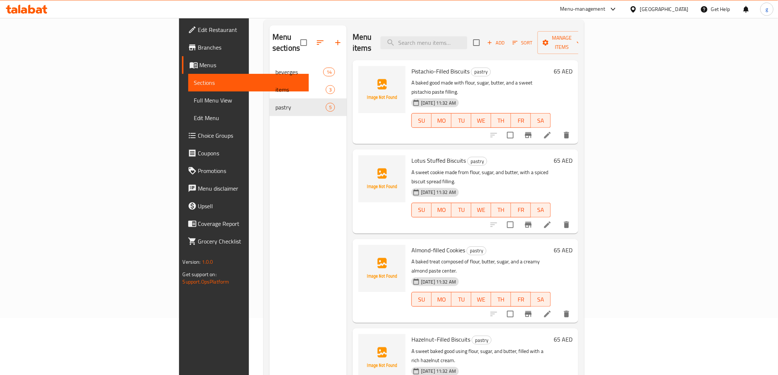
scroll to position [21, 0]
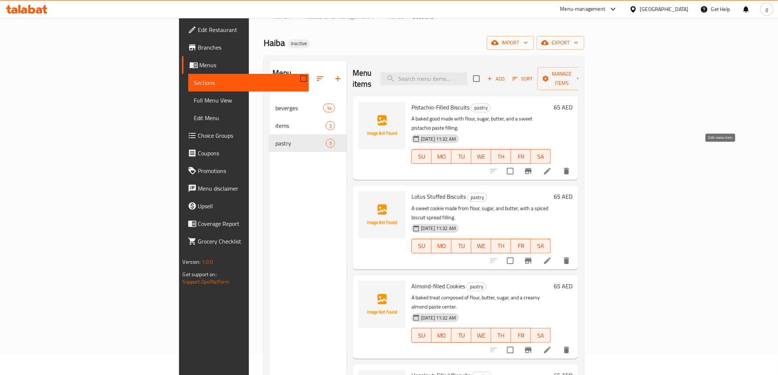
click at [552, 167] on icon at bounding box center [547, 171] width 9 height 9
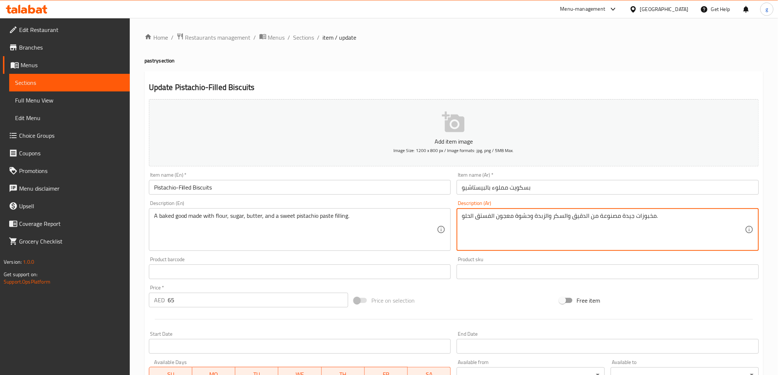
drag, startPoint x: 635, startPoint y: 217, endPoint x: 641, endPoint y: 217, distance: 5.5
click at [649, 226] on textarea "مخبوزات جيدة مصنوعة من الدقيق والسكر والزبدة وحشوة معجون الفستق الحلو." at bounding box center [603, 229] width 283 height 35
drag, startPoint x: 655, startPoint y: 219, endPoint x: 646, endPoint y: 217, distance: 9.3
click at [646, 217] on textarea "مخبوزات جيدة مصنوعة من الدقيق والسكر والزبدة وحشوة معجون الفستق الحلو." at bounding box center [603, 229] width 283 height 35
click at [642, 219] on textarea "مخبوزات جيدة مصنوعة من الدقيق والسكر والزبدة وحشوة معجون الفستق الحلو." at bounding box center [603, 229] width 283 height 35
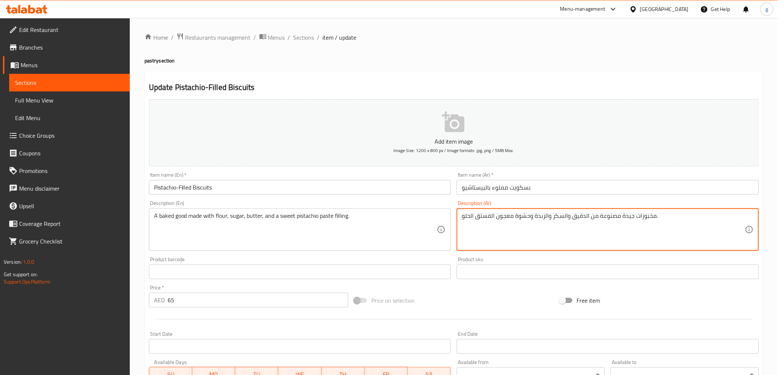
drag, startPoint x: 635, startPoint y: 219, endPoint x: 645, endPoint y: 224, distance: 10.7
click at [645, 224] on textarea "مخبوزات جيدة مصنوعة من الدقيق والسكر والزبدة وحشوة معجون الفستق الحلو." at bounding box center [603, 229] width 283 height 35
click at [631, 228] on textarea "مخبوزات جيدة مصنوعة من الدقيق والسكر والزبدة وحشوة معجون الفستق الحلو." at bounding box center [603, 229] width 283 height 35
click at [637, 217] on textarea "مخبوزات جيدة مصنوعة من الدقيق والسكر والزبدة وحشوة معجون الفستق الحلو." at bounding box center [603, 229] width 283 height 35
click at [636, 216] on textarea "مخبوزات جيدة مصنوعة من الدقيق والسكر والزبدة وحشوة معجون الفستق الحلو." at bounding box center [603, 229] width 283 height 35
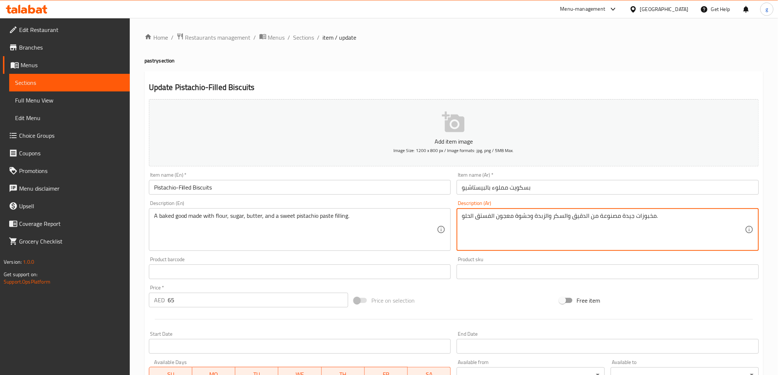
click at [634, 218] on textarea "مخبوزات جيدة مصنوعة من الدقيق والسكر والزبدة وحشوة معجون الفستق الحلو." at bounding box center [603, 229] width 283 height 35
click at [622, 216] on textarea "مخبوزة جيدة مصنوعة من الدقيق والسكر والزبدة وحشوة معجون الفستق الحلو." at bounding box center [603, 229] width 283 height 35
click at [613, 227] on textarea "مخبوزة جيدا مصنوعة من الدقيق والسكر والزبدة وحشوة معجون الفستق الحلو." at bounding box center [603, 229] width 283 height 35
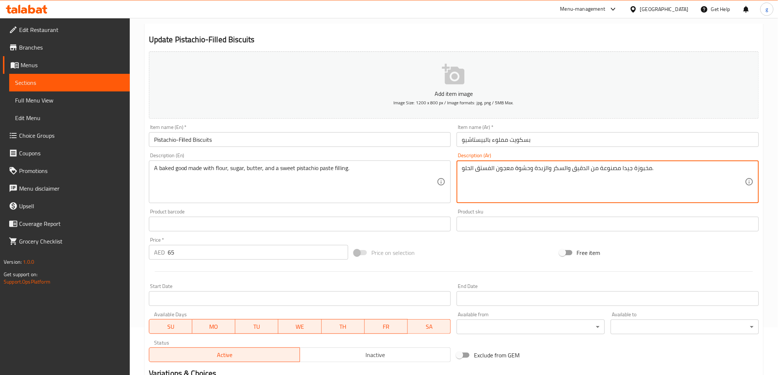
scroll to position [122, 0]
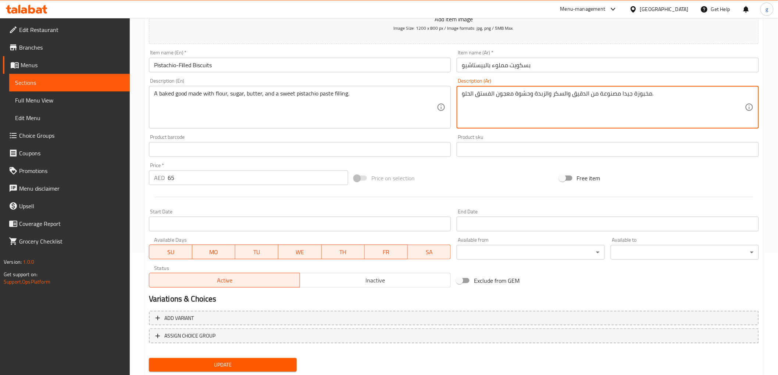
type textarea "مخبوزة جيدا مصنوعة من الدقيق والسكر والزبدة وحشوة معجون الفستق الحلو."
click at [211, 363] on span "Update" at bounding box center [223, 365] width 136 height 9
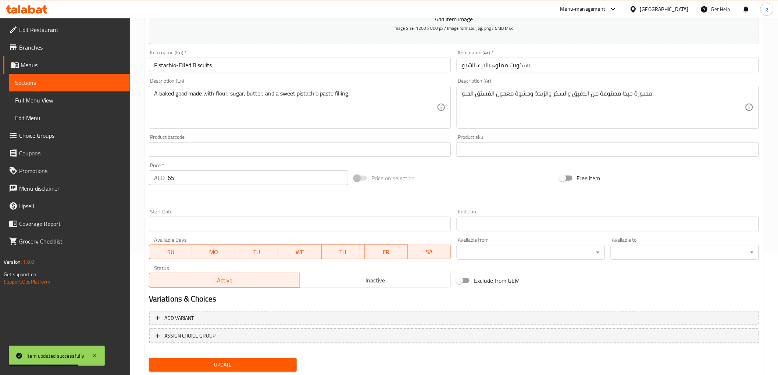
click at [57, 82] on span "Sections" at bounding box center [69, 82] width 109 height 9
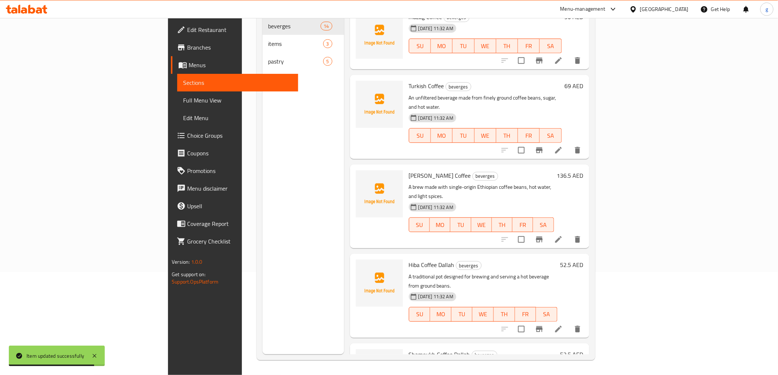
scroll to position [408, 0]
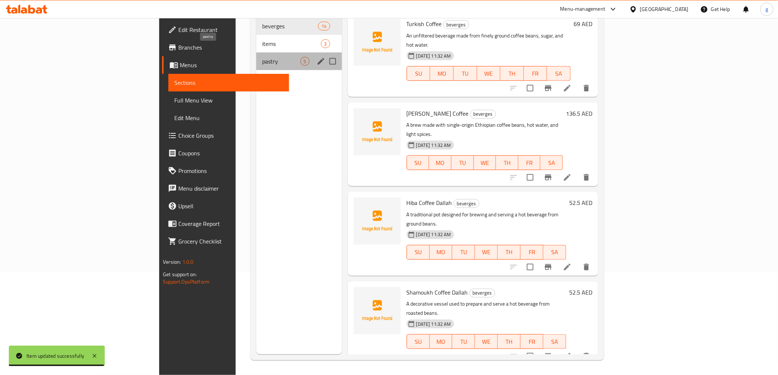
click at [262, 57] on span "pastry" at bounding box center [281, 61] width 38 height 9
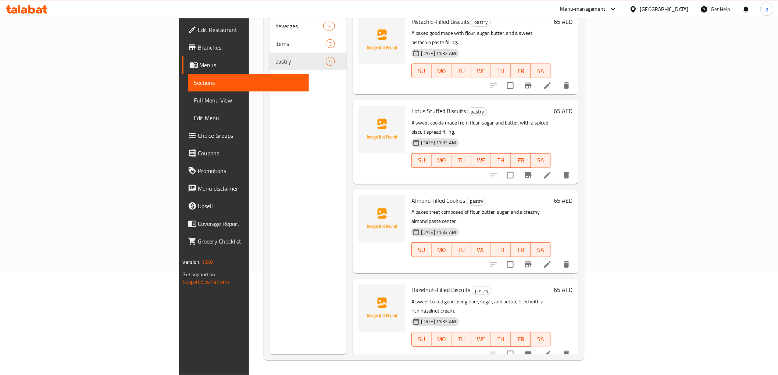
scroll to position [3, 0]
click at [558, 259] on li at bounding box center [547, 265] width 21 height 13
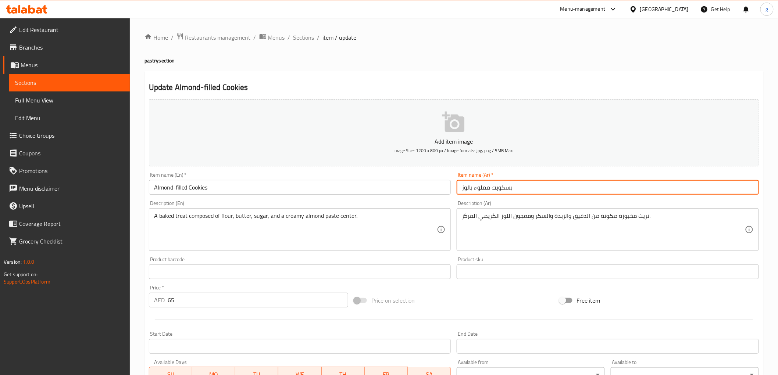
drag, startPoint x: 493, startPoint y: 187, endPoint x: 530, endPoint y: 191, distance: 37.4
click at [530, 191] on input "بسكويت مملوء بالوز" at bounding box center [607, 187] width 302 height 15
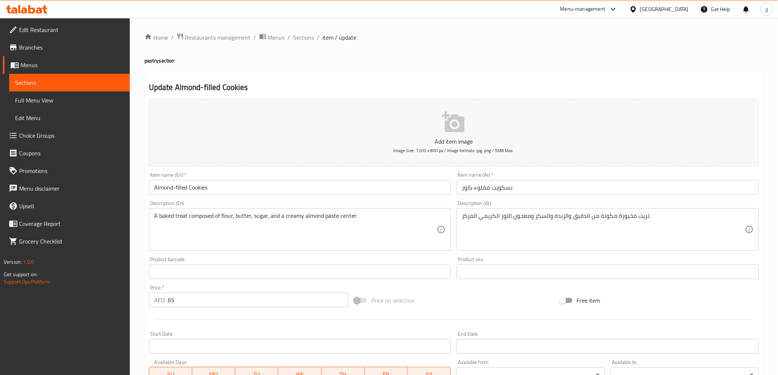
click at [506, 190] on input "بسكويت مملوء بالوز" at bounding box center [607, 187] width 302 height 15
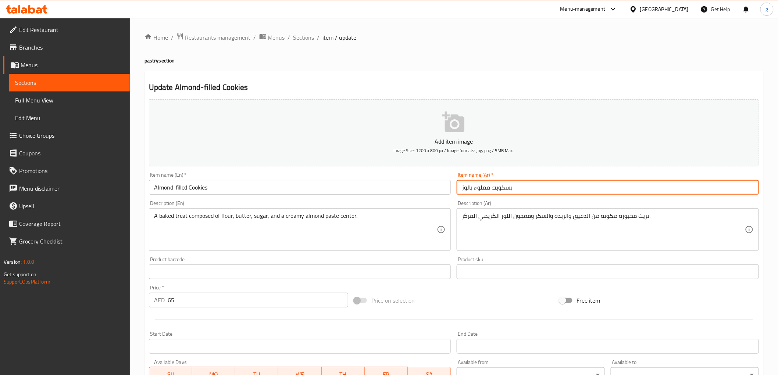
click at [506, 190] on input "بسكويت مملوء بالوز" at bounding box center [607, 187] width 302 height 15
drag, startPoint x: 513, startPoint y: 186, endPoint x: 490, endPoint y: 188, distance: 24.0
click at [490, 188] on input "بسكويت مملوء بالوز" at bounding box center [607, 187] width 302 height 15
click at [494, 189] on input "بسكويت مملوء بالوز" at bounding box center [607, 187] width 302 height 15
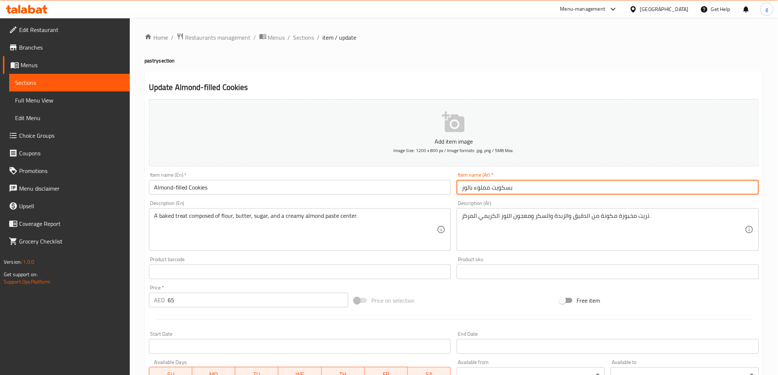
drag, startPoint x: 493, startPoint y: 189, endPoint x: 512, endPoint y: 192, distance: 19.8
click at [512, 192] on input "بسكويت مملوء بالوز" at bounding box center [607, 187] width 302 height 15
paste input "كوكيز"
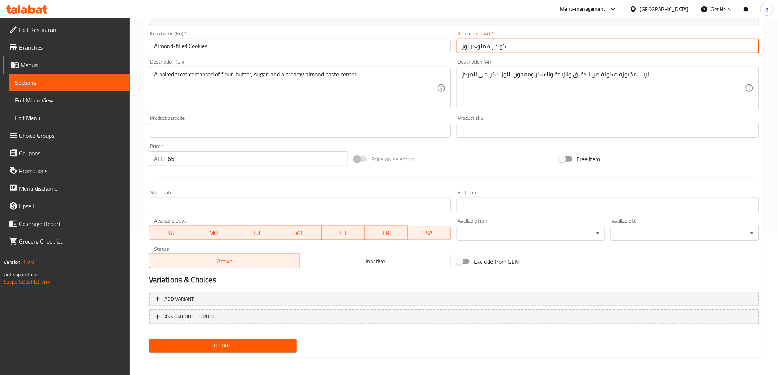
scroll to position [143, 0]
type input "كوكيز مملوء بالوز"
click at [276, 340] on span "Update" at bounding box center [223, 344] width 136 height 9
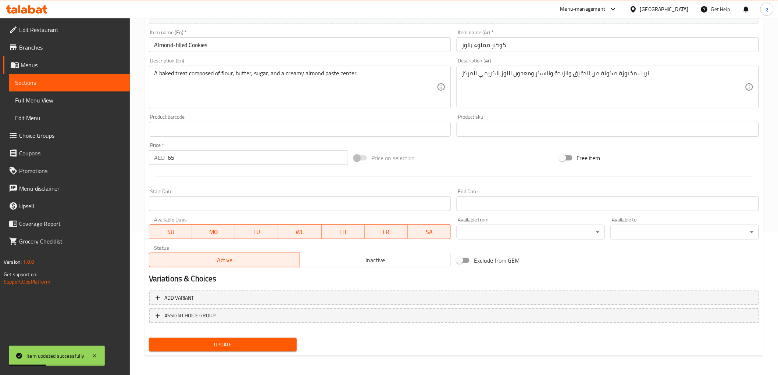
click at [33, 82] on span "Sections" at bounding box center [69, 82] width 109 height 9
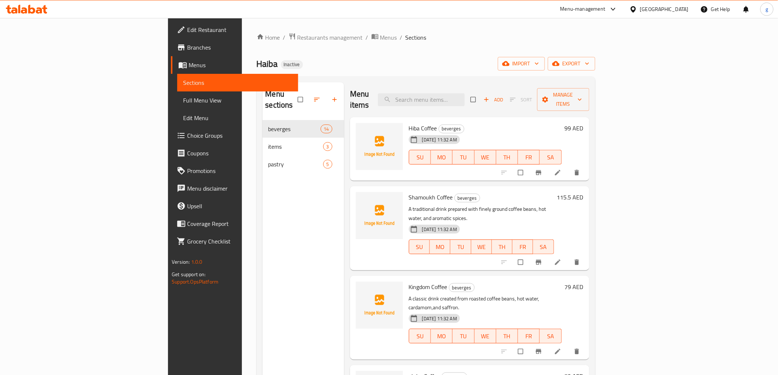
click at [183, 101] on span "Full Menu View" at bounding box center [237, 100] width 109 height 9
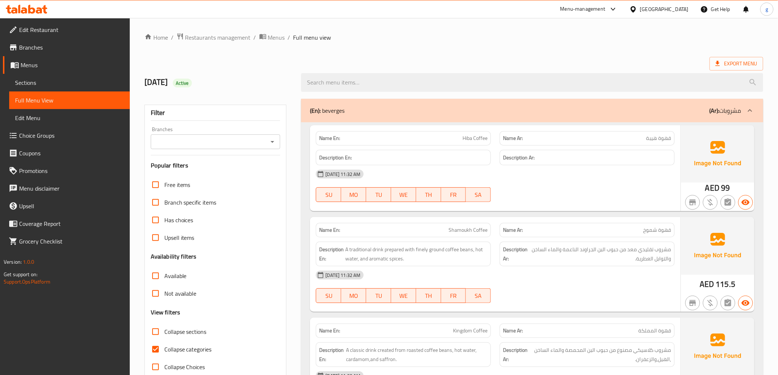
click at [165, 350] on span "Collapse categories" at bounding box center [187, 349] width 47 height 9
click at [164, 350] on input "Collapse categories" at bounding box center [156, 350] width 18 height 18
checkbox input "false"
click at [729, 67] on span "Export Menu" at bounding box center [736, 63] width 42 height 9
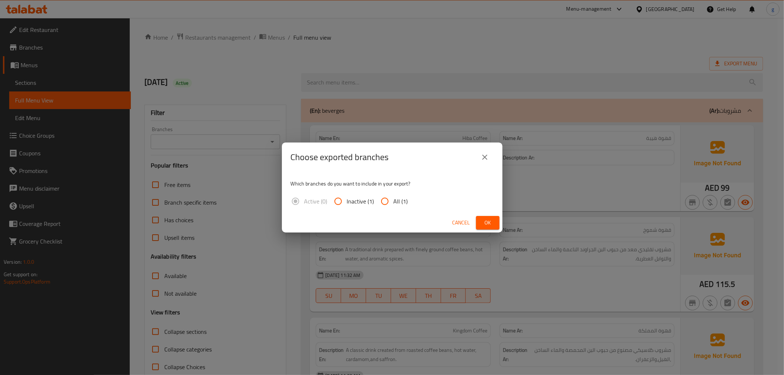
click at [390, 199] on input "All (1)" at bounding box center [385, 202] width 18 height 18
radio input "true"
click at [488, 226] on span "Ok" at bounding box center [488, 222] width 12 height 9
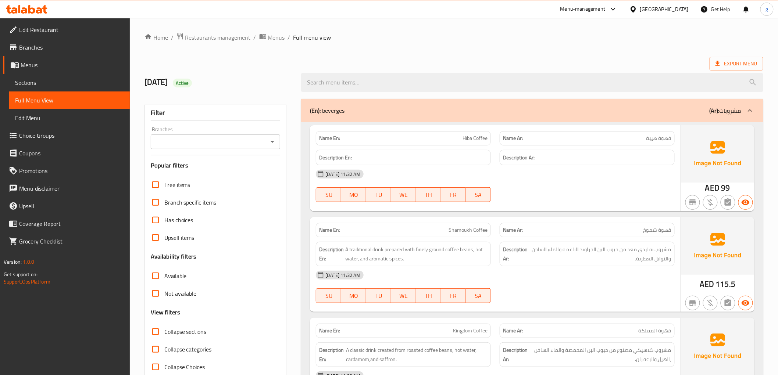
click at [33, 49] on span "Branches" at bounding box center [71, 47] width 105 height 9
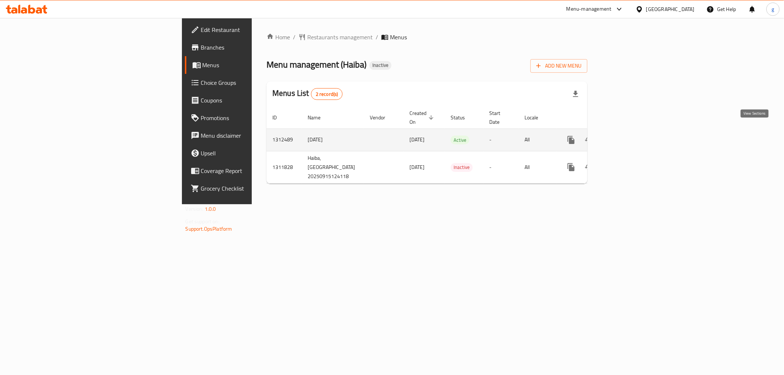
click at [633, 131] on link "enhanced table" at bounding box center [624, 140] width 18 height 18
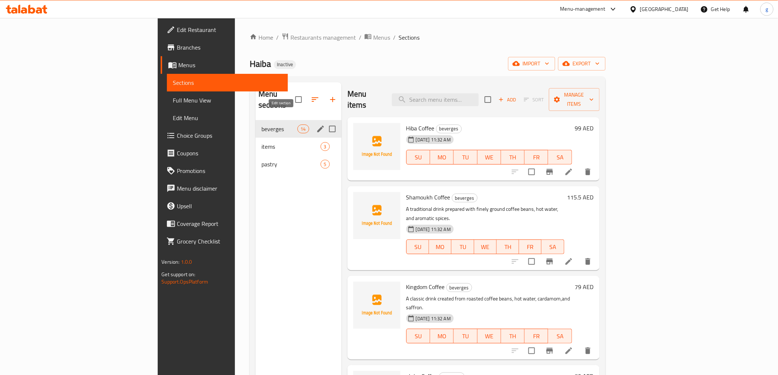
click at [316, 125] on icon "edit" at bounding box center [320, 129] width 9 height 9
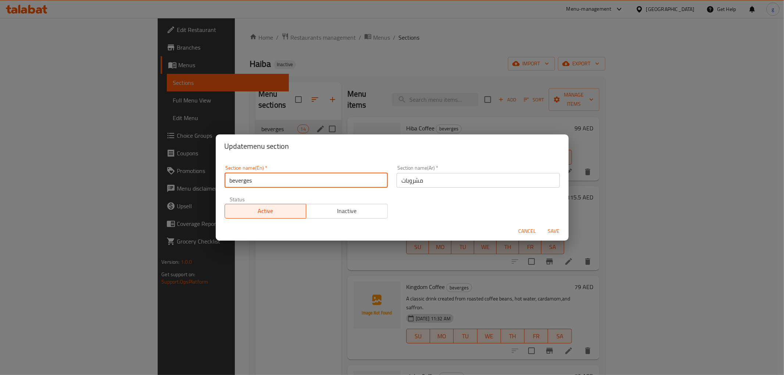
drag, startPoint x: 267, startPoint y: 180, endPoint x: 218, endPoint y: 186, distance: 48.9
click at [219, 186] on div "Section name(En)   * beverges Section name(En) * Section name(Ar)   * مشروبات S…" at bounding box center [392, 190] width 353 height 64
click at [295, 190] on div "Section name(En)   * beverges Section name(En) *" at bounding box center [306, 176] width 172 height 31
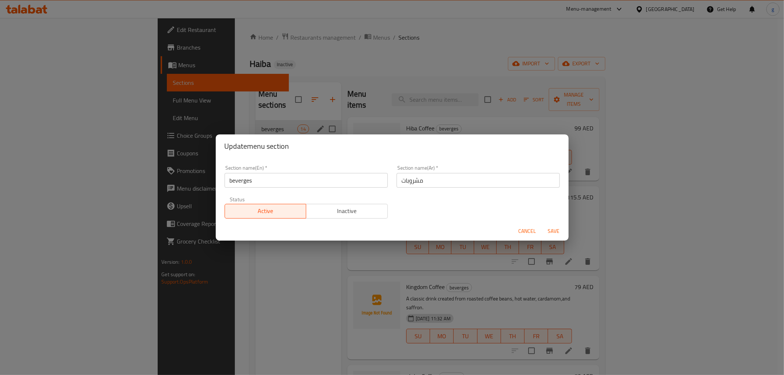
click at [266, 179] on input "beverges" at bounding box center [306, 180] width 163 height 15
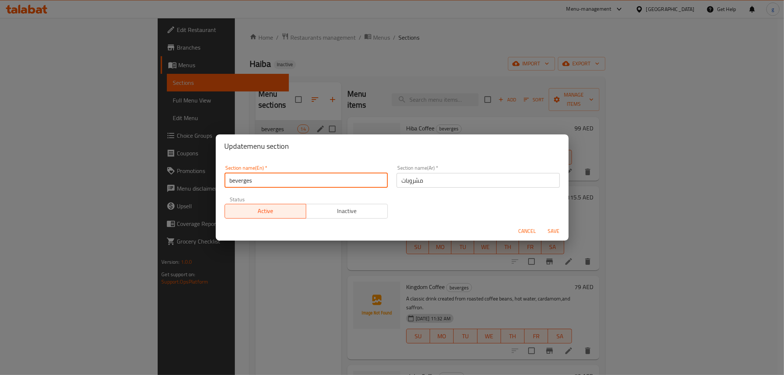
paste input "beverages"
drag, startPoint x: 280, startPoint y: 183, endPoint x: 224, endPoint y: 185, distance: 56.3
click at [225, 185] on input "bevergesbeverages" at bounding box center [306, 180] width 163 height 15
paste input "text"
type input "beverages"
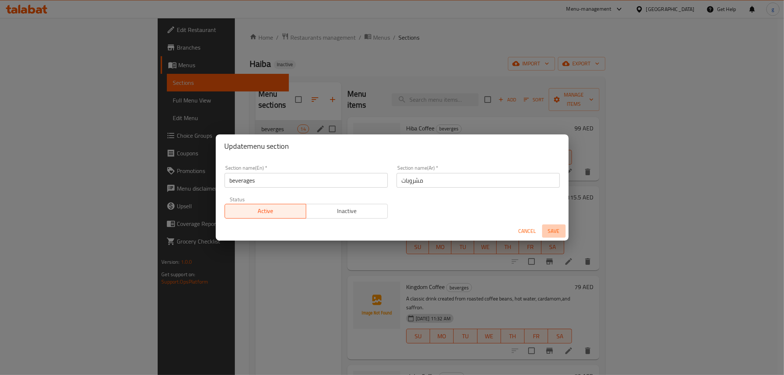
click at [556, 230] on span "Save" at bounding box center [554, 231] width 18 height 9
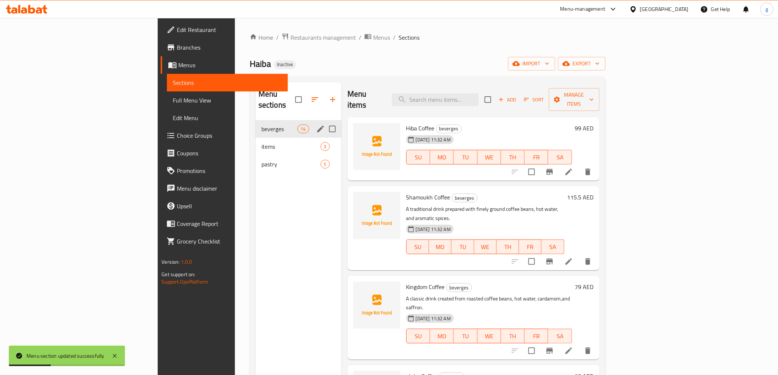
click at [255, 195] on div "Menu sections beverges 14 items 3 pastry 5" at bounding box center [298, 269] width 86 height 375
click at [118, 355] on icon at bounding box center [114, 356] width 9 height 9
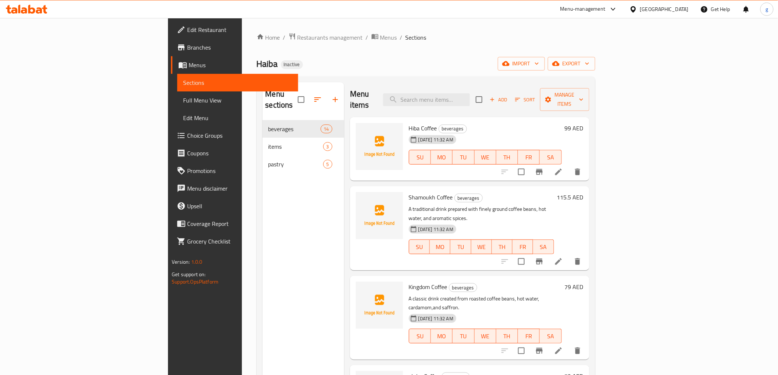
drag, startPoint x: 230, startPoint y: 196, endPoint x: 222, endPoint y: 194, distance: 8.4
click at [262, 196] on div "Menu sections beverages 14 items 3 pastry 5" at bounding box center [303, 269] width 82 height 375
click at [187, 45] on span "Branches" at bounding box center [239, 47] width 105 height 9
